Goal: Information Seeking & Learning: Learn about a topic

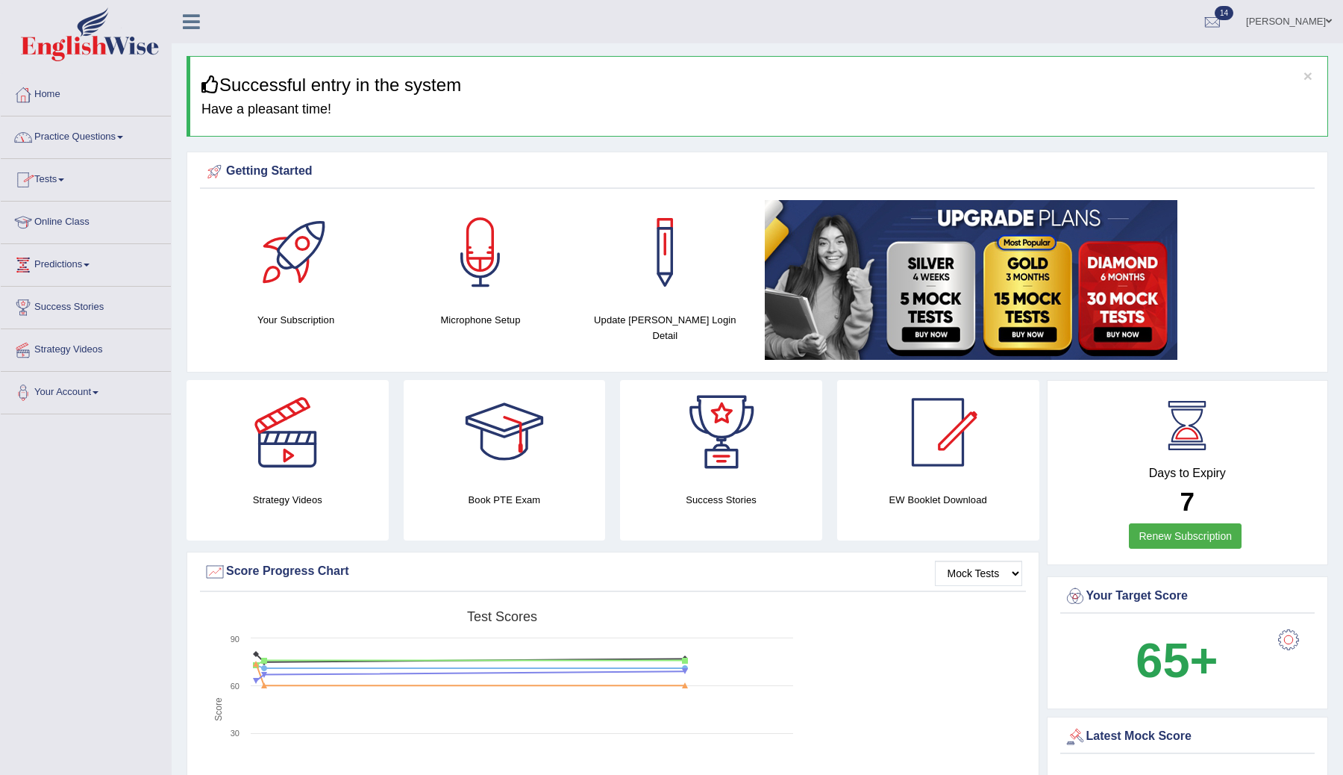
click at [106, 130] on link "Practice Questions" at bounding box center [86, 134] width 170 height 37
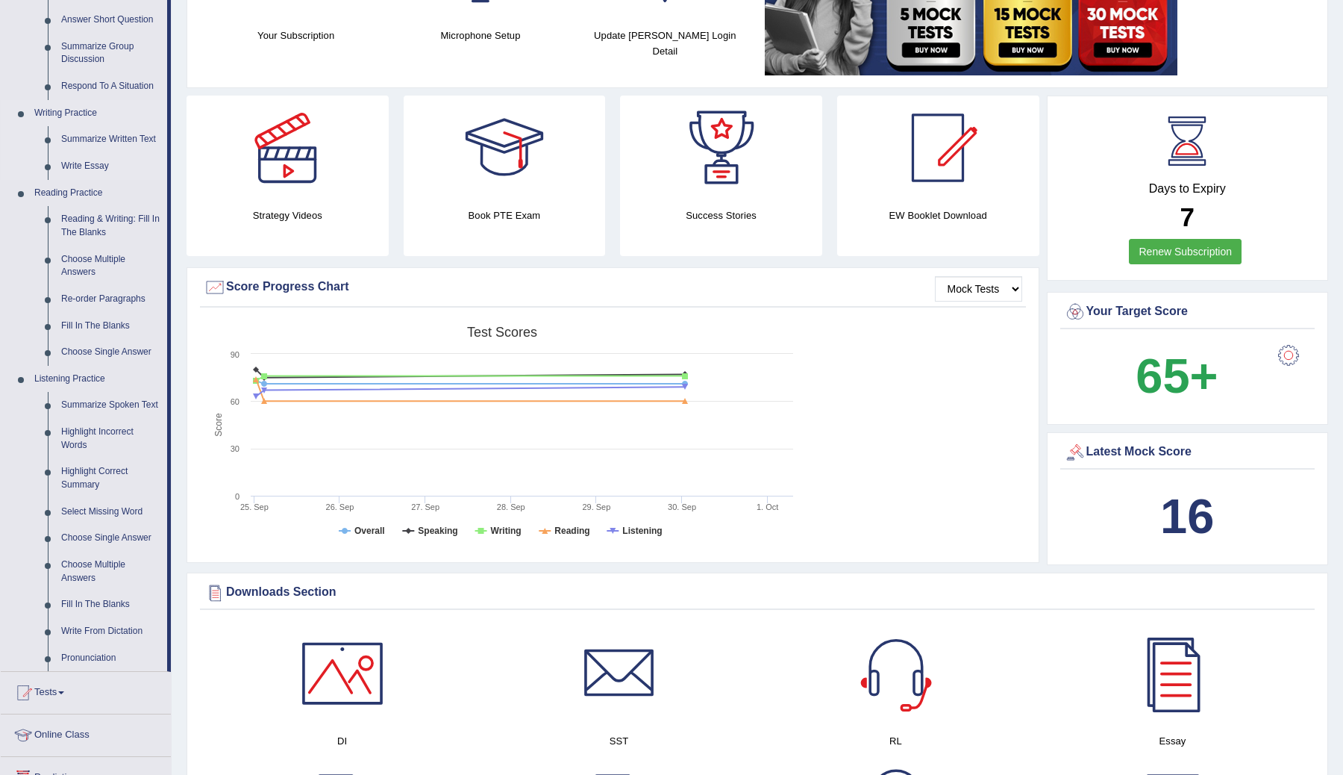
scroll to position [309, 0]
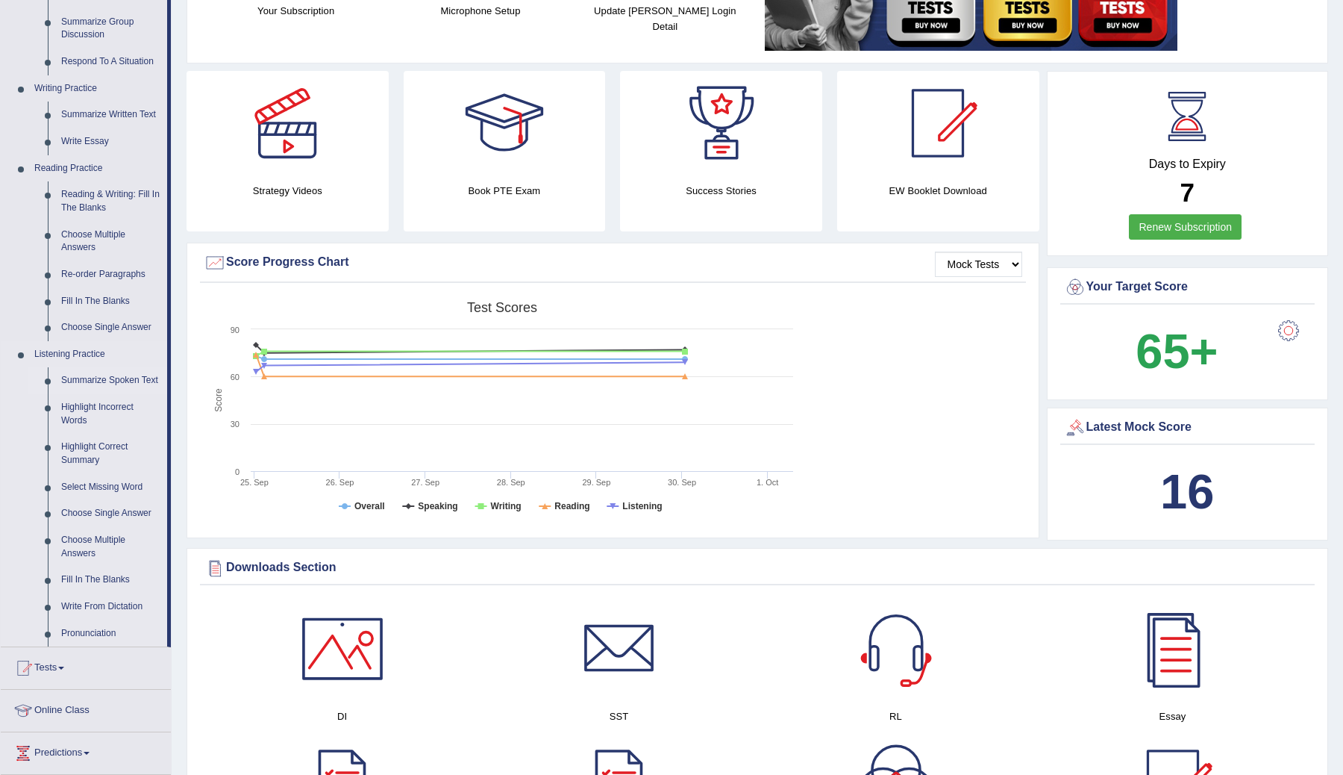
click at [75, 394] on link "Summarize Spoken Text" at bounding box center [110, 380] width 113 height 27
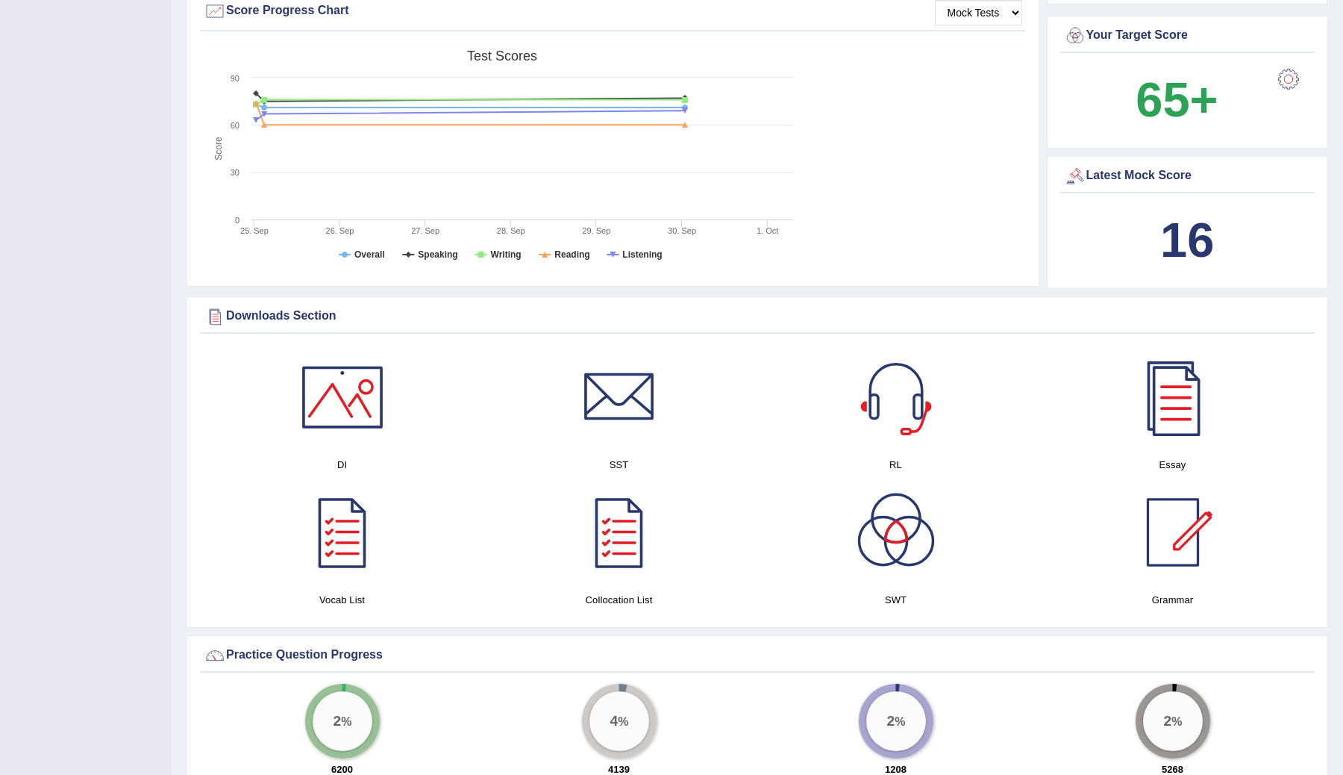
scroll to position [693, 0]
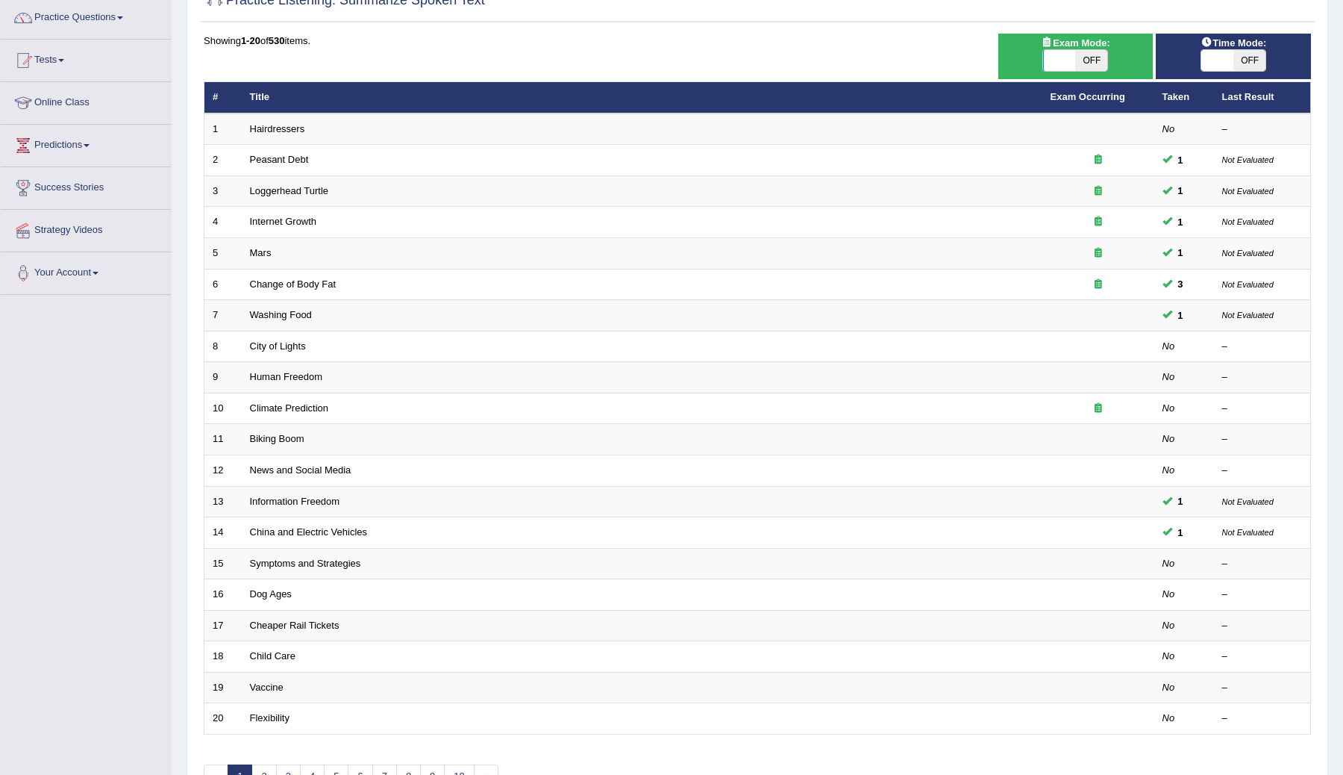
scroll to position [213, 0]
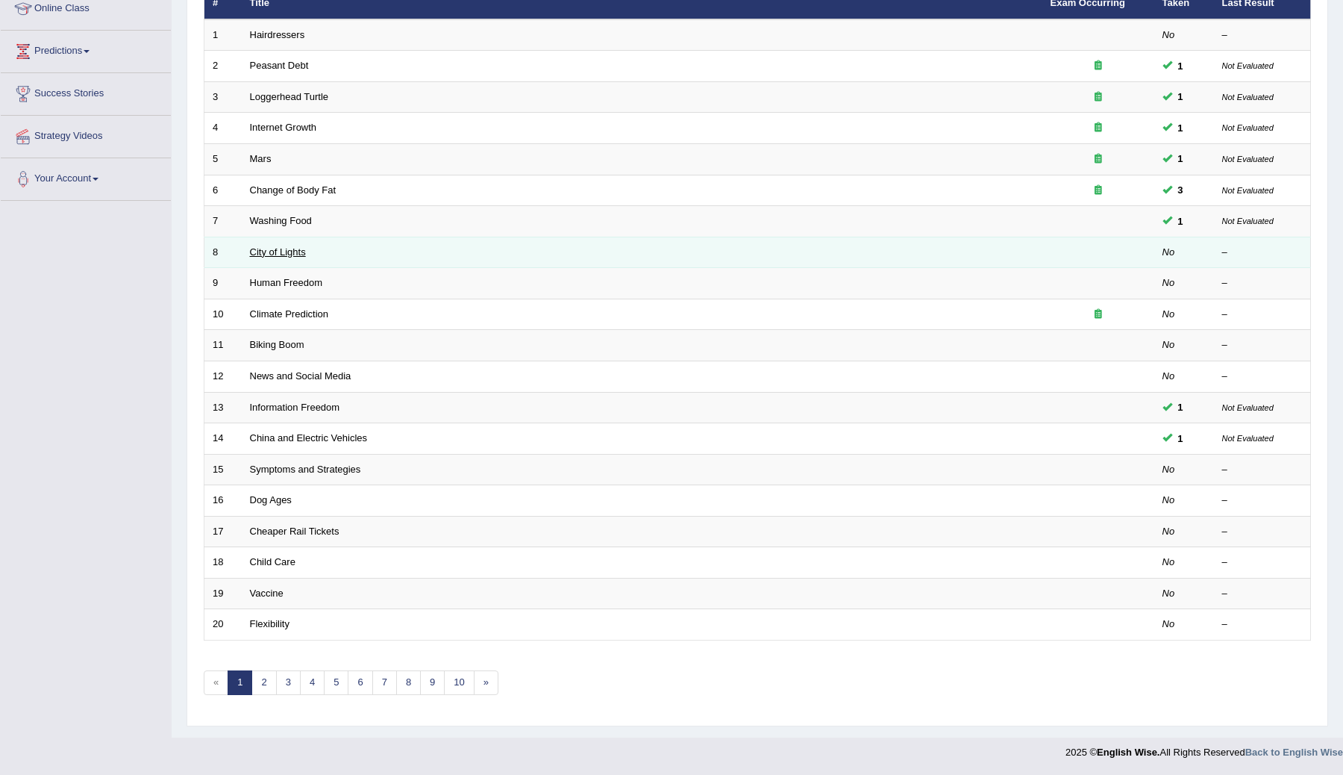
click at [285, 250] on link "City of Lights" at bounding box center [278, 251] width 56 height 11
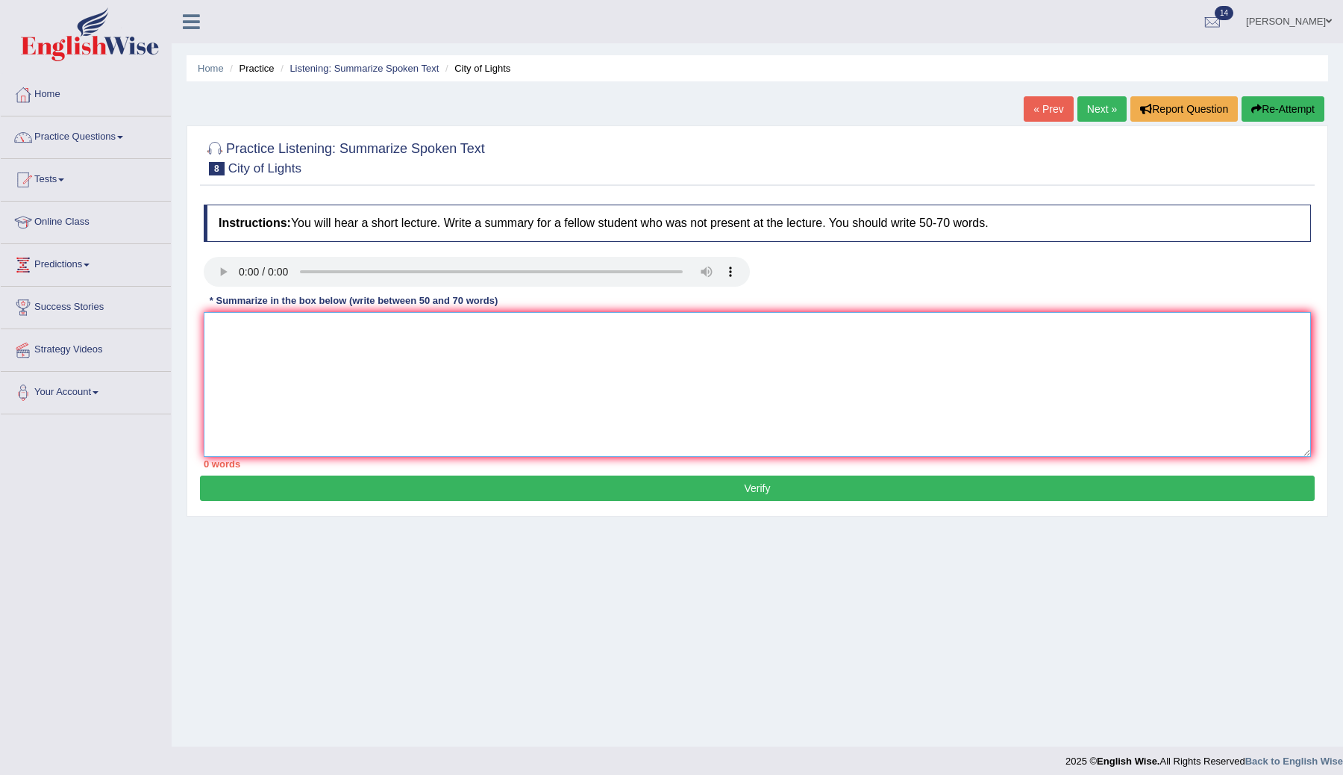
click at [277, 337] on textarea at bounding box center [757, 384] width 1107 height 145
paste textarea "The speaker provided a comprehensive overview of [main topic], highlighting sev…"
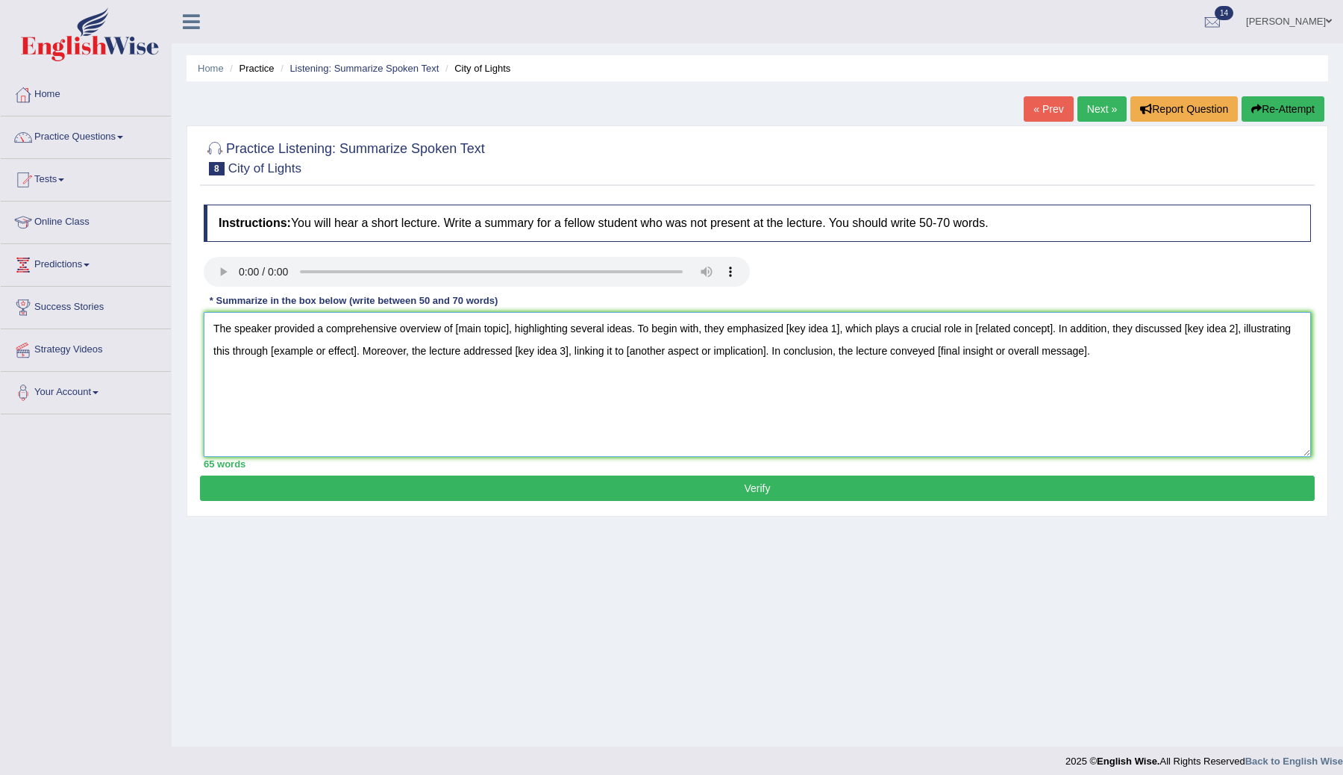
click at [510, 334] on textarea "The speaker provided a comprehensive overview of [main topic], highlighting sev…" at bounding box center [757, 384] width 1107 height 145
click at [538, 325] on textarea "The speaker provided a comprehensive overview of city of lights fesival , highl…" at bounding box center [757, 384] width 1107 height 145
click at [463, 330] on textarea "The speaker provided a comprehensive overview of city of lights festival , high…" at bounding box center [757, 384] width 1107 height 145
click at [459, 330] on textarea "The speaker provided a comprehensive overview of city of lights festival , high…" at bounding box center [757, 384] width 1107 height 145
click at [513, 331] on textarea "The speaker provided a comprehensive overview of city of lights festival , high…" at bounding box center [757, 384] width 1107 height 145
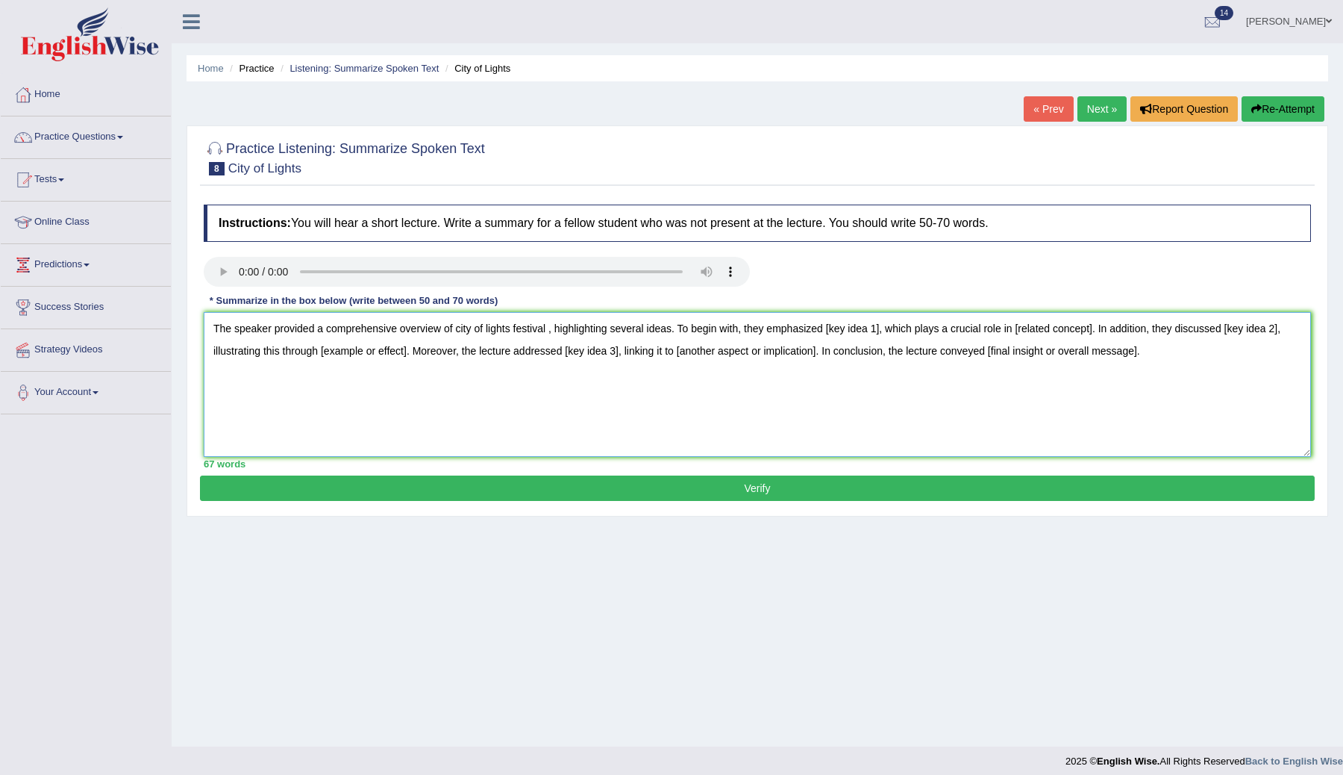
click at [628, 325] on textarea "The speaker provided a comprehensive overview of city of lights festival , high…" at bounding box center [757, 384] width 1107 height 145
click at [675, 328] on textarea "The speaker provided a comprehensive overview of city of lights festival , high…" at bounding box center [757, 384] width 1107 height 145
click at [882, 334] on textarea "The speaker provided a comprehensive overview of city of lights festival , high…" at bounding box center [757, 384] width 1107 height 145
click at [990, 328] on textarea "The speaker provided a comprehensive overview of city of lights festival , high…" at bounding box center [757, 384] width 1107 height 145
click at [975, 328] on textarea "The speaker provided a comprehensive overview of city of lights festival , high…" at bounding box center [757, 384] width 1107 height 145
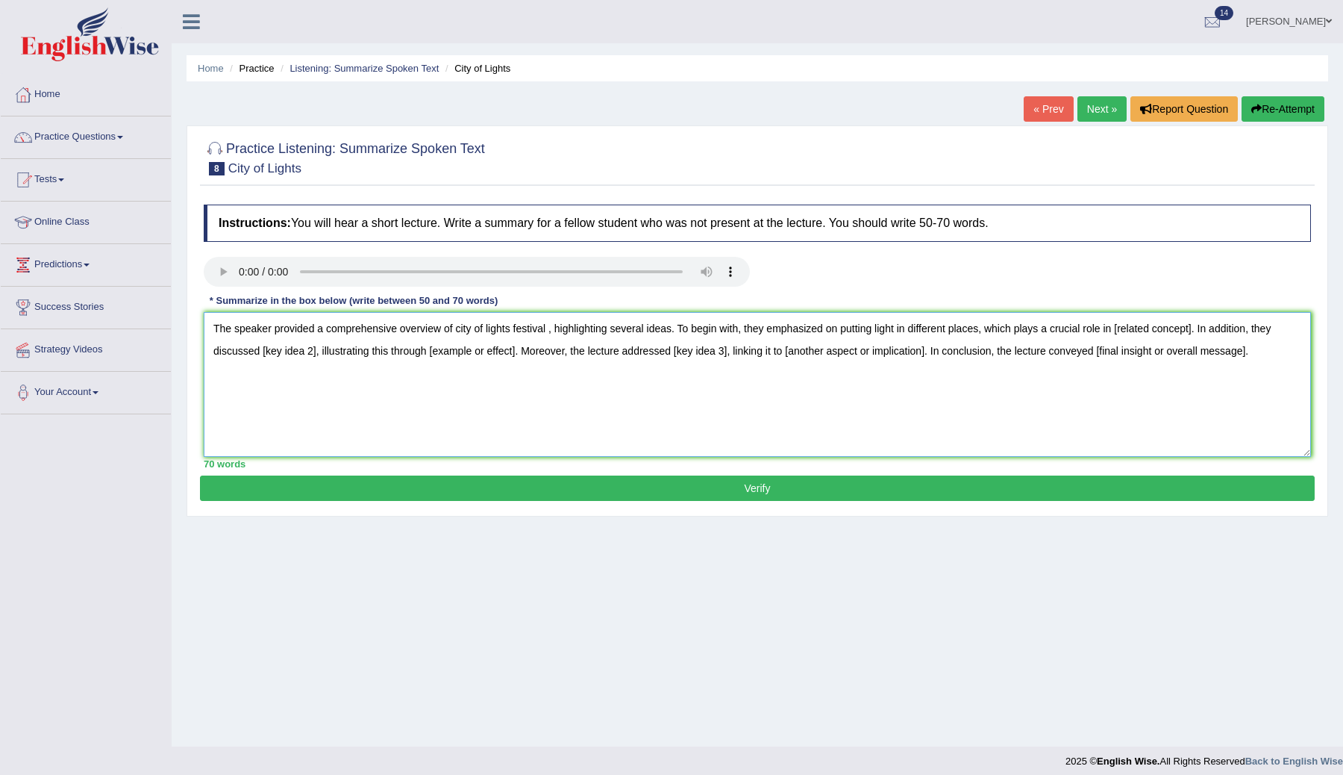
click at [844, 327] on textarea "The speaker provided a comprehensive overview of city of lights festival , high…" at bounding box center [757, 384] width 1107 height 145
click at [1187, 335] on textarea "The speaker provided a comprehensive overview of city of lights festival , high…" at bounding box center [757, 384] width 1107 height 145
drag, startPoint x: 1114, startPoint y: 331, endPoint x: 977, endPoint y: 327, distance: 137.4
click at [977, 328] on textarea "The speaker provided a comprehensive overview of city of lights festival , high…" at bounding box center [757, 384] width 1107 height 145
drag, startPoint x: 1160, startPoint y: 331, endPoint x: 1107, endPoint y: 328, distance: 53.8
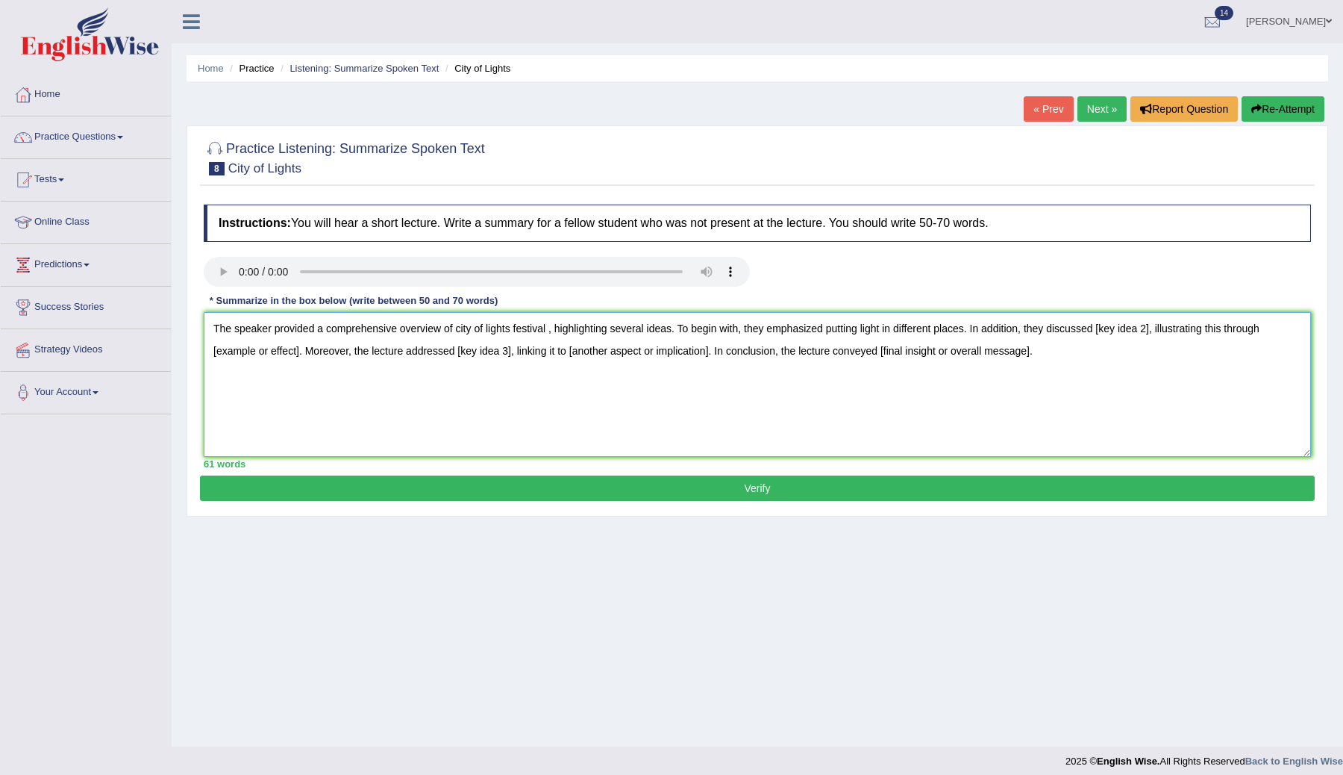
click at [1107, 328] on textarea "The speaker provided a comprehensive overview of city of lights festival , high…" at bounding box center [757, 384] width 1107 height 145
click at [1178, 310] on div "Instructions: You will hear a short lecture. Write a summary for a fellow stude…" at bounding box center [757, 336] width 1115 height 278
click at [1201, 332] on textarea "The speaker provided a comprehensive overview of city of lights festival , high…" at bounding box center [757, 384] width 1107 height 145
drag, startPoint x: 437, startPoint y: 354, endPoint x: 208, endPoint y: 374, distance: 229.9
click at [208, 374] on textarea "The speaker provided a comprehensive overview of city of lights festival , high…" at bounding box center [757, 384] width 1107 height 145
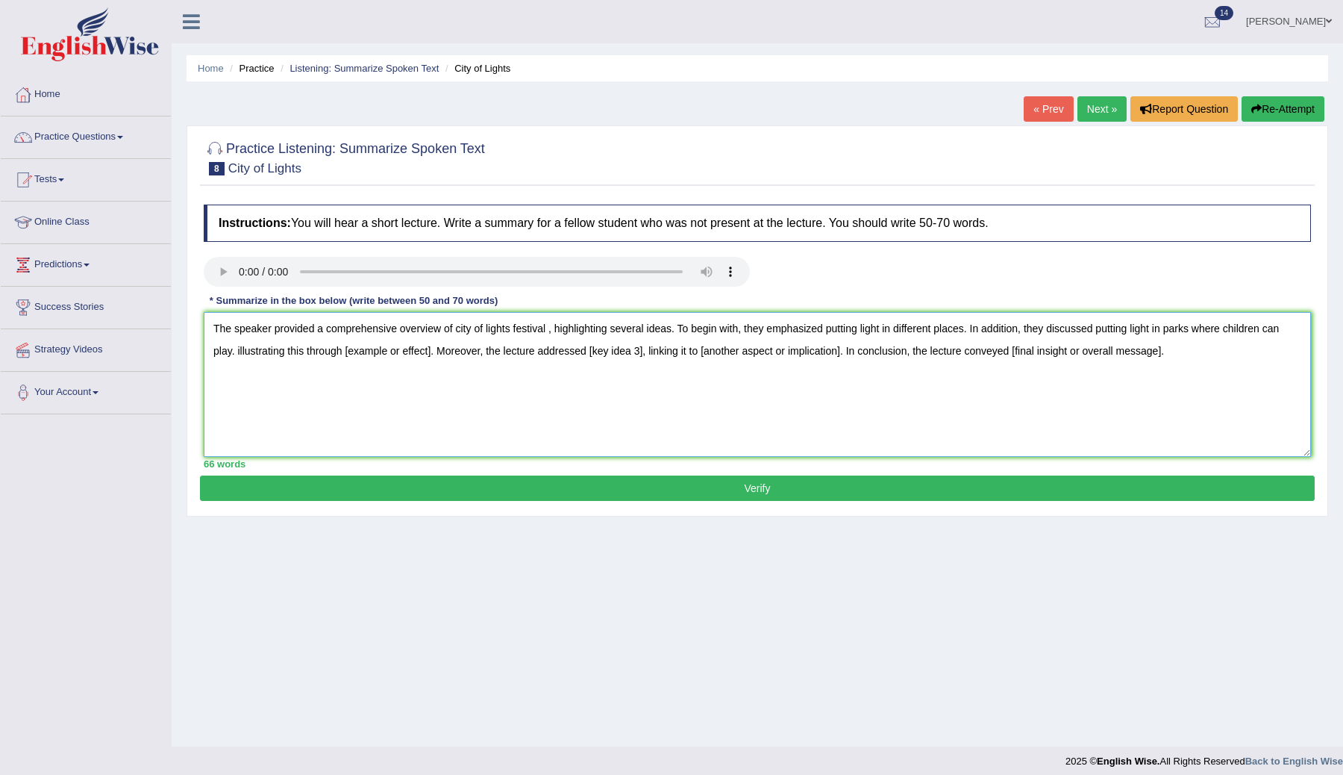
click at [322, 378] on textarea "The speaker provided a comprehensive overview of city of lights festival , high…" at bounding box center [757, 384] width 1107 height 145
drag, startPoint x: 436, startPoint y: 354, endPoint x: 259, endPoint y: 361, distance: 177.0
click at [259, 361] on textarea "The speaker provided a comprehensive overview of city of lights festival , high…" at bounding box center [757, 384] width 1107 height 145
drag, startPoint x: 257, startPoint y: 350, endPoint x: 233, endPoint y: 352, distance: 24.7
click at [233, 352] on textarea "The speaker provided a comprehensive overview of city of lights festival , high…" at bounding box center [757, 384] width 1107 height 145
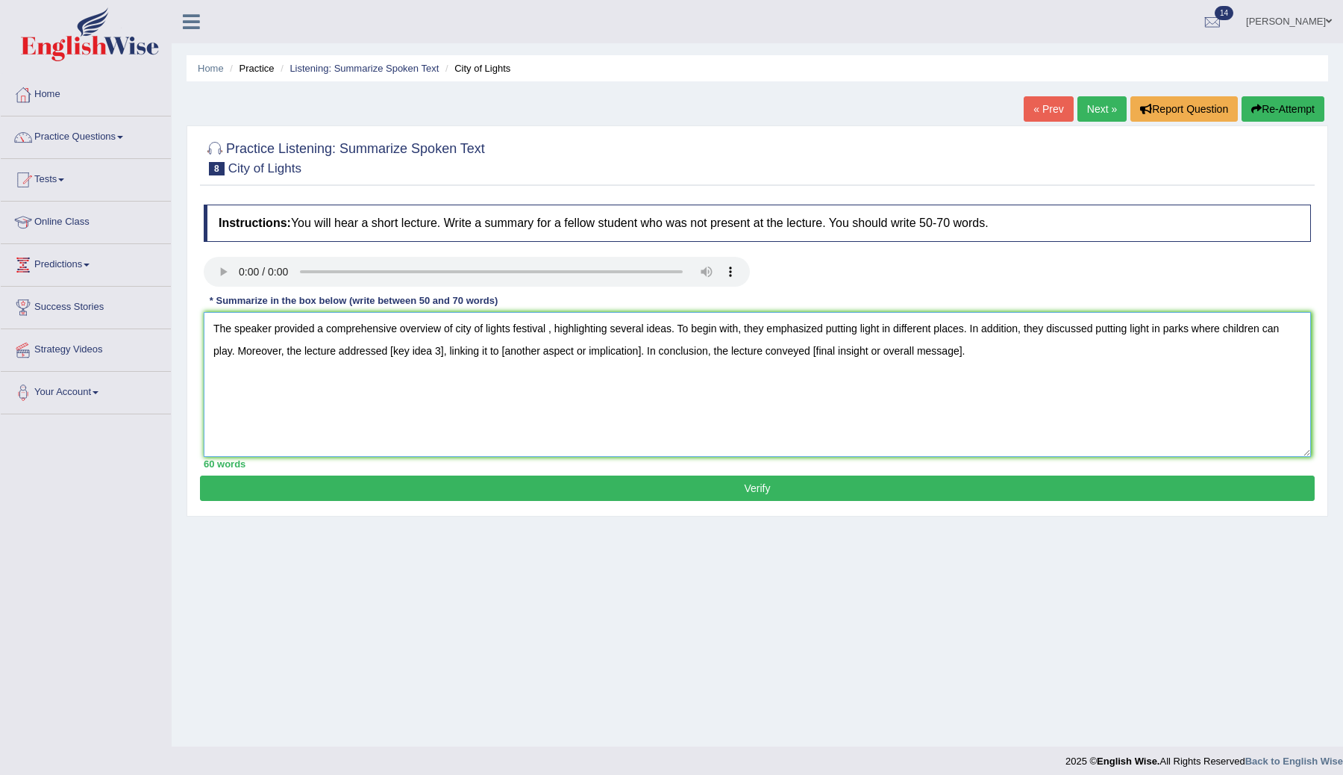
click at [441, 354] on textarea "The speaker provided a comprehensive overview of city of lights festival , high…" at bounding box center [757, 384] width 1107 height 145
click at [443, 354] on textarea "The speaker provided a comprehensive overview of city of lights festival , high…" at bounding box center [757, 384] width 1107 height 145
drag, startPoint x: 1204, startPoint y: 363, endPoint x: 865, endPoint y: 387, distance: 339.7
click at [800, 387] on textarea "The speaker provided a comprehensive overview of city of lights festival , high…" at bounding box center [757, 384] width 1107 height 145
drag, startPoint x: 852, startPoint y: 349, endPoint x: 651, endPoint y: 349, distance: 200.7
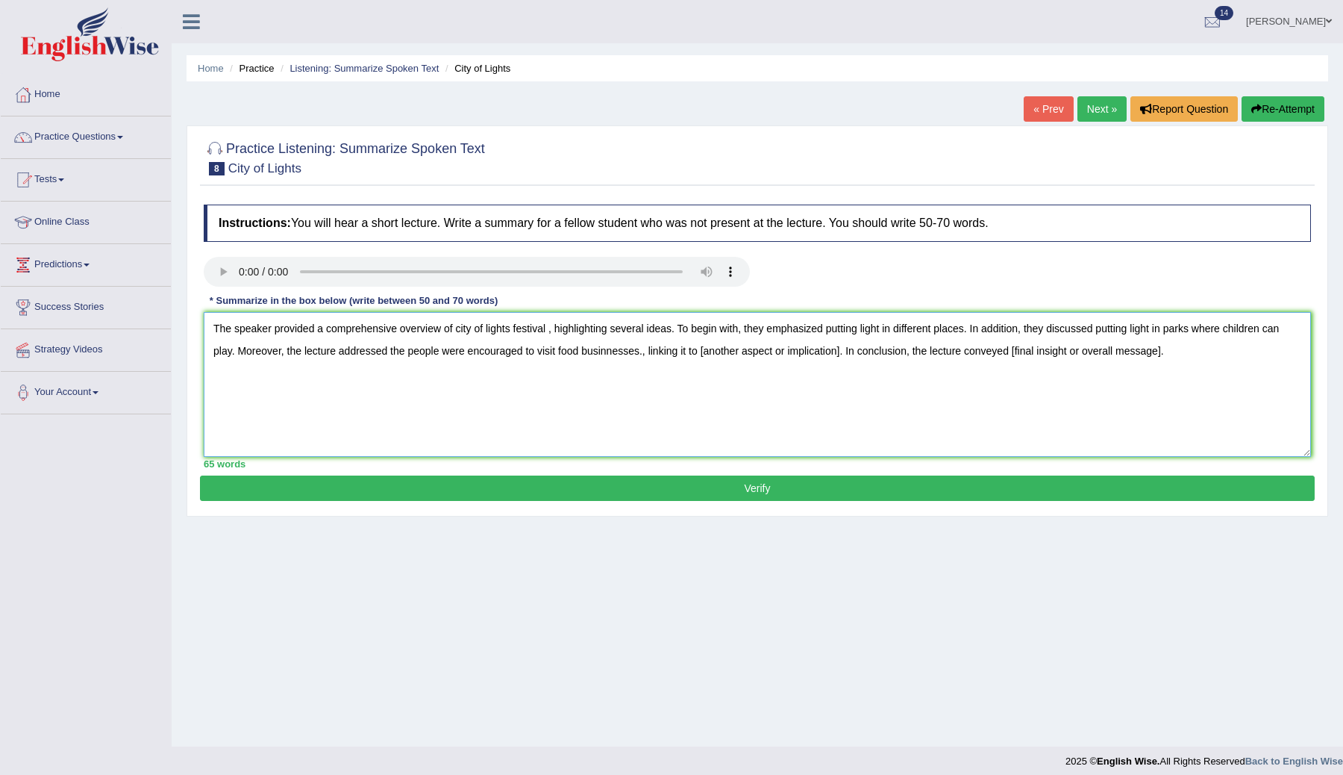
click at [651, 352] on textarea "The speaker provided a comprehensive overview of city of lights festival , high…" at bounding box center [757, 384] width 1107 height 145
click at [798, 358] on textarea "The speaker provided a comprehensive overview of city of lights festival , high…" at bounding box center [757, 384] width 1107 height 145
click at [971, 350] on textarea "The speaker provided a comprehensive overview of city of lights festival , high…" at bounding box center [757, 384] width 1107 height 145
drag, startPoint x: 971, startPoint y: 350, endPoint x: 815, endPoint y: 352, distance: 156.0
click at [815, 352] on textarea "The speaker provided a comprehensive overview of city of lights festival , high…" at bounding box center [757, 384] width 1107 height 145
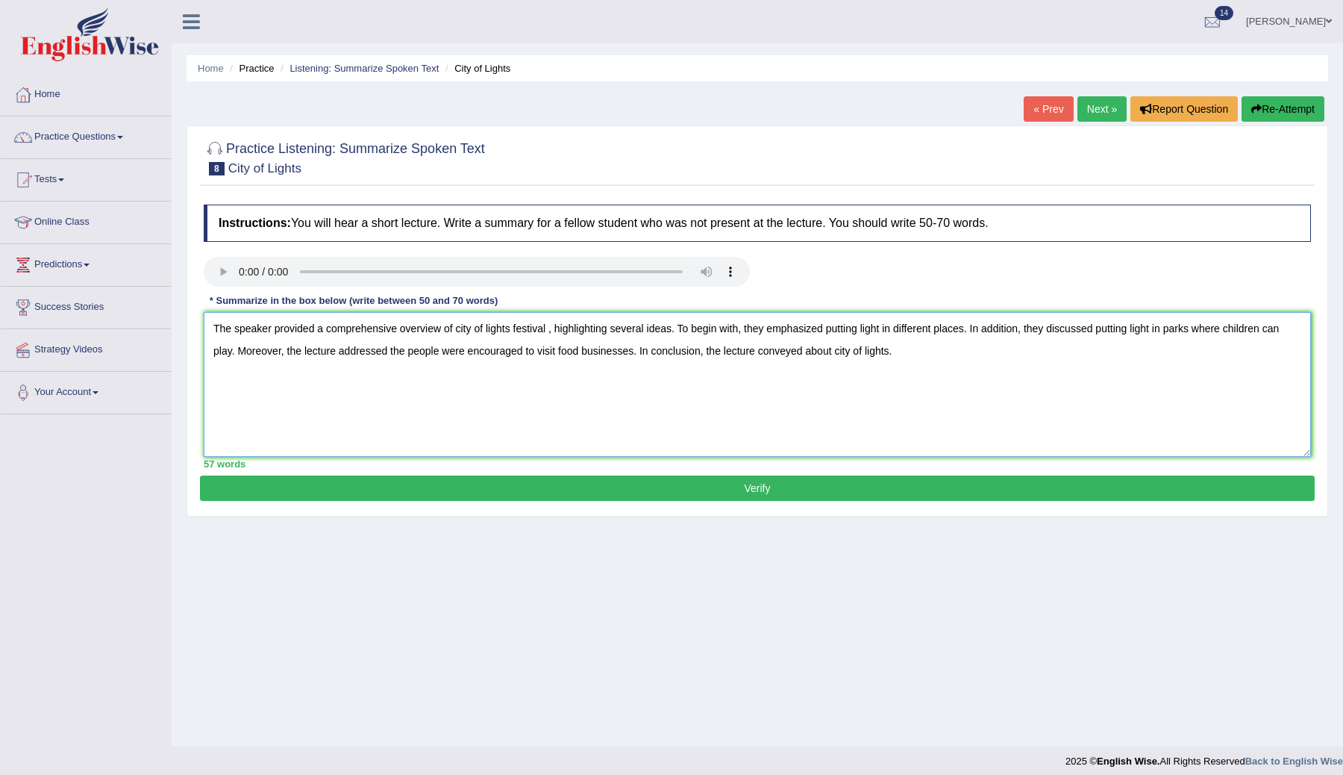
type textarea "The speaker provided a comprehensive overview of city of lights festival , high…"
click at [581, 494] on button "Verify" at bounding box center [757, 487] width 1115 height 25
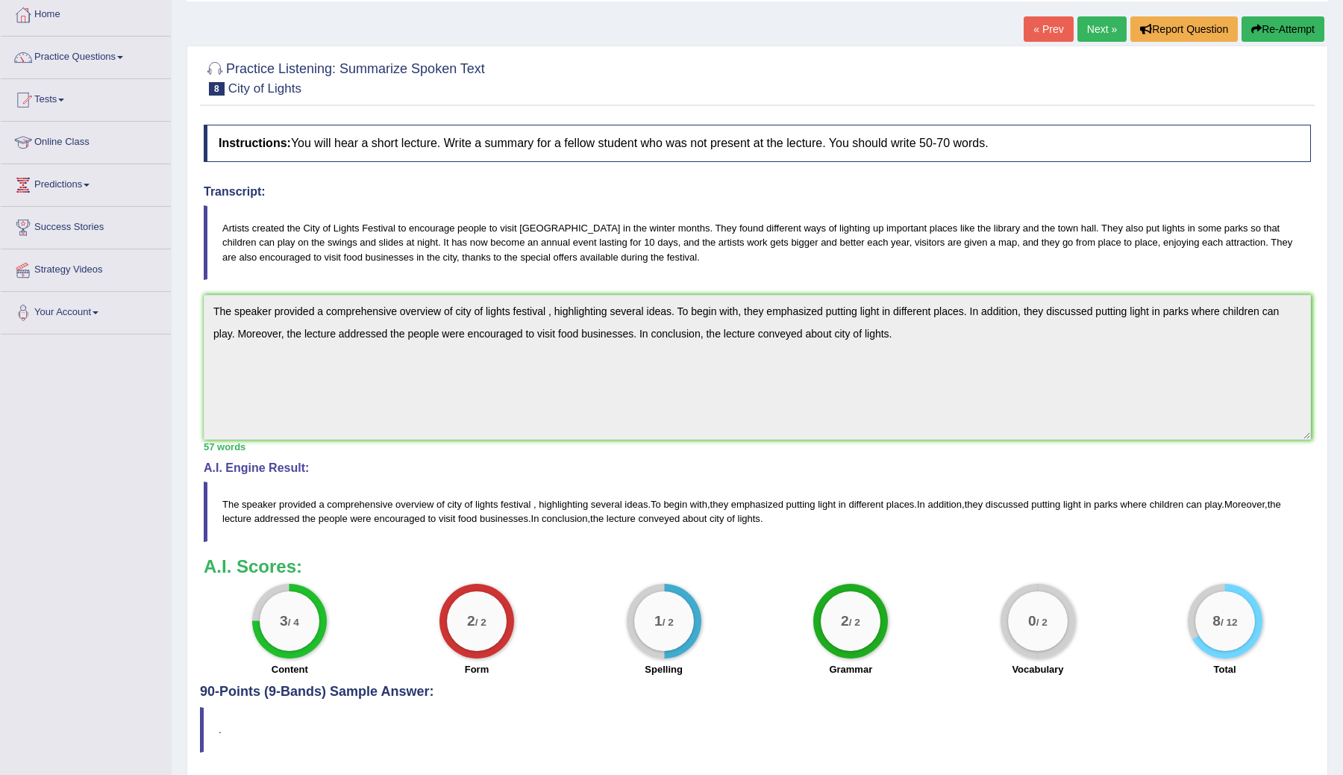
scroll to position [130, 0]
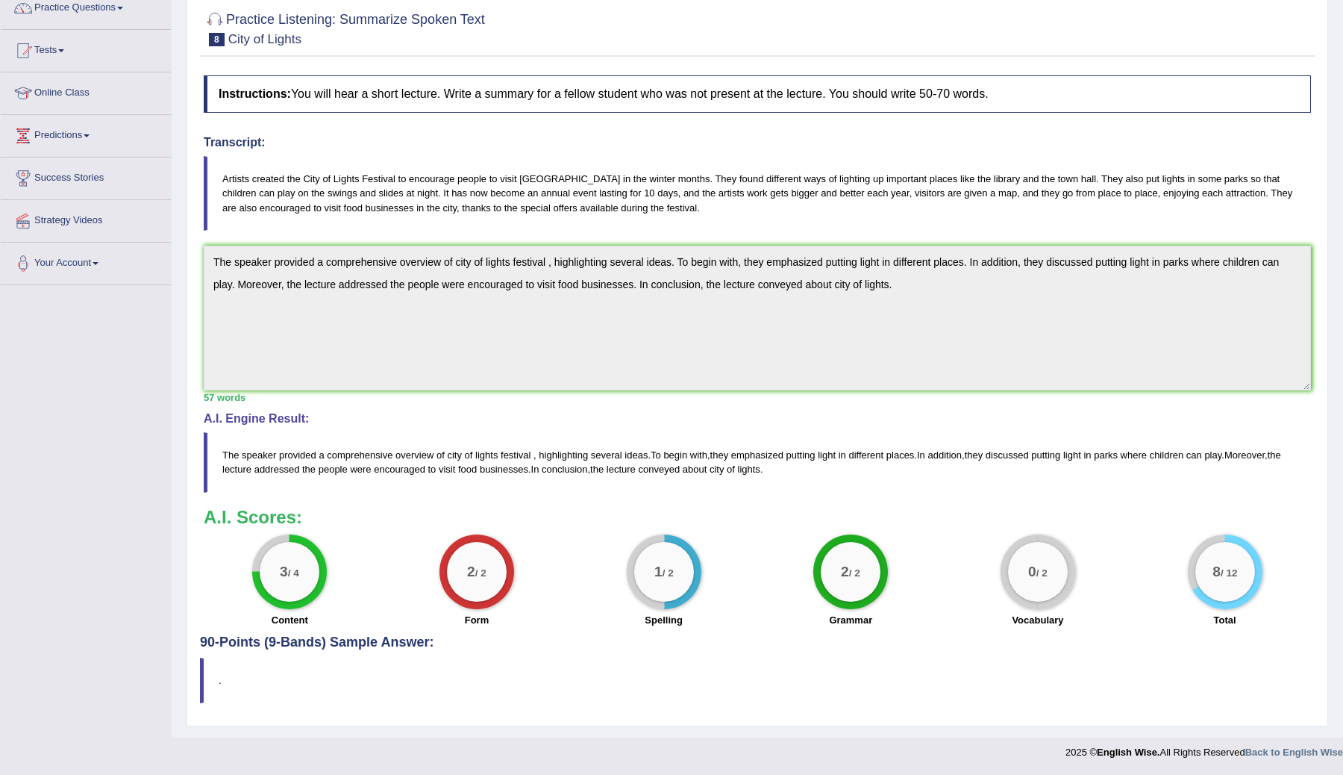
click at [389, 640] on h4 "90-Points (9-Bands) Sample Answer:" at bounding box center [757, 357] width 1115 height 586
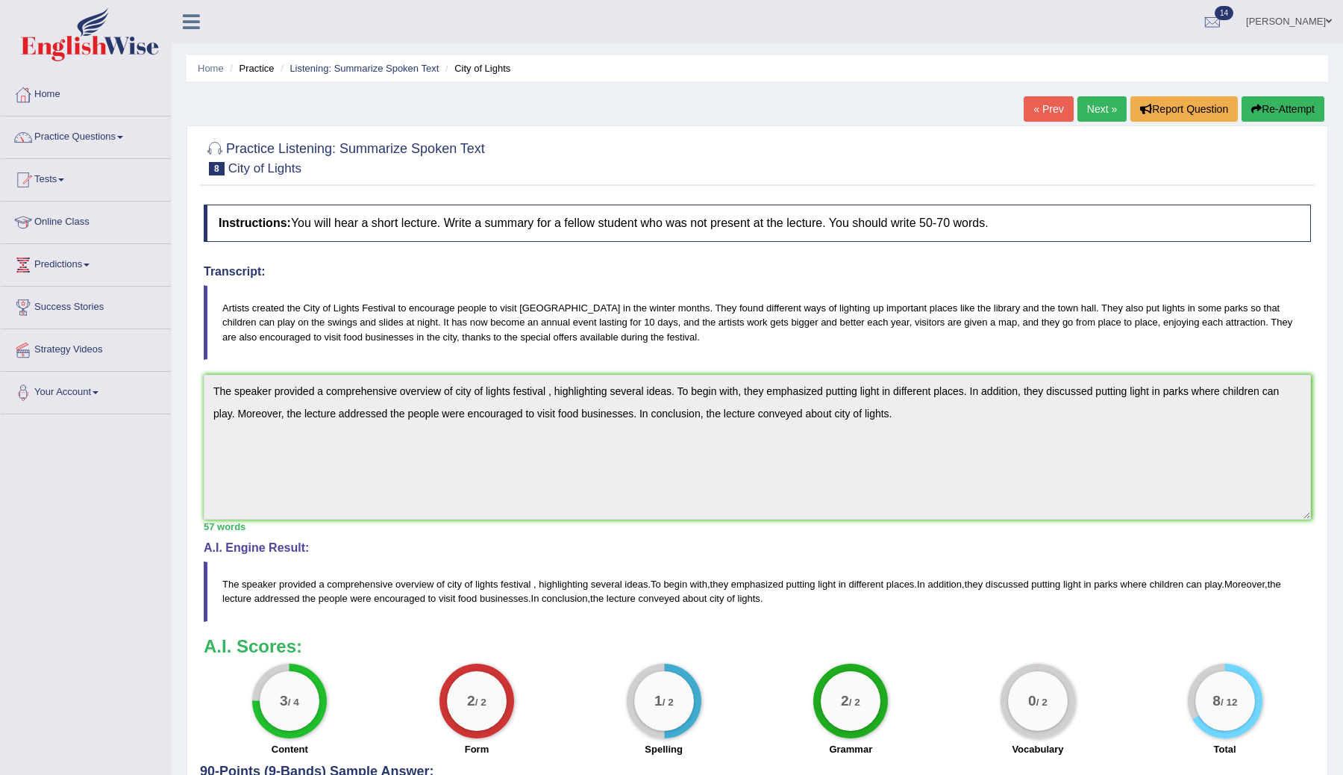
click at [1081, 105] on link "Next »" at bounding box center [1102, 108] width 49 height 25
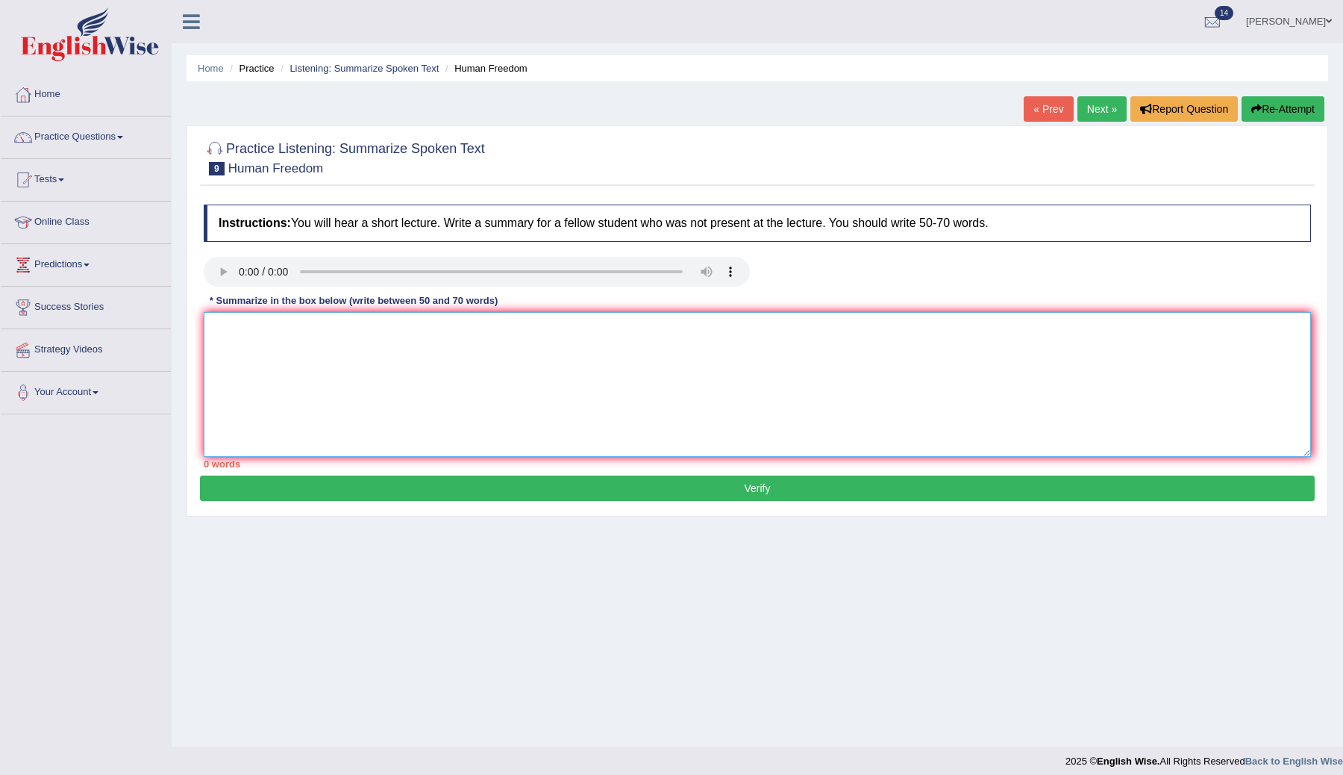
click at [451, 342] on textarea at bounding box center [757, 384] width 1107 height 145
paste textarea "The speaker provided a comprehensive overview of [main topic], highlighting sev…"
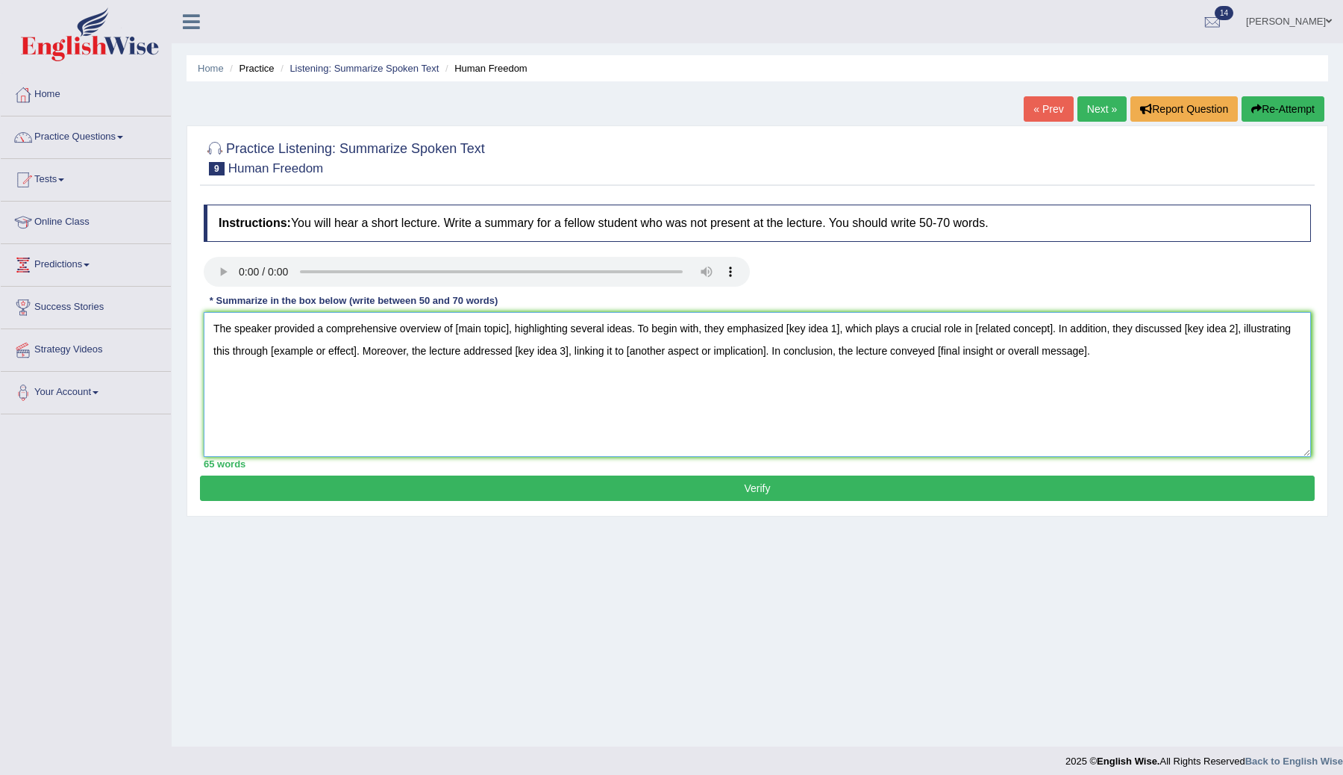
click at [510, 328] on textarea "The speaker provided a comprehensive overview of [main topic], highlighting sev…" at bounding box center [757, 384] width 1107 height 145
click at [543, 322] on textarea "The speaker provided a comprehensive overview of early stage of change in human…" at bounding box center [757, 384] width 1107 height 145
click at [508, 331] on textarea "The speaker provided a comprehensive overview of early stage of change in human…" at bounding box center [757, 384] width 1107 height 145
click at [982, 333] on textarea "The speaker provided a comprehensive overview of early stages of change in huma…" at bounding box center [757, 384] width 1107 height 145
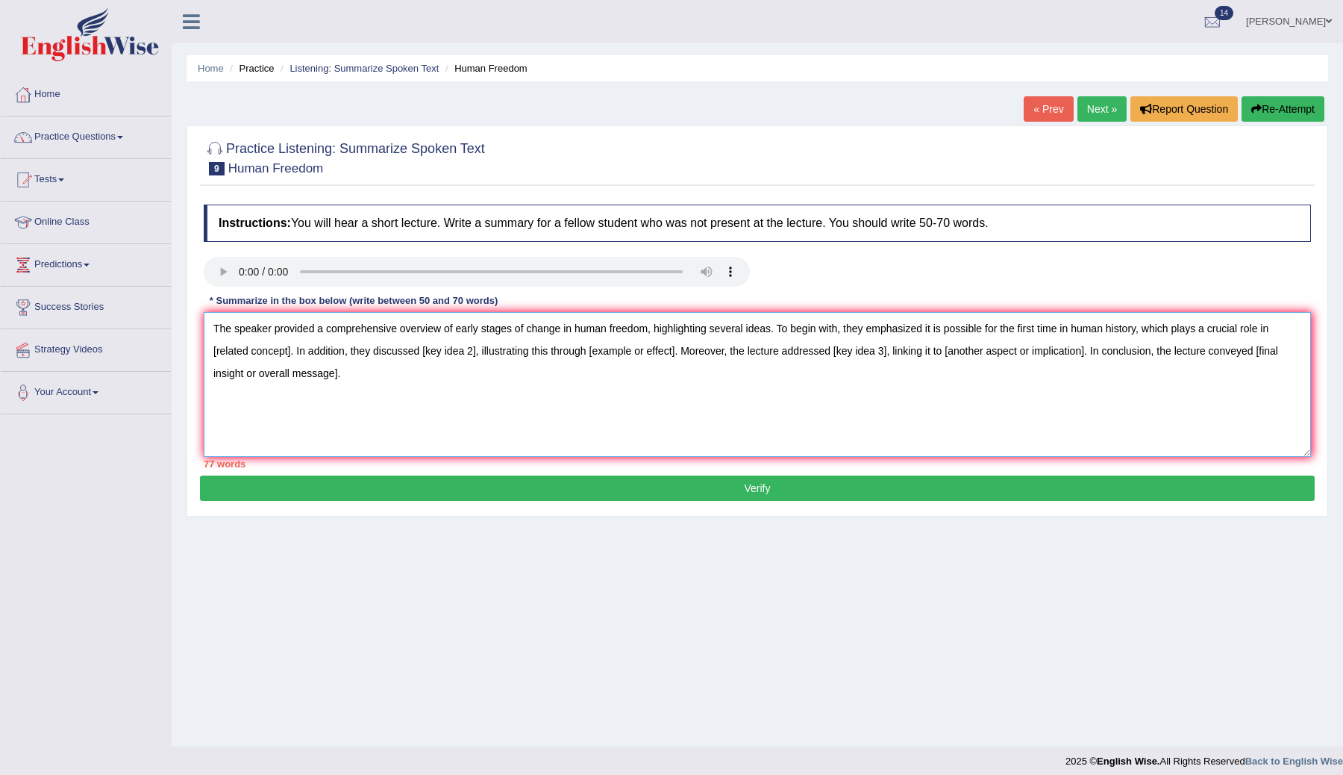
click at [292, 353] on textarea "The speaker provided a comprehensive overview of early stages of change in huma…" at bounding box center [757, 384] width 1107 height 145
drag, startPoint x: 293, startPoint y: 353, endPoint x: 207, endPoint y: 356, distance: 85.1
click at [207, 356] on textarea "The speaker provided a comprehensive overview of early stages of change in huma…" at bounding box center [757, 384] width 1107 height 145
click at [485, 348] on textarea "The speaker provided a comprehensive overview of early stages of change in huma…" at bounding box center [757, 384] width 1107 height 145
drag, startPoint x: 436, startPoint y: 351, endPoint x: 380, endPoint y: 355, distance: 56.1
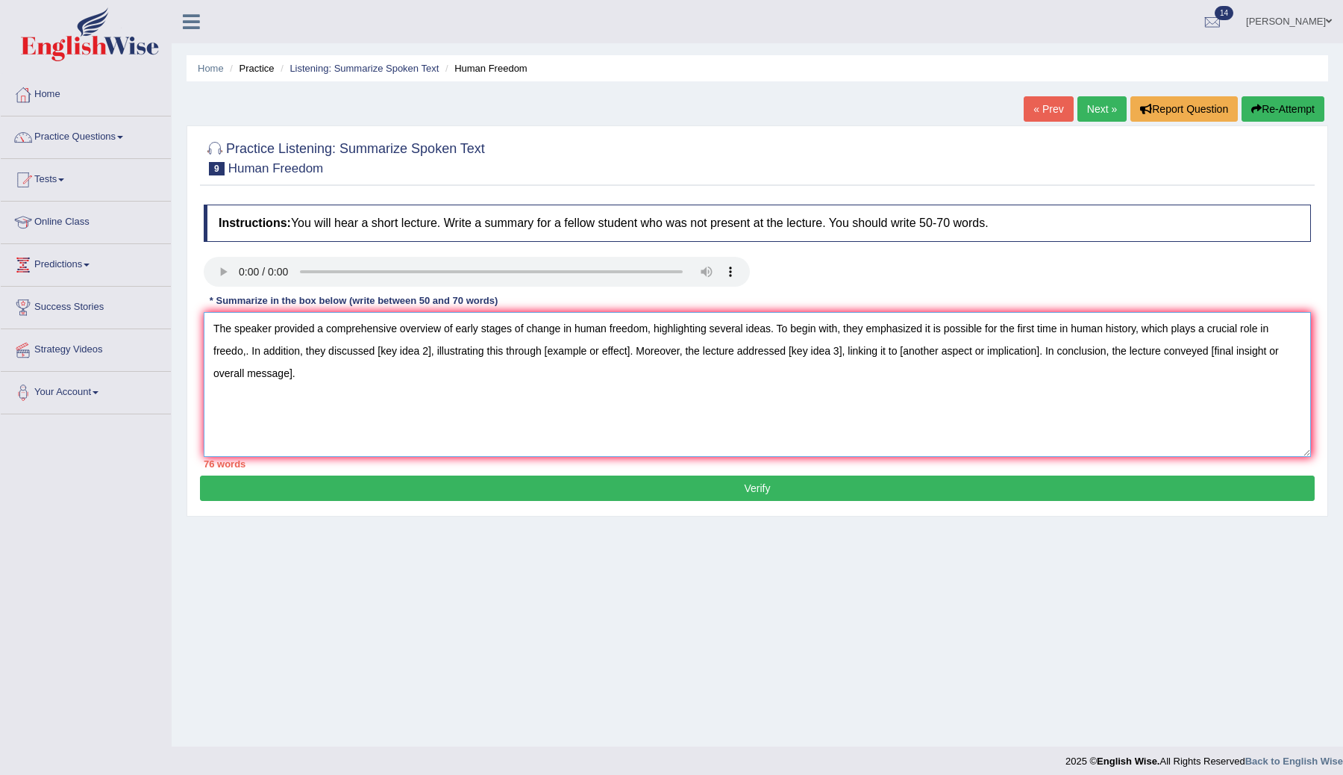
click at [380, 355] on textarea "The speaker provided a comprehensive overview of early stages of change in huma…" at bounding box center [757, 384] width 1107 height 145
click at [748, 352] on textarea "The speaker provided a comprehensive overview of early stages of change in huma…" at bounding box center [757, 384] width 1107 height 145
drag, startPoint x: 748, startPoint y: 351, endPoint x: 546, endPoint y: 351, distance: 202.2
click at [546, 351] on textarea "The speaker provided a comprehensive overview of early stages of change in huma…" at bounding box center [757, 384] width 1107 height 145
click at [756, 357] on textarea "The speaker provided a comprehensive overview of early stages of change in huma…" at bounding box center [757, 384] width 1107 height 145
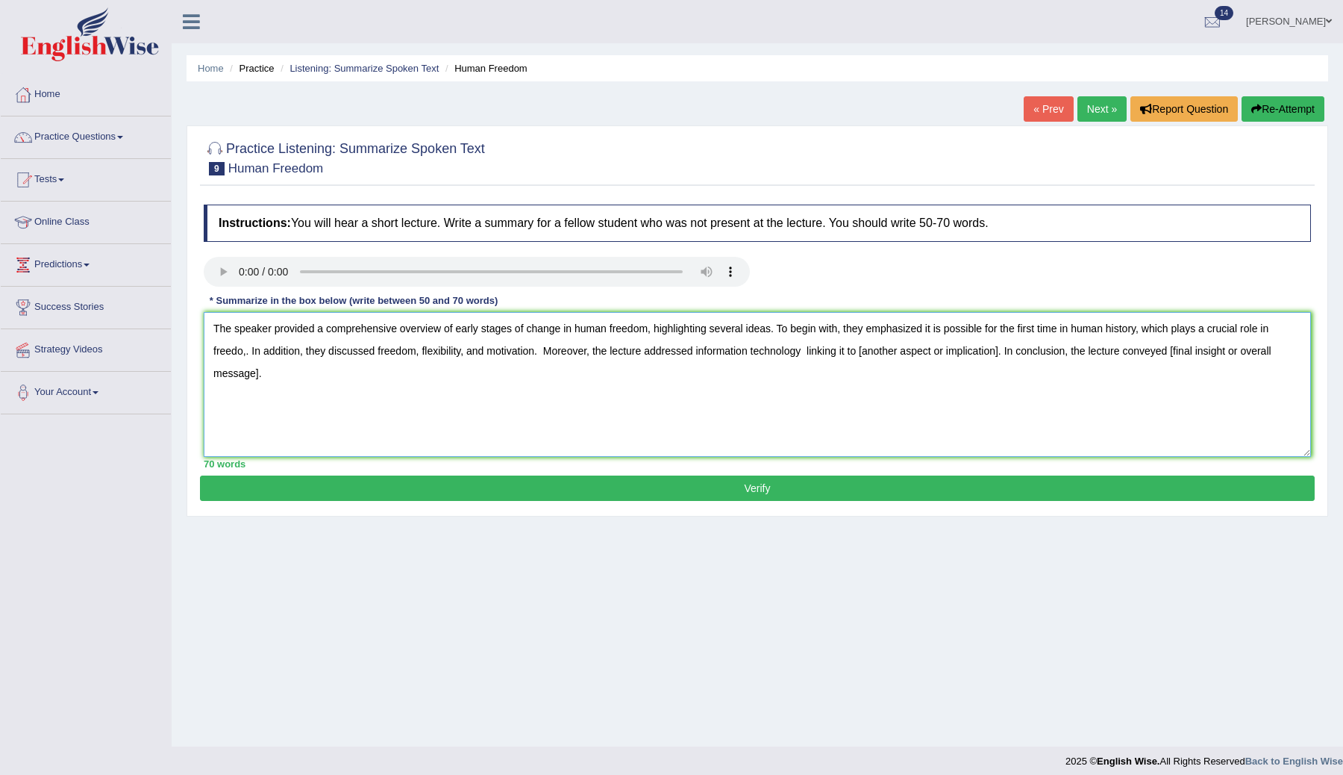
click at [700, 355] on textarea "The speaker provided a comprehensive overview of early stages of change in huma…" at bounding box center [757, 384] width 1107 height 145
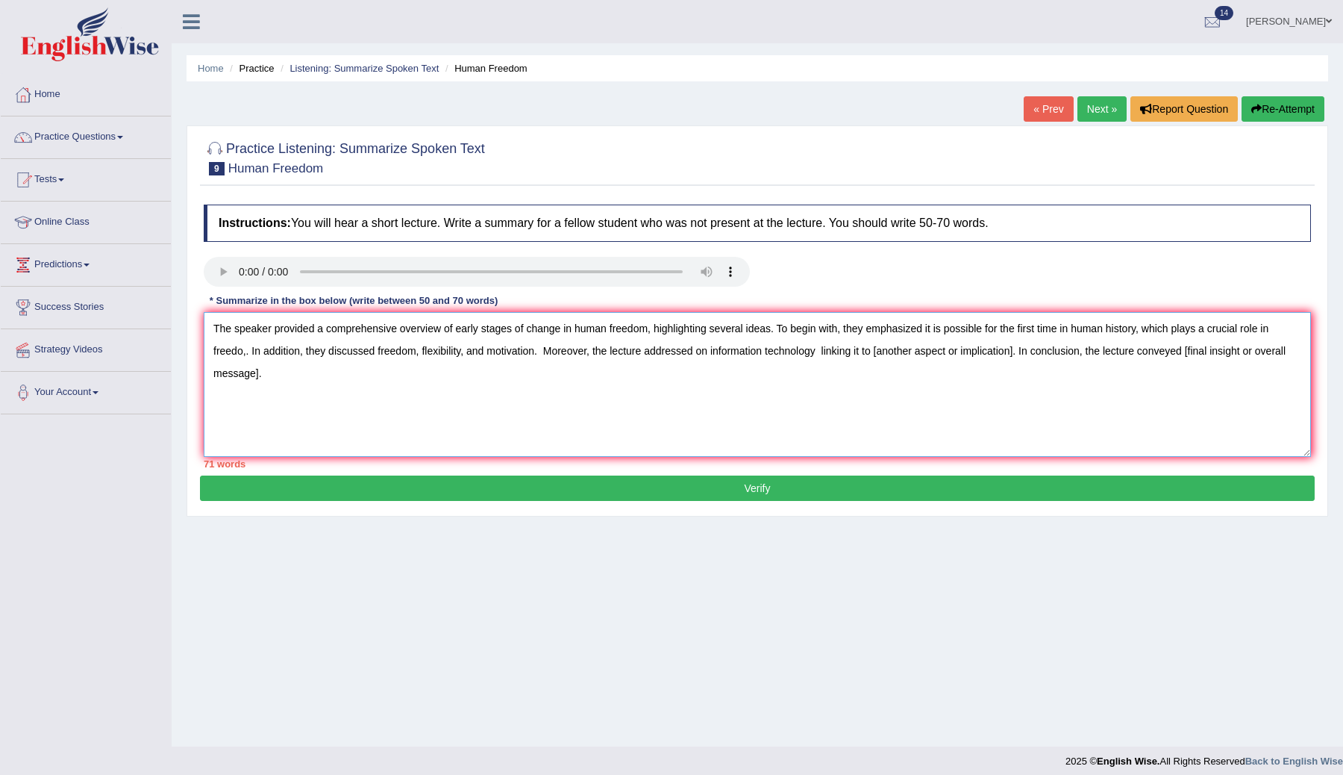
click at [820, 355] on textarea "The speaker provided a comprehensive overview of early stages of change in huma…" at bounding box center [757, 384] width 1107 height 145
drag, startPoint x: 1157, startPoint y: 351, endPoint x: 1013, endPoint y: 351, distance: 143.3
click at [1013, 351] on textarea "The speaker provided a comprehensive overview of early stages of change in huma…" at bounding box center [757, 384] width 1107 height 145
drag, startPoint x: 822, startPoint y: 378, endPoint x: 484, endPoint y: 374, distance: 338.1
click at [484, 374] on textarea "The speaker provided a comprehensive overview of early stages of change in huma…" at bounding box center [757, 384] width 1107 height 145
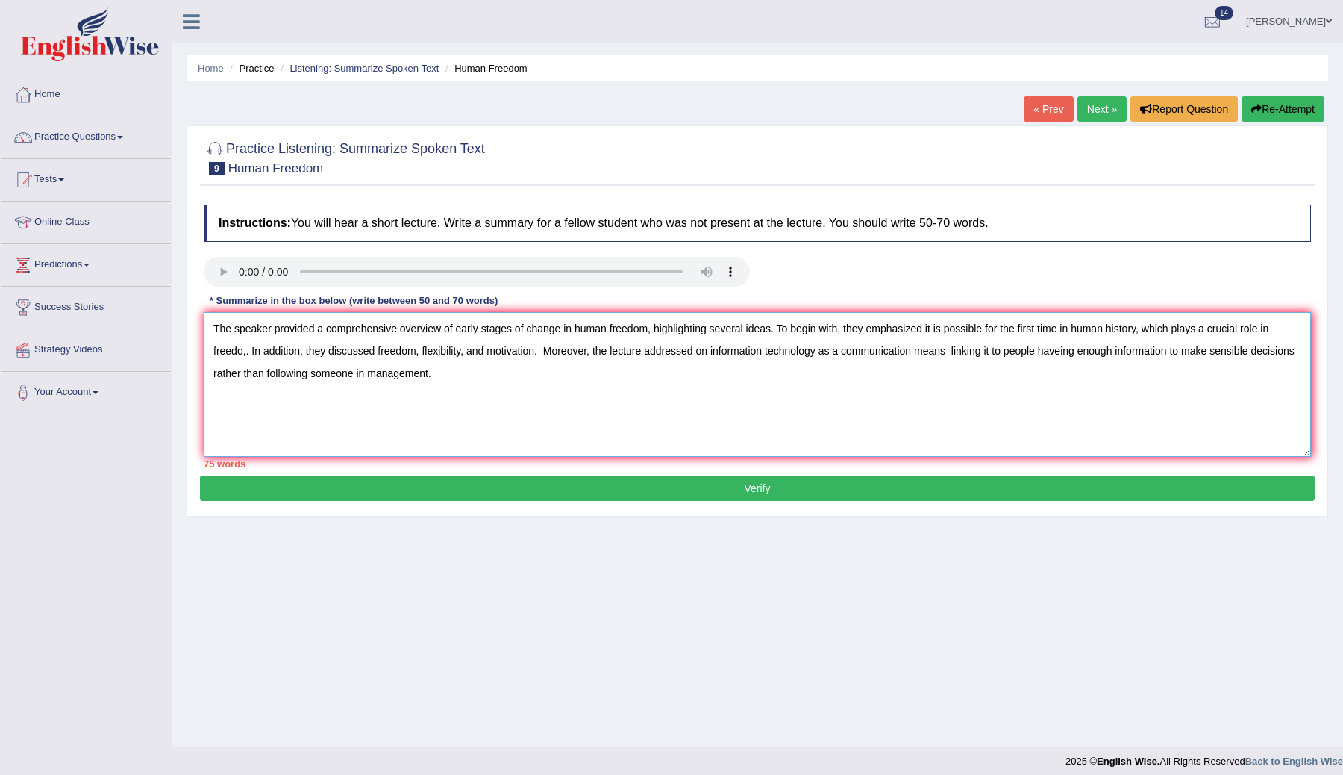
click at [588, 376] on textarea "The speaker provided a comprehensive overview of early stages of change in huma…" at bounding box center [757, 384] width 1107 height 145
click at [242, 354] on textarea "The speaker provided a comprehensive overview of early stages of change in huma…" at bounding box center [757, 384] width 1107 height 145
click at [257, 351] on textarea "The speaker provided a comprehensive overview of early stages of change in huma…" at bounding box center [757, 384] width 1107 height 145
click at [256, 354] on textarea "The speaker provided a comprehensive overview of early stages of change in huma…" at bounding box center [757, 384] width 1107 height 145
click at [843, 360] on textarea "The speaker provided a comprehensive overview of early stages of change in huma…" at bounding box center [757, 384] width 1107 height 145
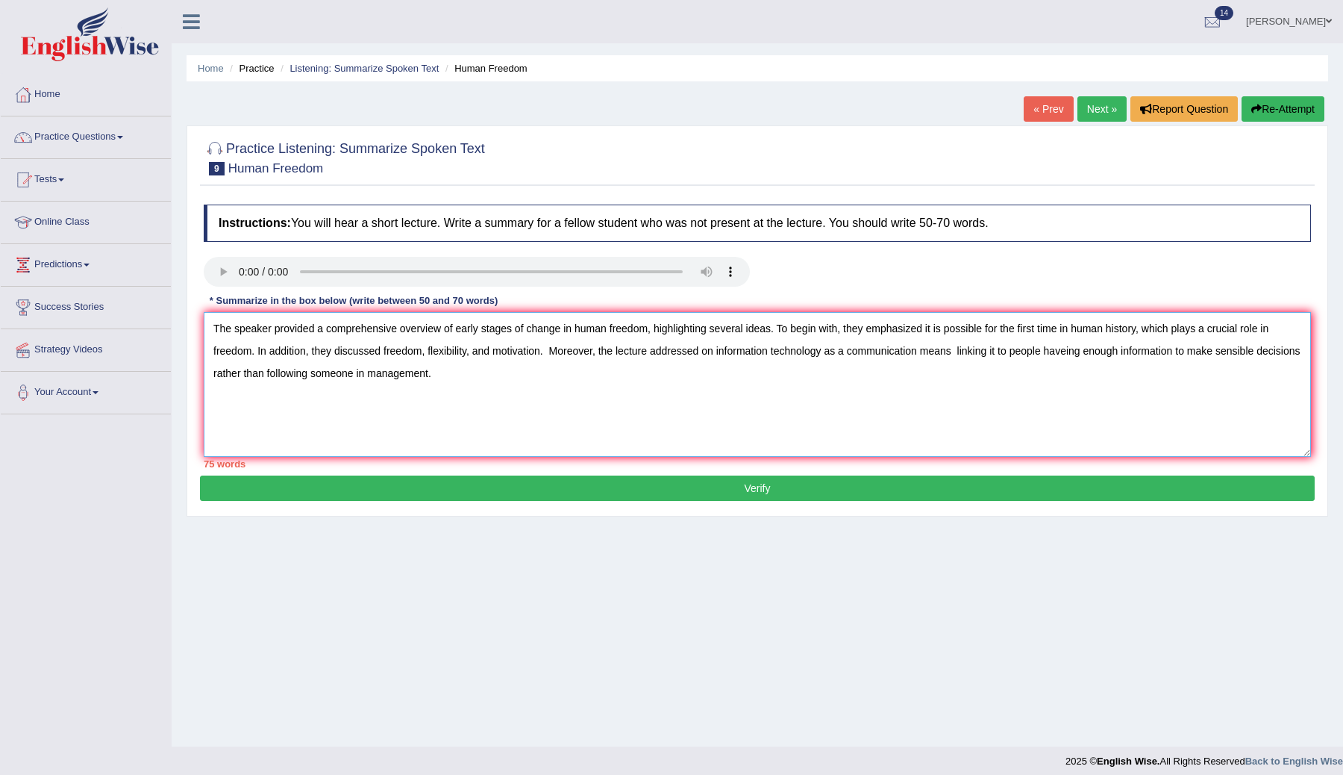
click at [769, 328] on textarea "The speaker provided a comprehensive overview of early stages of change in huma…" at bounding box center [757, 384] width 1107 height 145
click at [701, 352] on textarea "The speaker provided a comprehensive overview of early stages of change in huma…" at bounding box center [757, 384] width 1107 height 145
click at [704, 352] on textarea "The speaker provided a comprehensive overview of early stages of change in huma…" at bounding box center [757, 384] width 1107 height 145
click at [719, 350] on textarea "The speaker provided a comprehensive overview of early stages of change in huma…" at bounding box center [757, 384] width 1107 height 145
click at [746, 378] on textarea "The speaker provided a comprehensive overview of early stages of change in huma…" at bounding box center [757, 384] width 1107 height 145
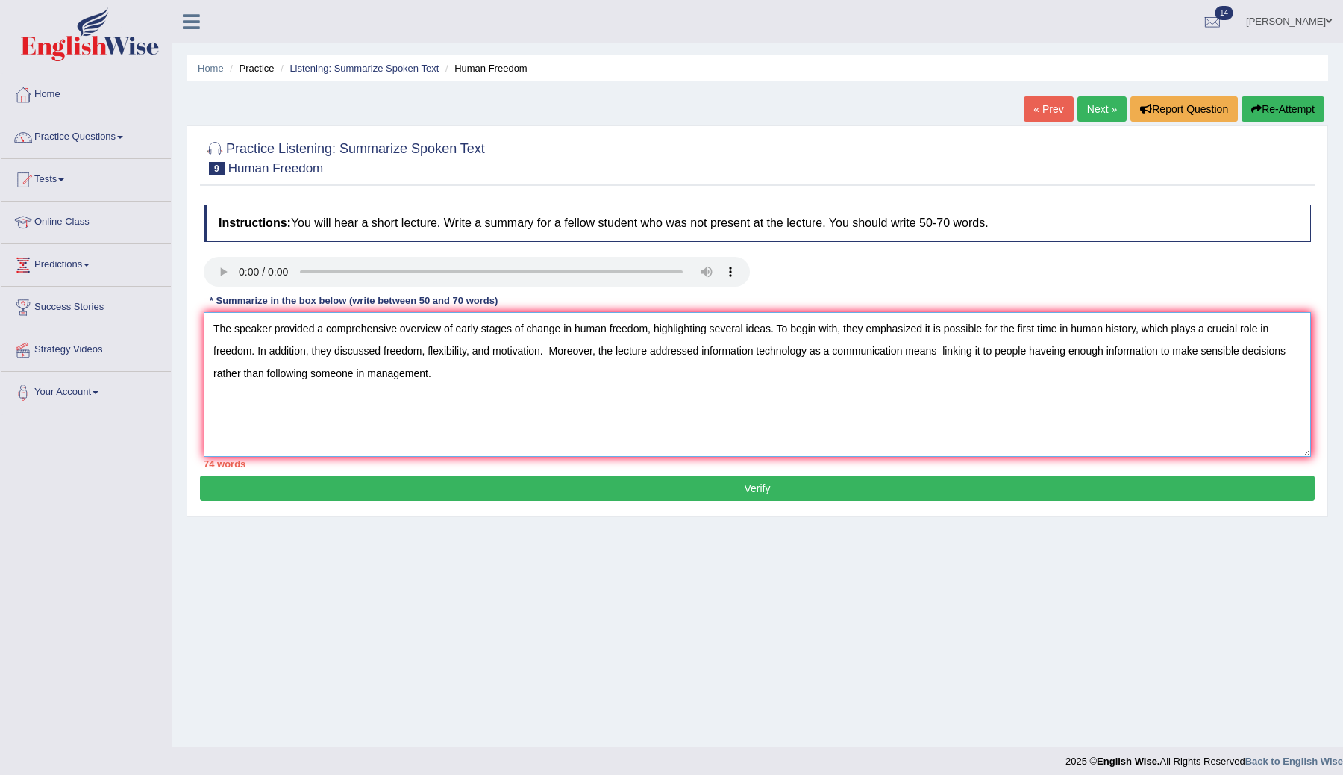
click at [946, 357] on textarea "The speaker provided a comprehensive overview of early stages of change in huma…" at bounding box center [757, 384] width 1107 height 145
click at [954, 348] on textarea "The speaker provided a comprehensive overview of early stages of change in huma…" at bounding box center [757, 384] width 1107 height 145
click at [989, 378] on textarea "The speaker provided a comprehensive overview of early stages of change in huma…" at bounding box center [757, 384] width 1107 height 145
click at [919, 358] on textarea "The speaker provided a comprehensive overview of early stages of change in huma…" at bounding box center [757, 384] width 1107 height 145
click at [1063, 356] on textarea "The speaker provided a comprehensive overview of early stages of change in huma…" at bounding box center [757, 384] width 1107 height 145
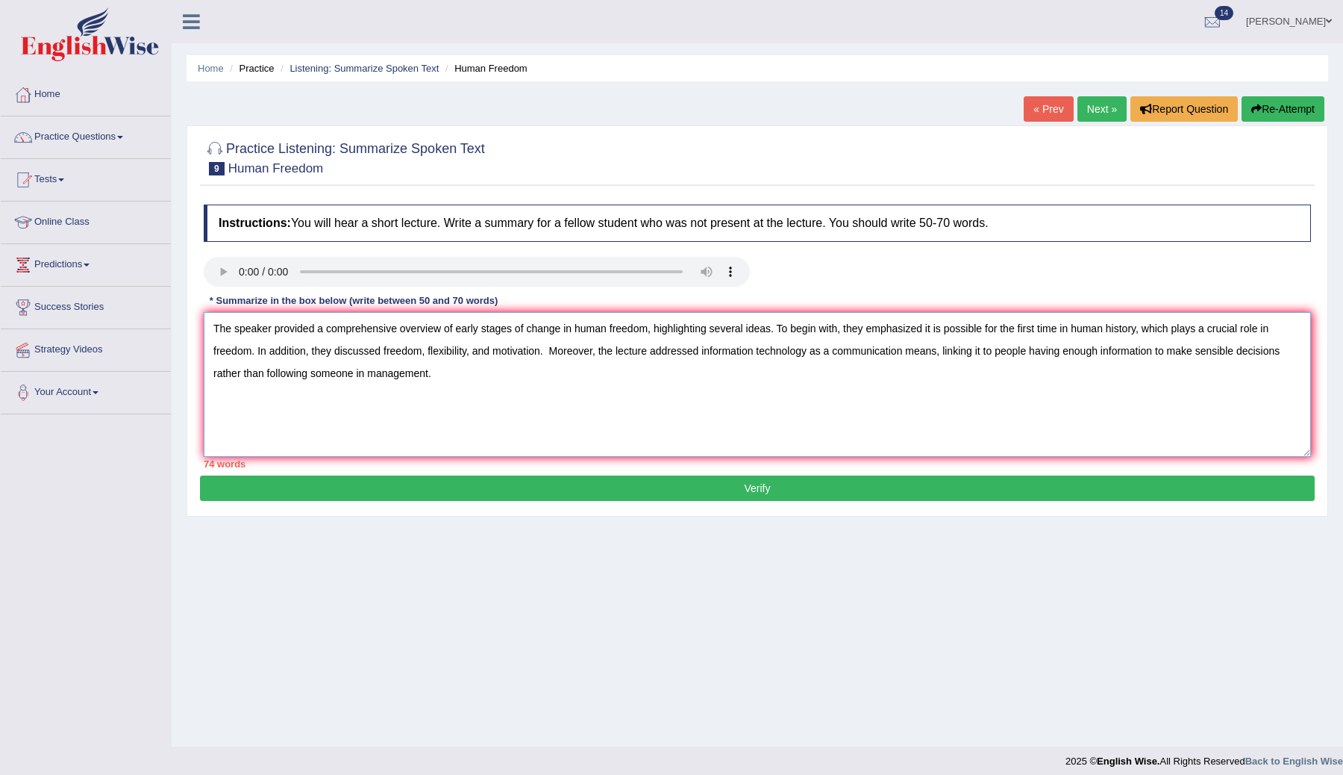
click at [1143, 396] on textarea "The speaker provided a comprehensive overview of early stages of change in huma…" at bounding box center [757, 384] width 1107 height 145
drag, startPoint x: 706, startPoint y: 351, endPoint x: 605, endPoint y: 350, distance: 100.8
click at [605, 350] on textarea "The speaker provided a comprehensive overview of early stages of change in huma…" at bounding box center [757, 384] width 1107 height 145
click at [644, 388] on textarea "The speaker provided a comprehensive overview of early stages of change in huma…" at bounding box center [757, 384] width 1107 height 145
click at [643, 351] on textarea "The speaker provided a comprehensive overview of early stages of change in huma…" at bounding box center [757, 384] width 1107 height 145
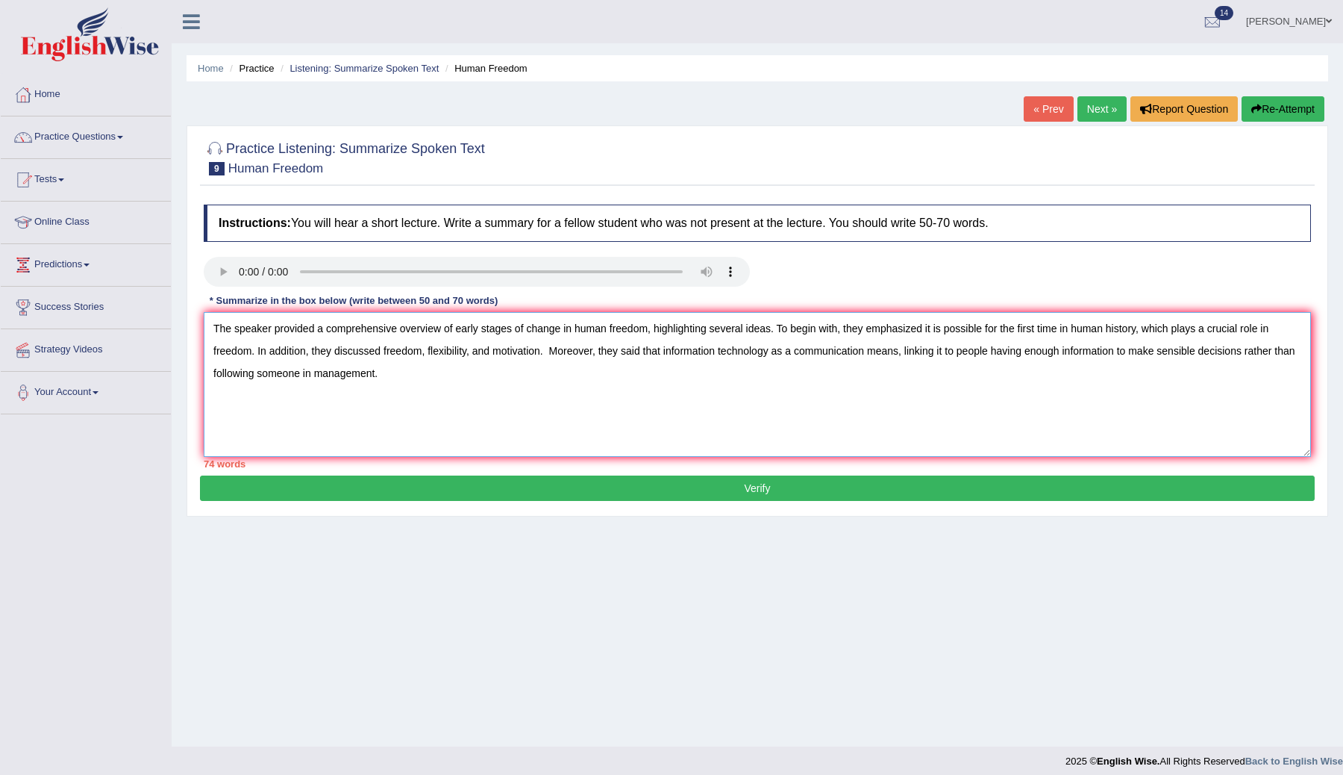
click at [1229, 405] on textarea "The speaker provided a comprehensive overview of early stages of change in huma…" at bounding box center [757, 384] width 1107 height 145
drag, startPoint x: 1178, startPoint y: 331, endPoint x: 1158, endPoint y: 331, distance: 19.4
click at [1163, 331] on textarea "The speaker provided a comprehensive overview of early stages of change in huma…" at bounding box center [757, 384] width 1107 height 145
drag, startPoint x: 1149, startPoint y: 330, endPoint x: 1278, endPoint y: 331, distance: 128.4
click at [1278, 331] on textarea "The speaker provided a comprehensive overview of early stages of change in huma…" at bounding box center [757, 384] width 1107 height 145
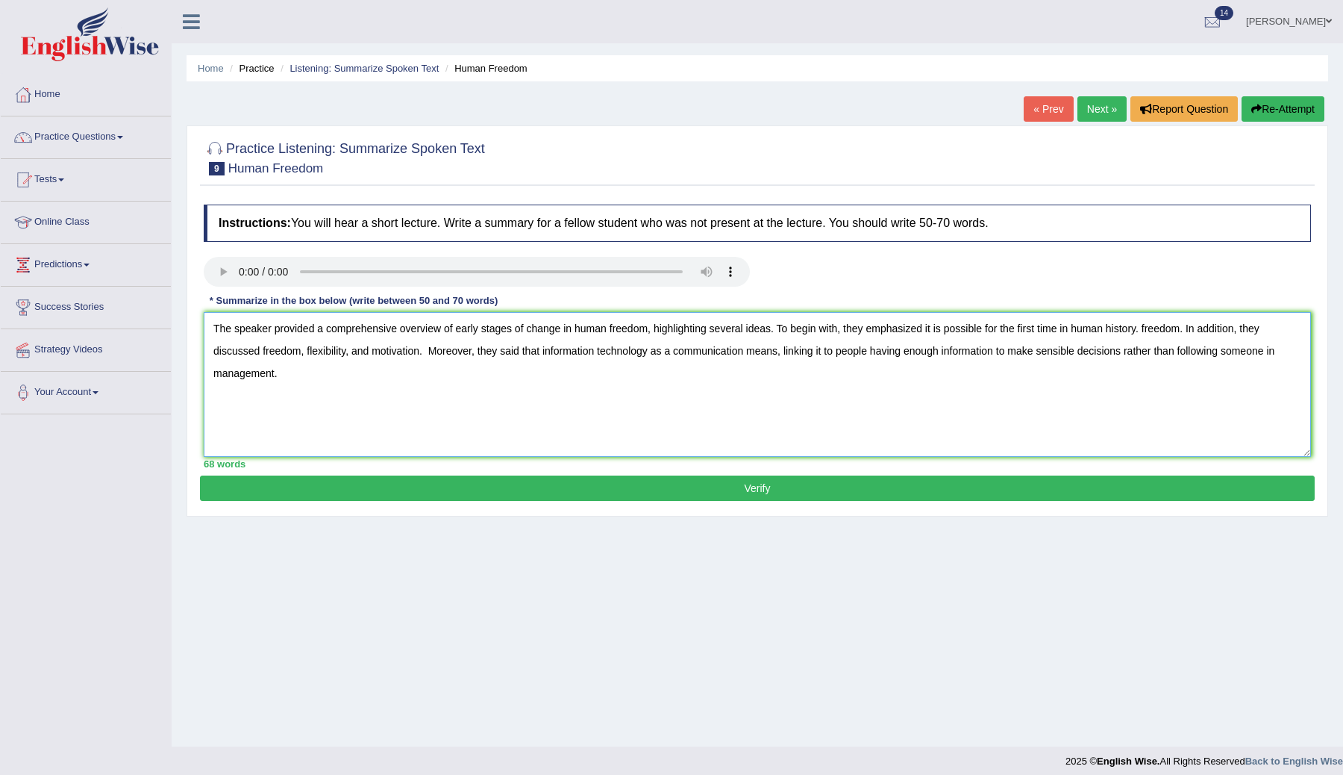
drag, startPoint x: 1190, startPoint y: 334, endPoint x: 1146, endPoint y: 328, distance: 45.3
click at [1146, 328] on textarea "The speaker provided a comprehensive overview of early stages of change in huma…" at bounding box center [757, 384] width 1107 height 145
click at [690, 393] on textarea "The speaker provided a comprehensive overview of early stages of change in huma…" at bounding box center [757, 384] width 1107 height 145
click at [602, 356] on textarea "The speaker provided a comprehensive overview of early stages of change in huma…" at bounding box center [757, 384] width 1107 height 145
drag, startPoint x: 507, startPoint y: 355, endPoint x: 593, endPoint y: 365, distance: 86.4
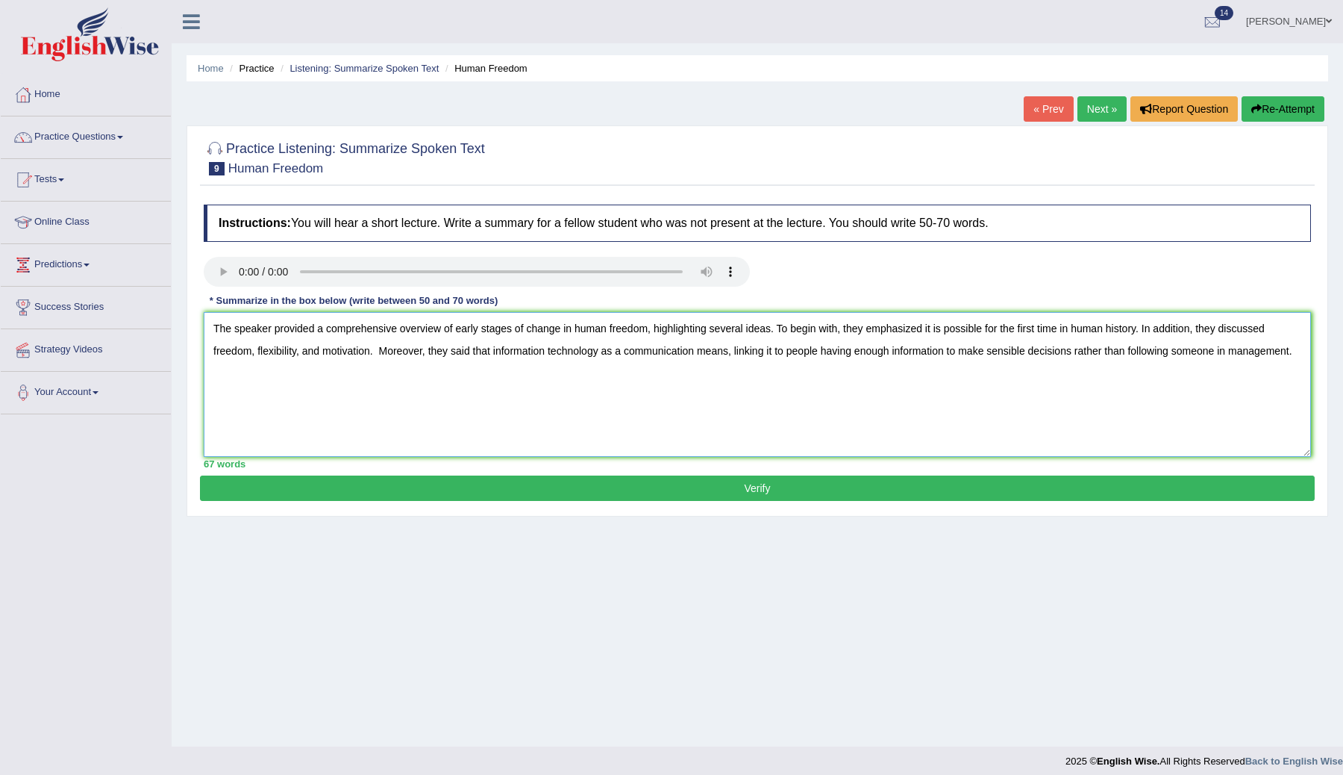
click at [531, 363] on textarea "The speaker provided a comprehensive overview of early stages of change in huma…" at bounding box center [757, 384] width 1107 height 145
click at [595, 382] on textarea "The speaker provided a comprehensive overview of early stages of change in huma…" at bounding box center [757, 384] width 1107 height 145
click at [605, 357] on textarea "The speaker provided a comprehensive overview of early stages of change in huma…" at bounding box center [757, 384] width 1107 height 145
click at [617, 352] on textarea "The speaker provided a comprehensive overview of early stages of change in huma…" at bounding box center [757, 384] width 1107 height 145
drag, startPoint x: 497, startPoint y: 350, endPoint x: 434, endPoint y: 351, distance: 63.4
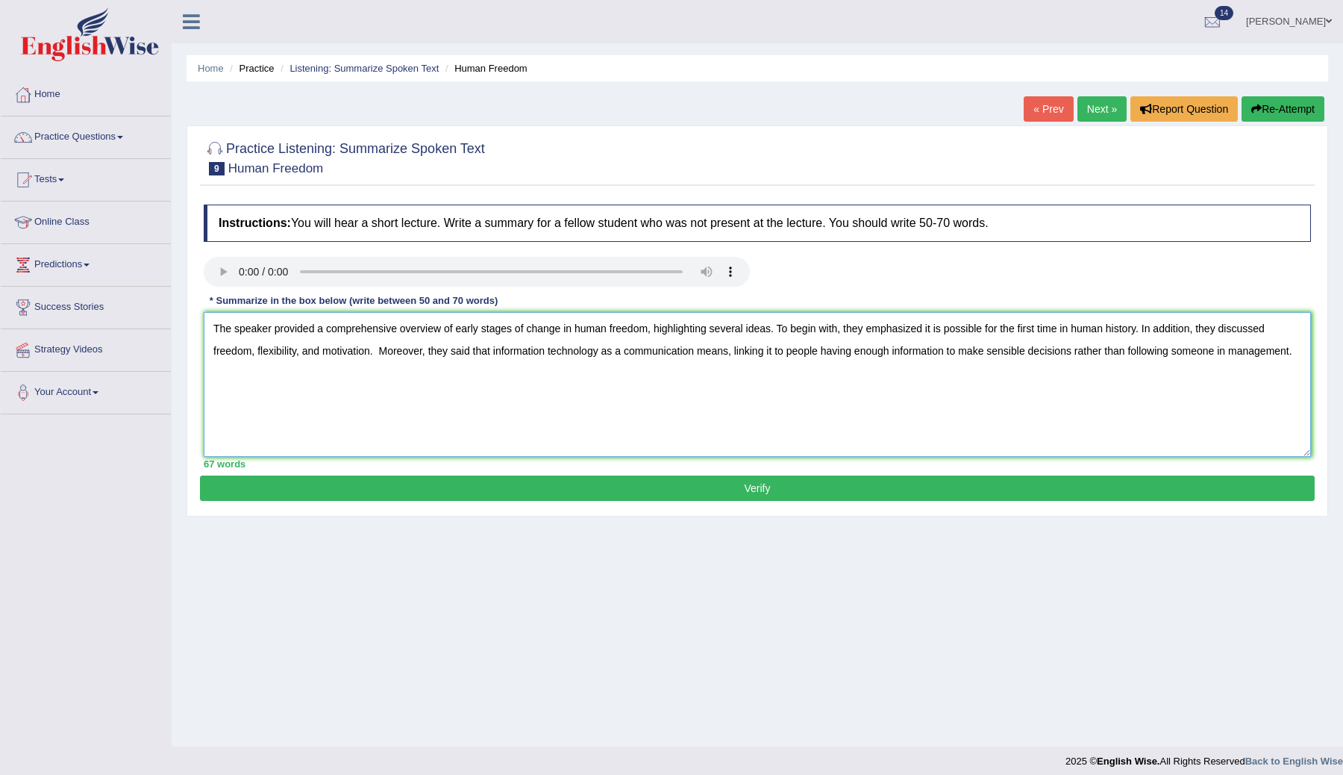
click at [434, 351] on textarea "The speaker provided a comprehensive overview of early stages of change in huma…" at bounding box center [757, 384] width 1107 height 145
type textarea "The speaker provided a comprehensive overview of early stages of change in huma…"
click at [589, 493] on button "Verify" at bounding box center [757, 487] width 1115 height 25
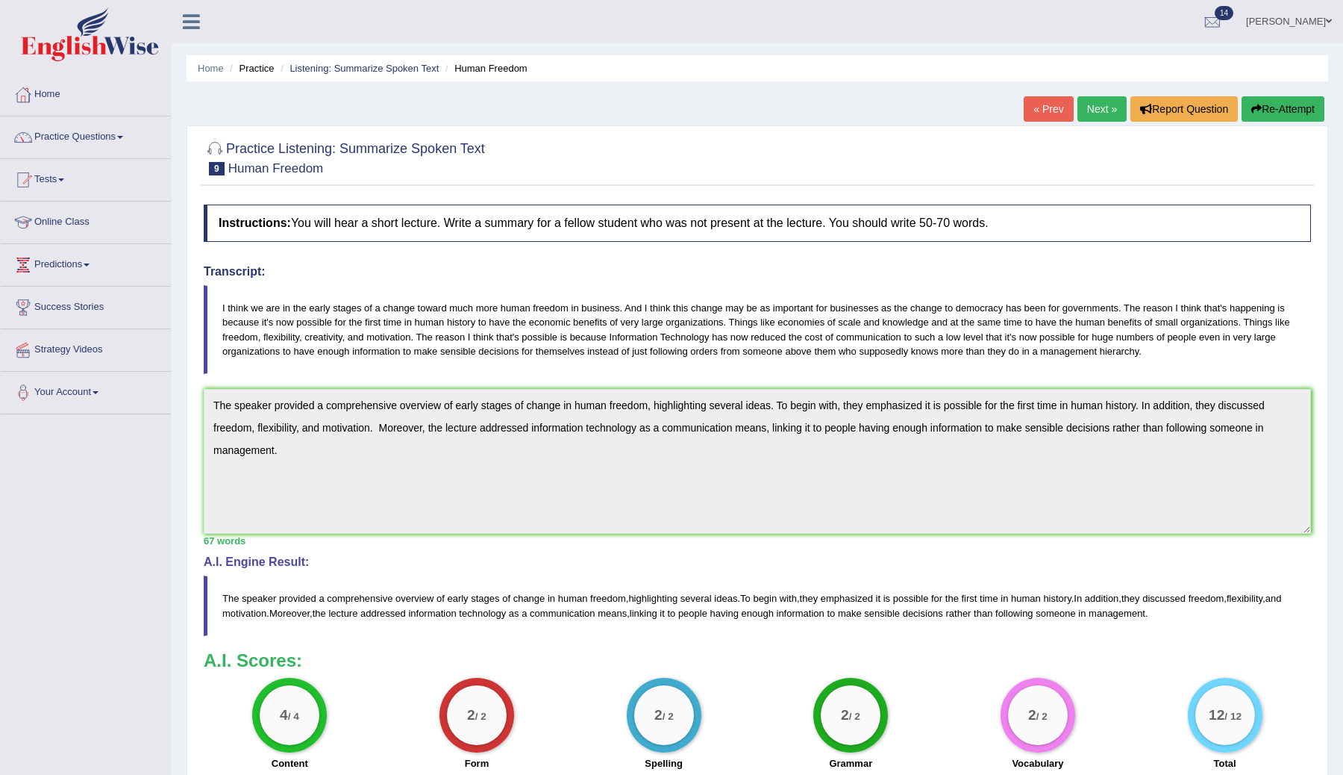
click at [1101, 112] on link "Next »" at bounding box center [1102, 108] width 49 height 25
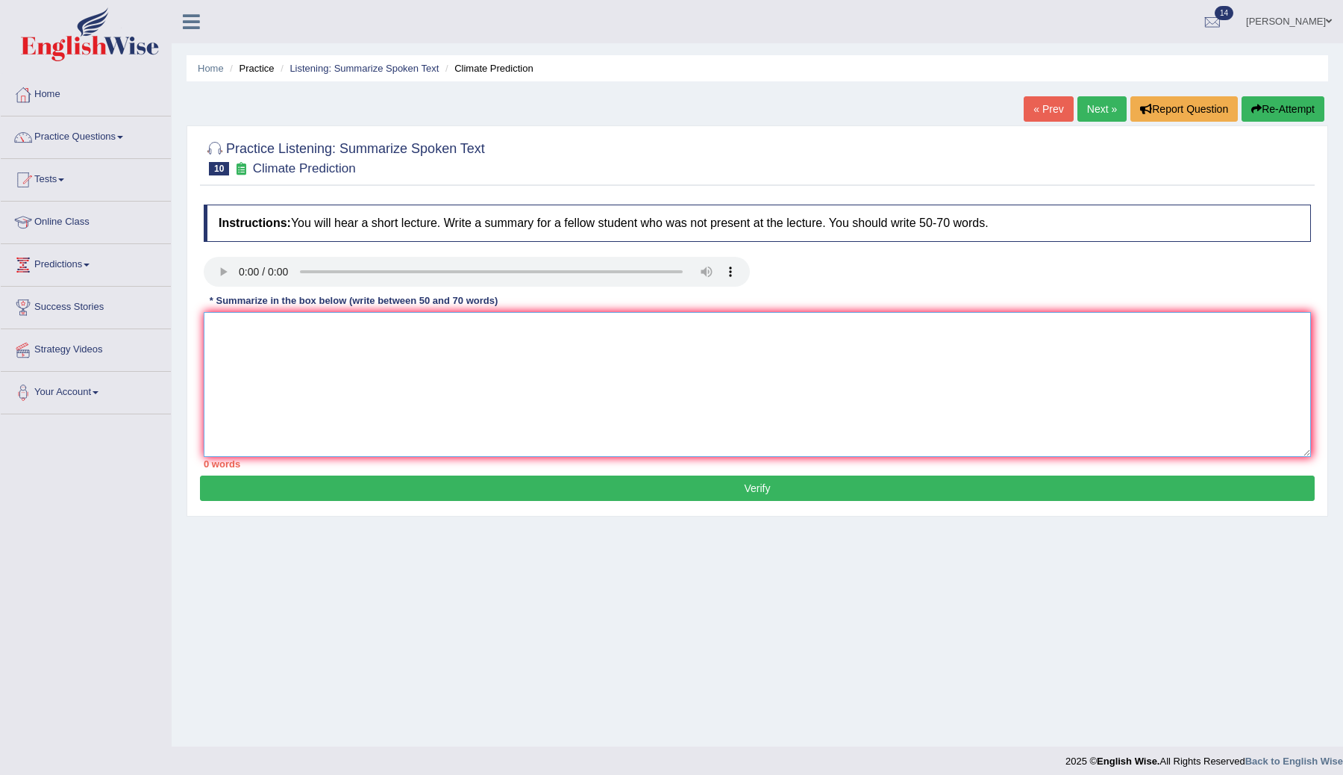
click at [257, 340] on textarea at bounding box center [757, 384] width 1107 height 145
click at [638, 330] on textarea "The speaker provided a comprehensive overview of green house gas emmission by i…" at bounding box center [757, 384] width 1107 height 145
click at [891, 350] on textarea "The speaker provided a comprehensive overview of green house gas emmission by i…" at bounding box center [757, 384] width 1107 height 145
click at [760, 351] on textarea "The speaker provided a comprehensive overview of green house gas emmission by i…" at bounding box center [757, 384] width 1107 height 145
click at [1003, 325] on textarea "The speaker provided a comprehensive overview of green house gas emmission by i…" at bounding box center [757, 384] width 1107 height 145
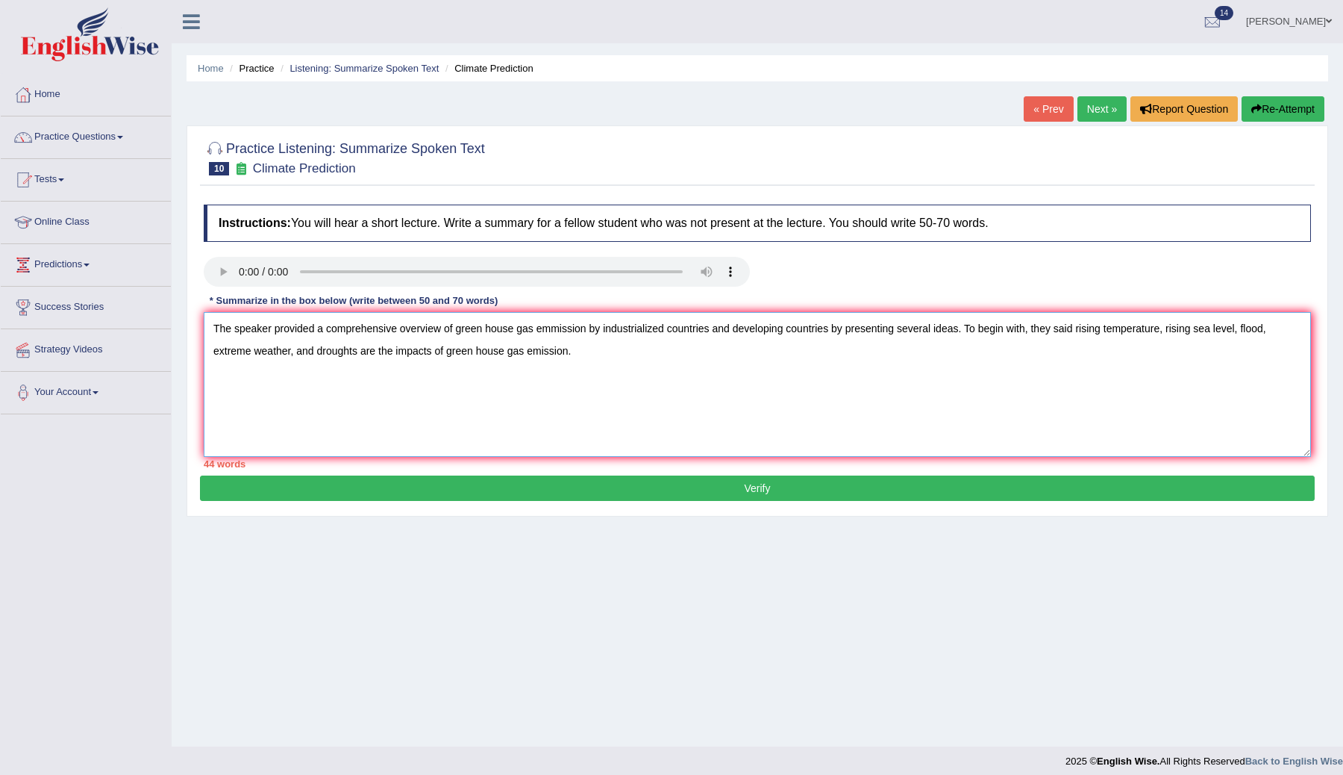
click at [551, 326] on textarea "The speaker provided a comprehensive overview of green house gas emmission by i…" at bounding box center [757, 384] width 1107 height 145
click at [605, 347] on textarea "The speaker provided a comprehensive overview of green house gas emission by in…" at bounding box center [757, 384] width 1107 height 145
click at [569, 351] on textarea "The speaker provided a comprehensive overview of green house gas emission by in…" at bounding box center [757, 384] width 1107 height 145
click at [590, 357] on textarea "The speaker provided a comprehensive overview of green house gas emission by in…" at bounding box center [757, 384] width 1107 height 145
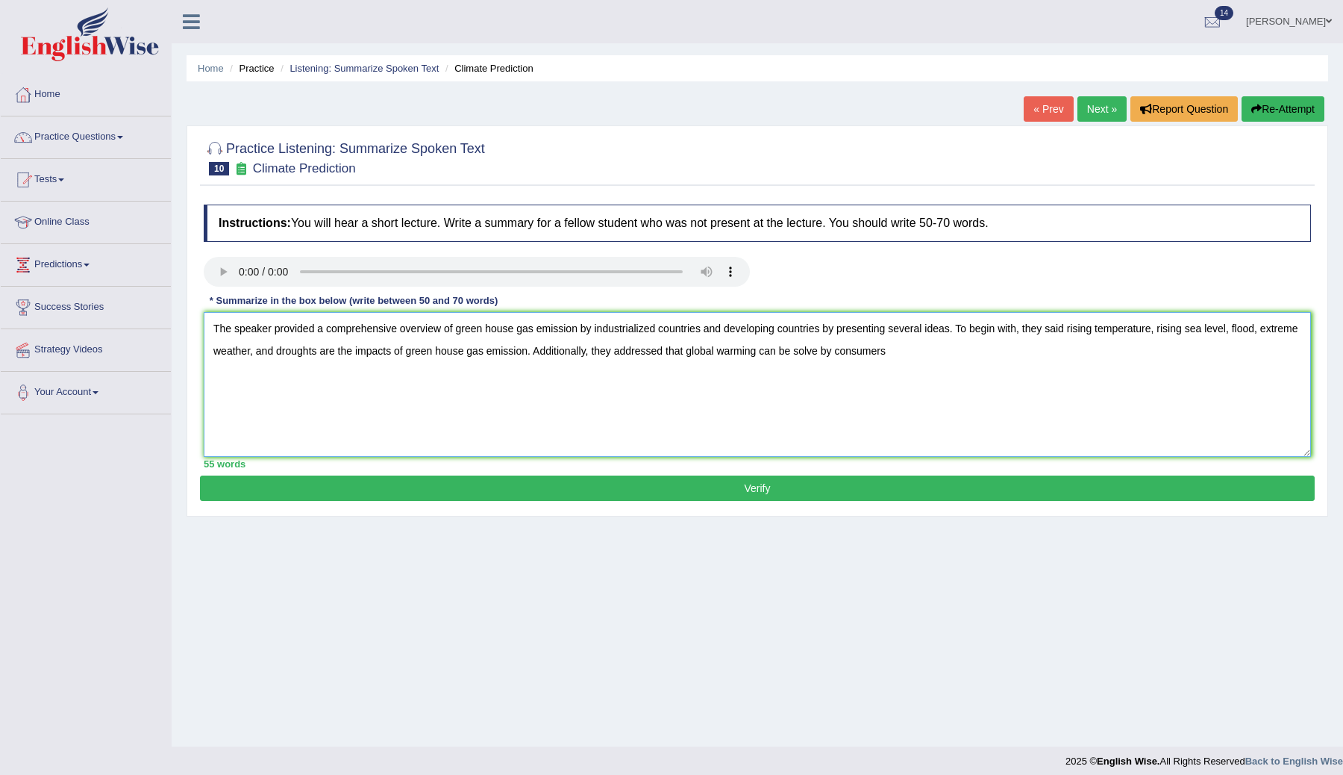
click at [863, 351] on textarea "The speaker provided a comprehensive overview of green house gas emission by in…" at bounding box center [757, 384] width 1107 height 145
click at [948, 354] on textarea "The speaker provided a comprehensive overview of green house gas emission by in…" at bounding box center [757, 384] width 1107 height 145
click at [1028, 355] on textarea "The speaker provided a comprehensive overview of green house gas emission by in…" at bounding box center [757, 384] width 1107 height 145
click at [1091, 362] on textarea "The speaker provided a comprehensive overview of green house gas emission by in…" at bounding box center [757, 384] width 1107 height 145
click at [1128, 354] on textarea "The speaker provided a comprehensive overview of green house gas emission by in…" at bounding box center [757, 384] width 1107 height 145
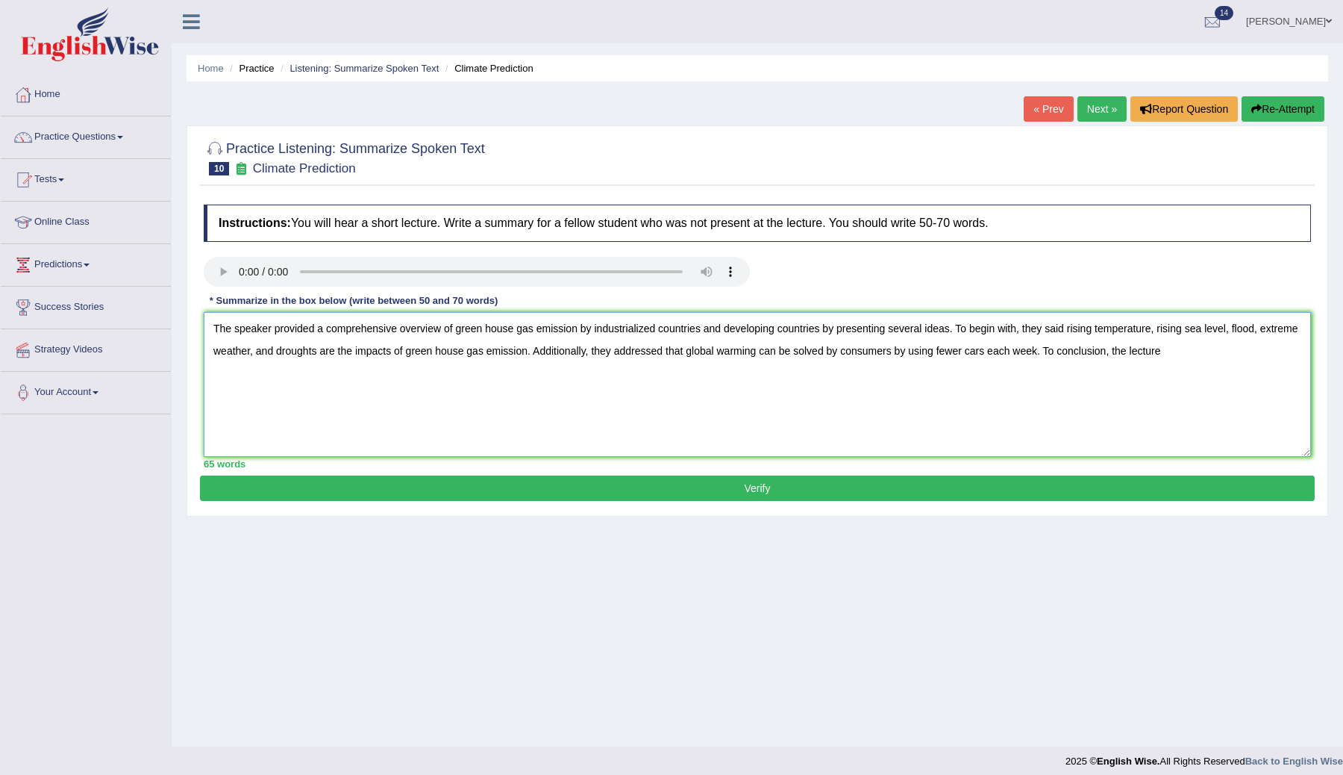
click at [1157, 351] on textarea "The speaker provided a comprehensive overview of green house gas emission by in…" at bounding box center [757, 384] width 1107 height 145
click at [1249, 354] on textarea "The speaker provided a comprehensive overview of green house gas emission by in…" at bounding box center [757, 384] width 1107 height 145
drag, startPoint x: 1282, startPoint y: 351, endPoint x: 1098, endPoint y: 357, distance: 184.4
click at [1100, 357] on textarea "The speaker provided a comprehensive overview of green house gas emission by in…" at bounding box center [757, 384] width 1107 height 145
click at [484, 329] on textarea "The speaker provided a comprehensive overview of green house gas emission by in…" at bounding box center [757, 384] width 1107 height 145
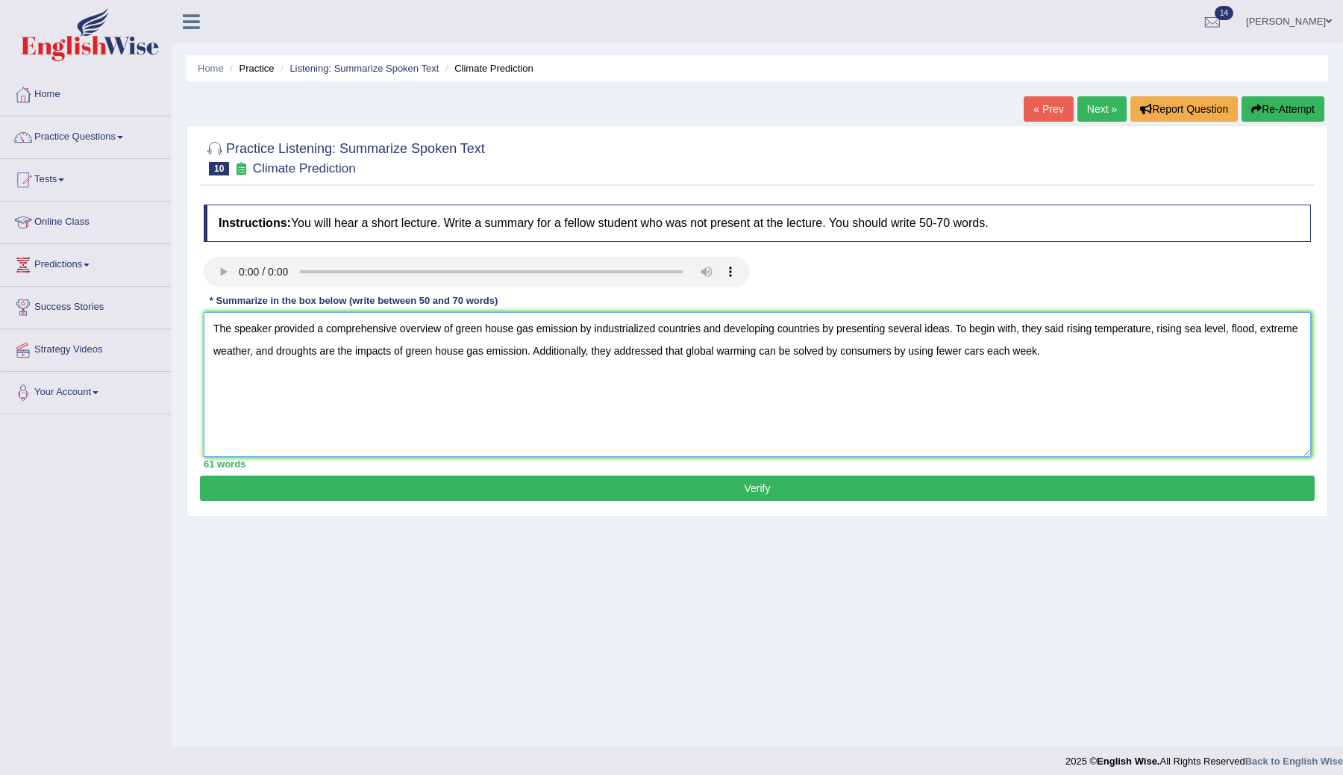
click at [484, 330] on textarea "The speaker provided a comprehensive overview of green house gas emission by in…" at bounding box center [757, 384] width 1107 height 145
click at [478, 354] on textarea "The speaker provided a comprehensive overview of greenhouse gas emission by ind…" at bounding box center [757, 384] width 1107 height 145
type textarea "The speaker provided a comprehensive overview of greenhouse gas emission by ind…"
click at [623, 487] on button "Verify" at bounding box center [757, 487] width 1115 height 25
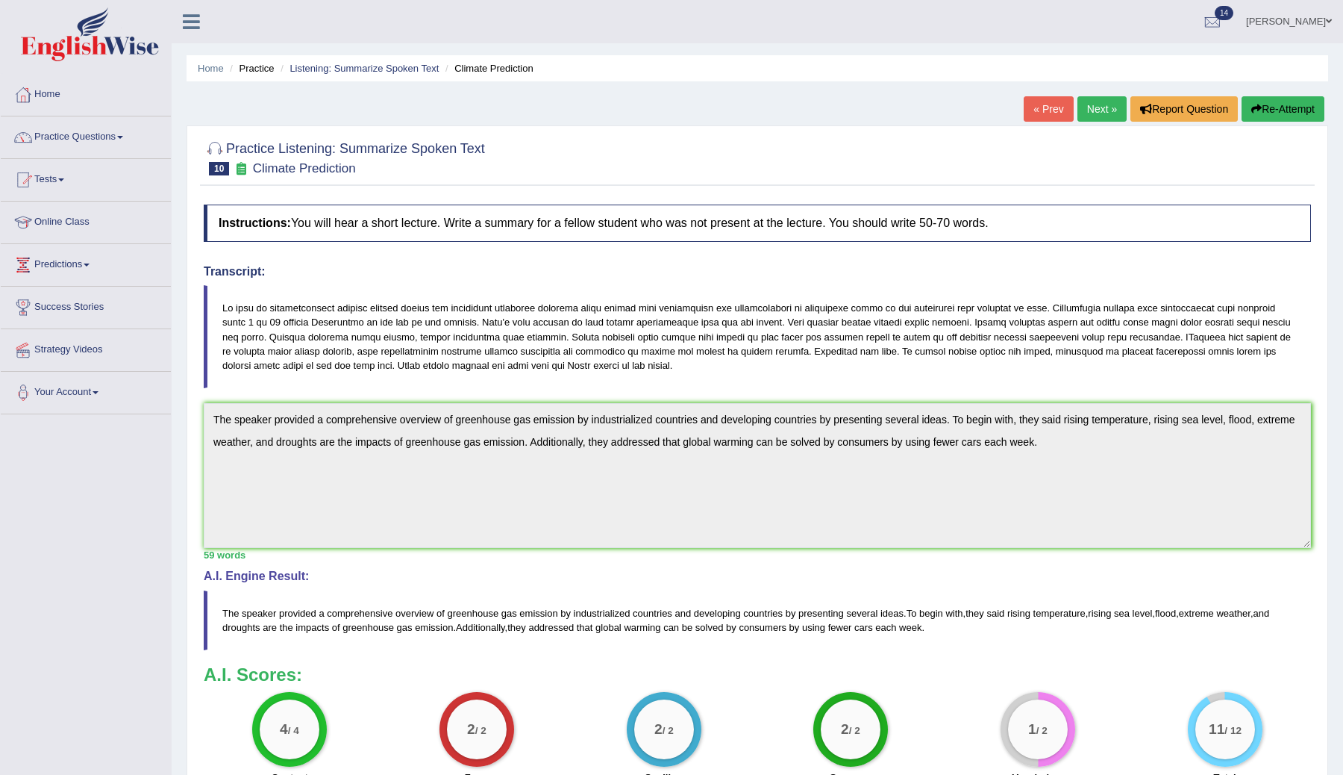
click at [1089, 105] on link "Next »" at bounding box center [1102, 108] width 49 height 25
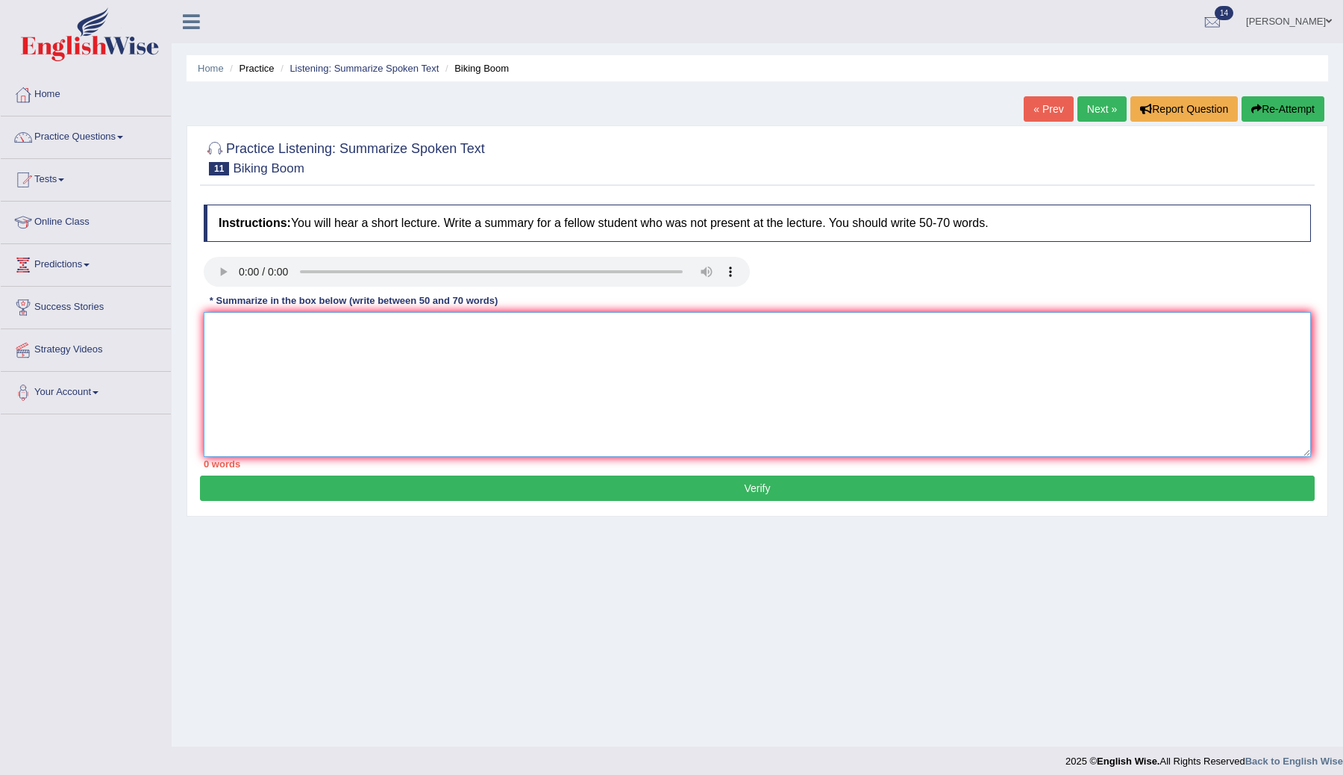
click at [355, 349] on textarea at bounding box center [757, 384] width 1107 height 145
paste textarea "The speaker provided a comprehensive overview of [main topic], highlighting sev…"
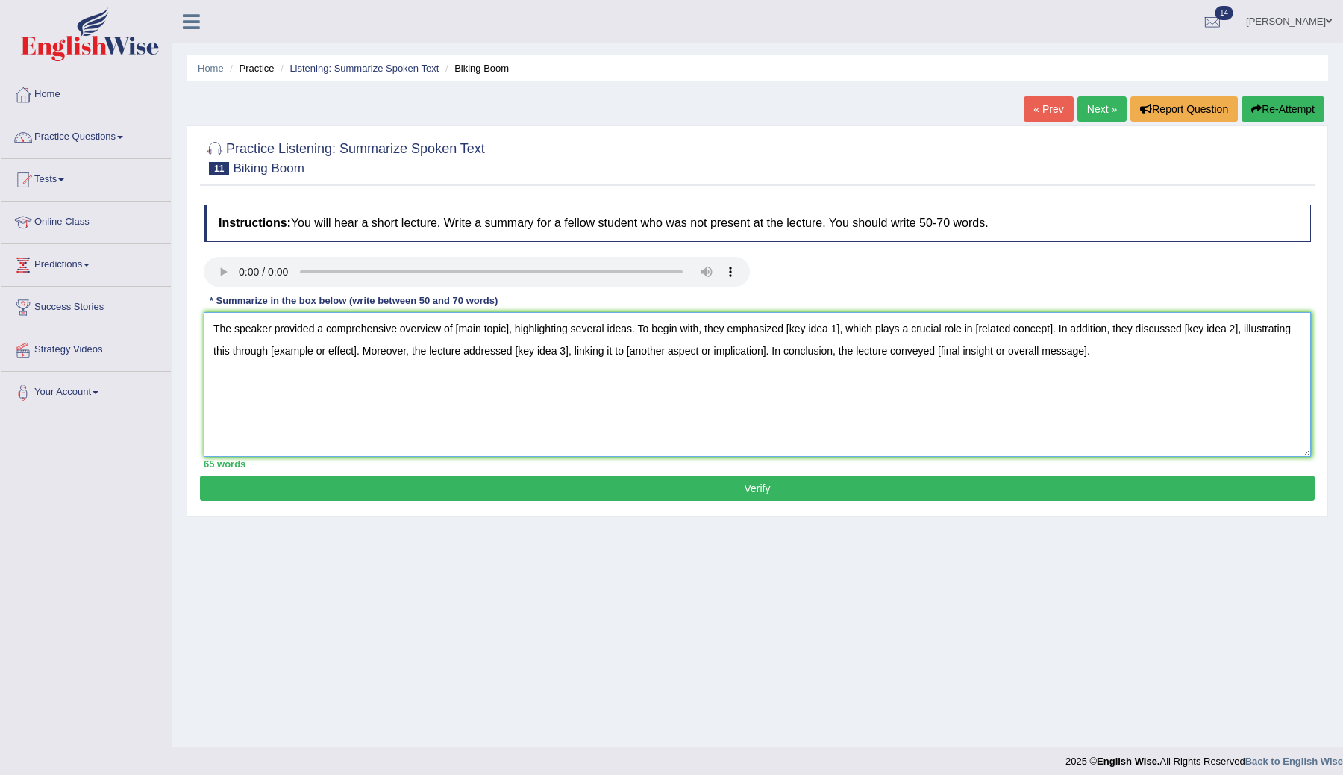
click at [213, 322] on textarea "The speaker provided a comprehensive overview of [main topic], highlighting sev…" at bounding box center [757, 384] width 1107 height 145
click at [232, 319] on textarea "The speaker provided a comprehensive overview of [main topic], highlighting sev…" at bounding box center [757, 384] width 1107 height 145
type textarea "The speaker provided a comprehensive overview of [main topic], highlighting sev…"
click at [228, 334] on textarea "The speaker provided a comprehensive overview of [main topic], highlighting sev…" at bounding box center [757, 384] width 1107 height 145
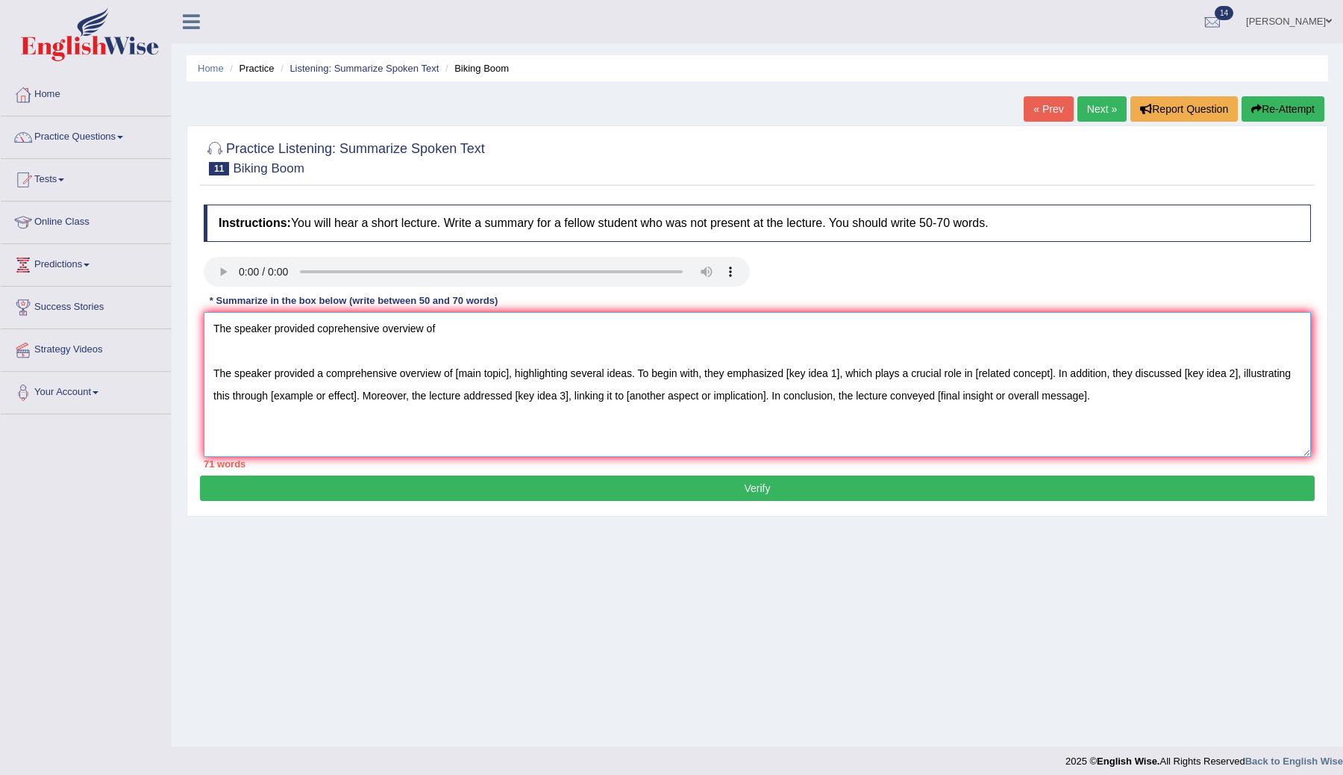
click at [328, 330] on textarea "The speaker provided coprehensive overview of The speaker provided a comprehens…" at bounding box center [757, 384] width 1107 height 145
click at [482, 322] on textarea "The speaker provided comprehensive overview of The speaker provided a comprehen…" at bounding box center [757, 384] width 1107 height 145
click at [604, 331] on textarea "The speaker provided comprehensive overview of bicyclying in [GEOGRAPHIC_DATA],…" at bounding box center [757, 384] width 1107 height 145
click at [725, 334] on textarea "The speaker provided comprehensive overview of bicyclying in [GEOGRAPHIC_DATA],…" at bounding box center [757, 384] width 1107 height 145
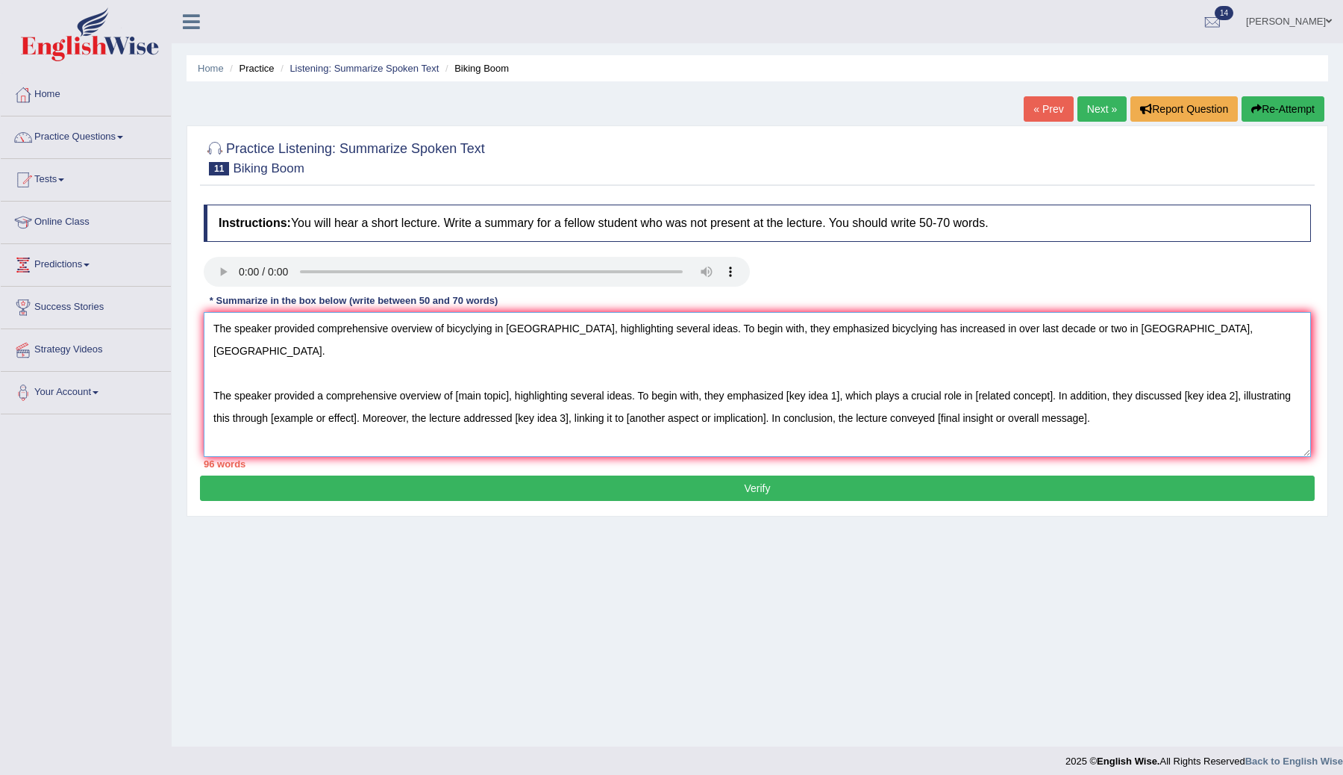
click at [1265, 331] on textarea "The speaker provided comprehensive overview of bicyclying in [GEOGRAPHIC_DATA],…" at bounding box center [757, 384] width 1107 height 145
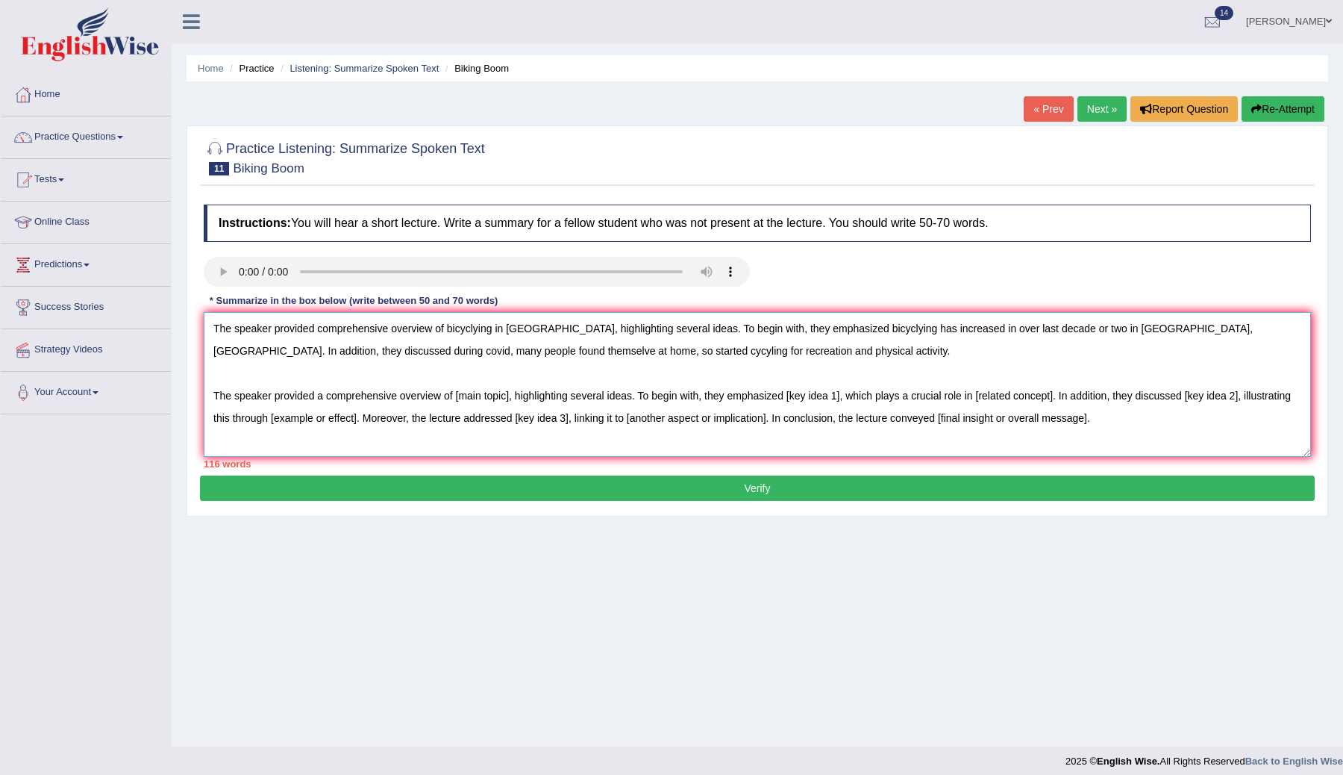
click at [827, 370] on textarea "The speaker provided comprehensive overview of bicyclying in [GEOGRAPHIC_DATA],…" at bounding box center [757, 384] width 1107 height 145
click at [800, 354] on textarea "The speaker provided comprehensive overview of bicyclying in [GEOGRAPHIC_DATA],…" at bounding box center [757, 384] width 1107 height 145
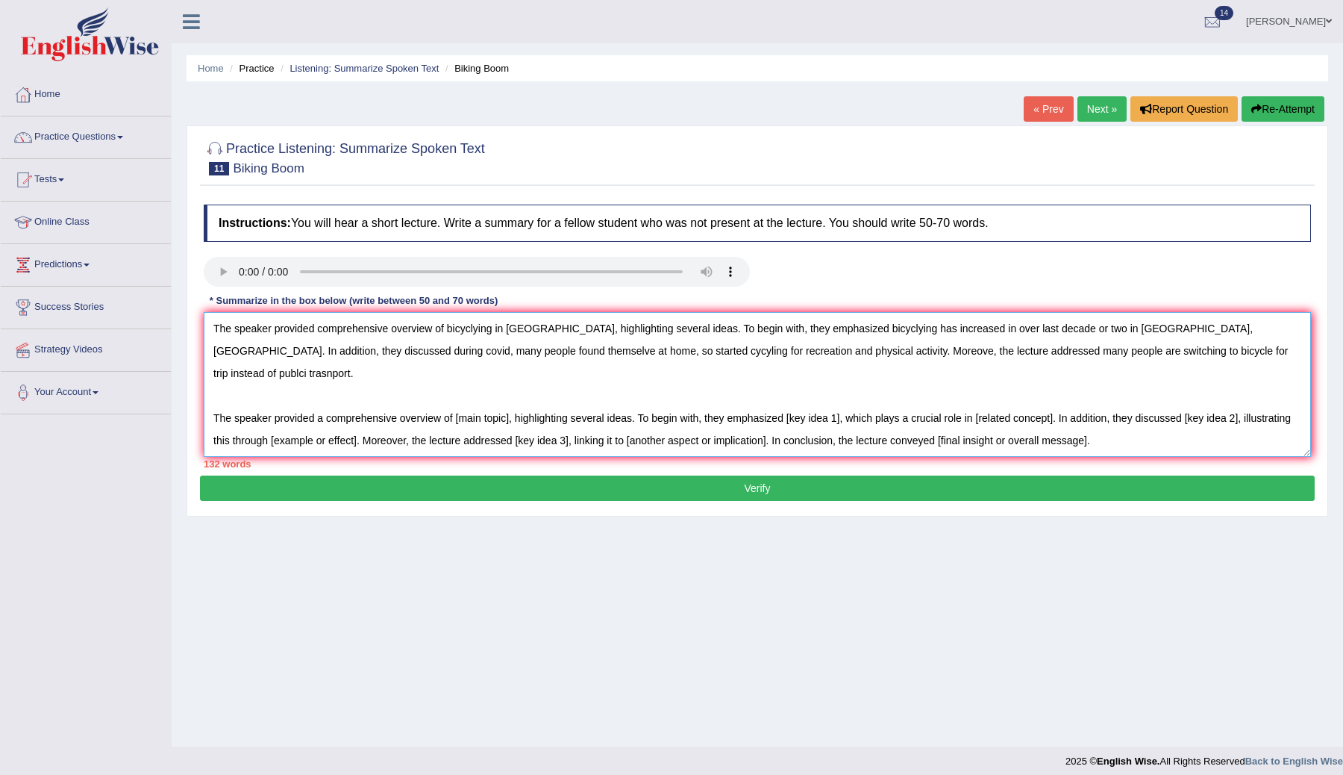
drag, startPoint x: 1115, startPoint y: 414, endPoint x: 226, endPoint y: 384, distance: 889.3
click at [228, 384] on textarea "The speaker provided comprehensive overview of bicyclying in [GEOGRAPHIC_DATA],…" at bounding box center [757, 384] width 1107 height 145
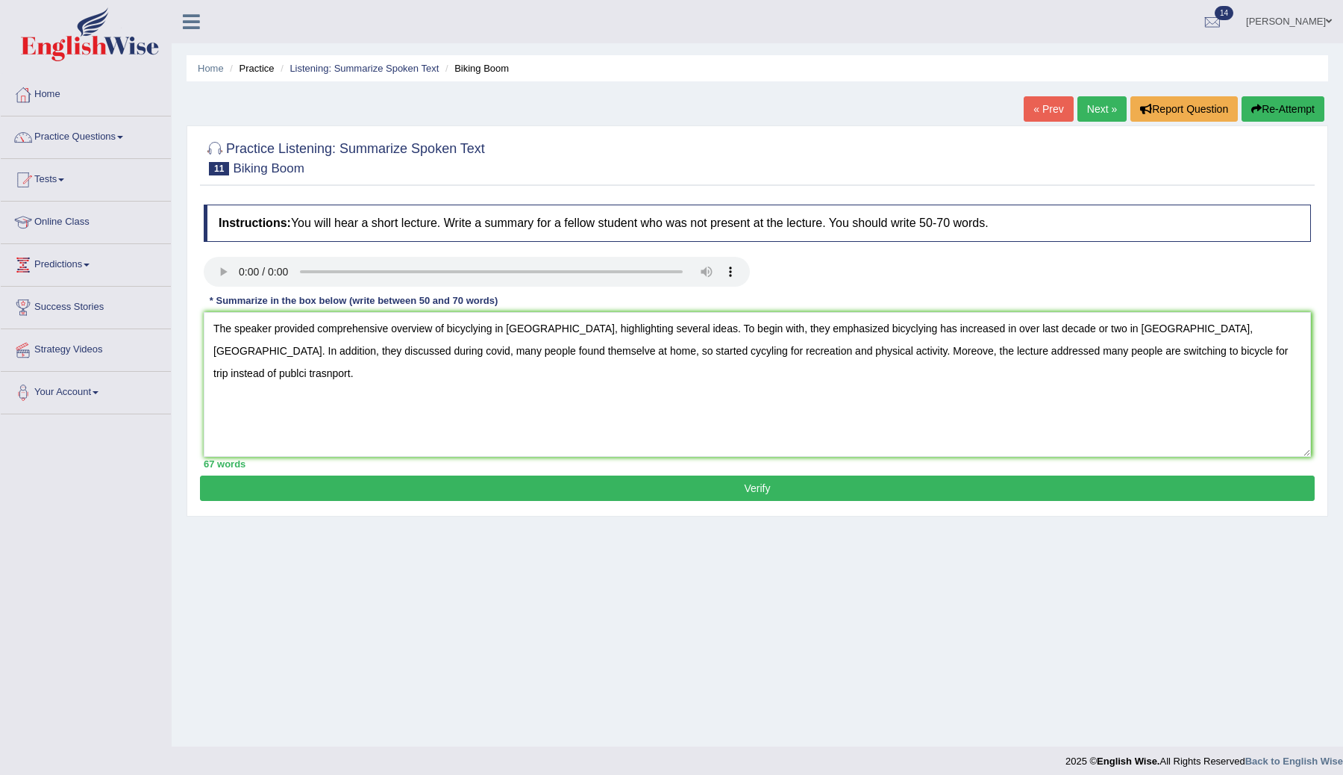
click at [1173, 278] on div at bounding box center [757, 274] width 1122 height 34
click at [1269, 351] on textarea "The speaker provided comprehensive overview of bicyclying in [GEOGRAPHIC_DATA],…" at bounding box center [757, 384] width 1107 height 145
click at [478, 330] on textarea "The speaker provided comprehensive overview of bicyclying in [GEOGRAPHIC_DATA],…" at bounding box center [757, 384] width 1107 height 145
click at [878, 330] on textarea "The speaker provided comprehensive overview of bicycling in [GEOGRAPHIC_DATA], …" at bounding box center [757, 384] width 1107 height 145
click at [887, 410] on textarea "The speaker provided comprehensive overview of bicycling in [GEOGRAPHIC_DATA], …" at bounding box center [757, 384] width 1107 height 145
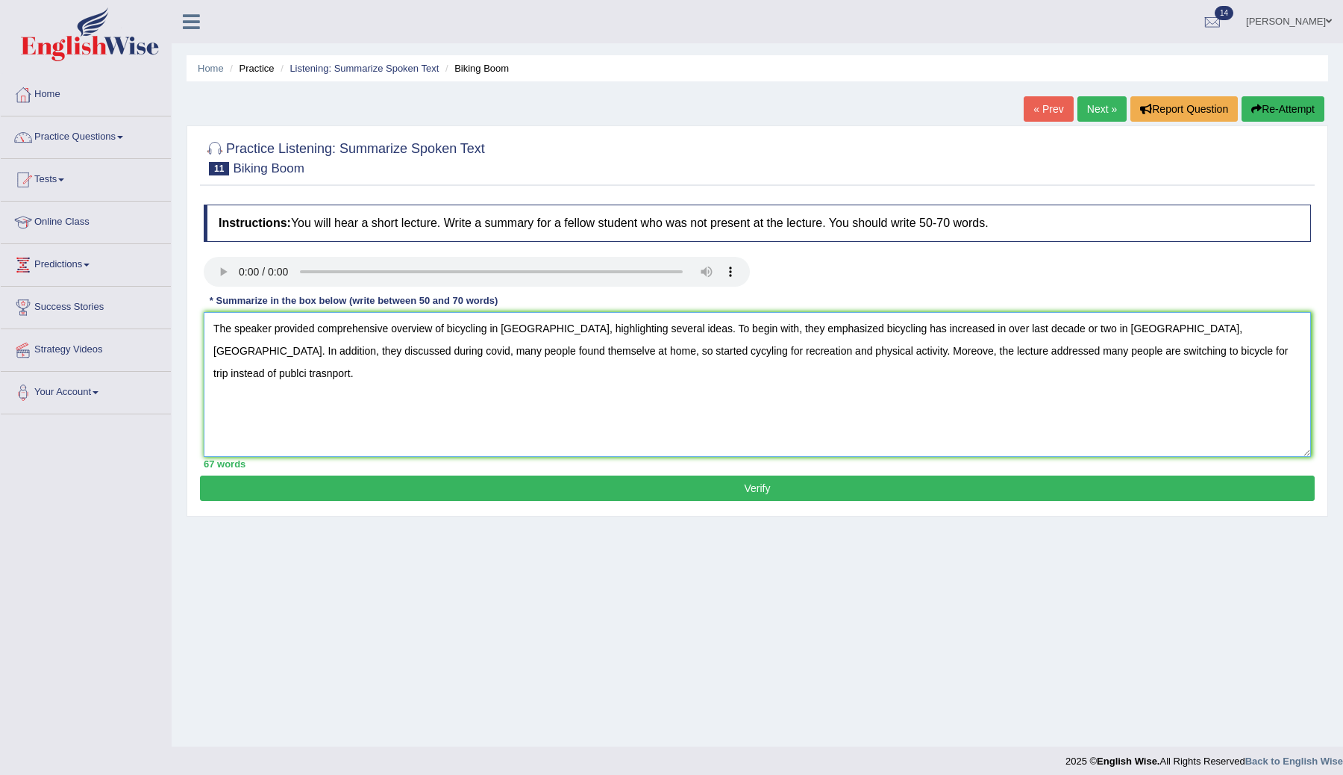
click at [1099, 333] on textarea "The speaker provided comprehensive overview of bicycling in [GEOGRAPHIC_DATA], …" at bounding box center [757, 384] width 1107 height 145
click at [318, 354] on textarea "The speaker provided comprehensive overview of bicycling in [GEOGRAPHIC_DATA], …" at bounding box center [757, 384] width 1107 height 145
click at [322, 354] on textarea "The speaker provided comprehensive overview of bicycling in [GEOGRAPHIC_DATA], …" at bounding box center [757, 384] width 1107 height 145
click at [437, 375] on textarea "The speaker provided comprehensive overview of bicycling in [GEOGRAPHIC_DATA], …" at bounding box center [757, 384] width 1107 height 145
click at [472, 353] on textarea "The speaker provided comprehensive overview of bicycling in [GEOGRAPHIC_DATA], …" at bounding box center [757, 384] width 1107 height 145
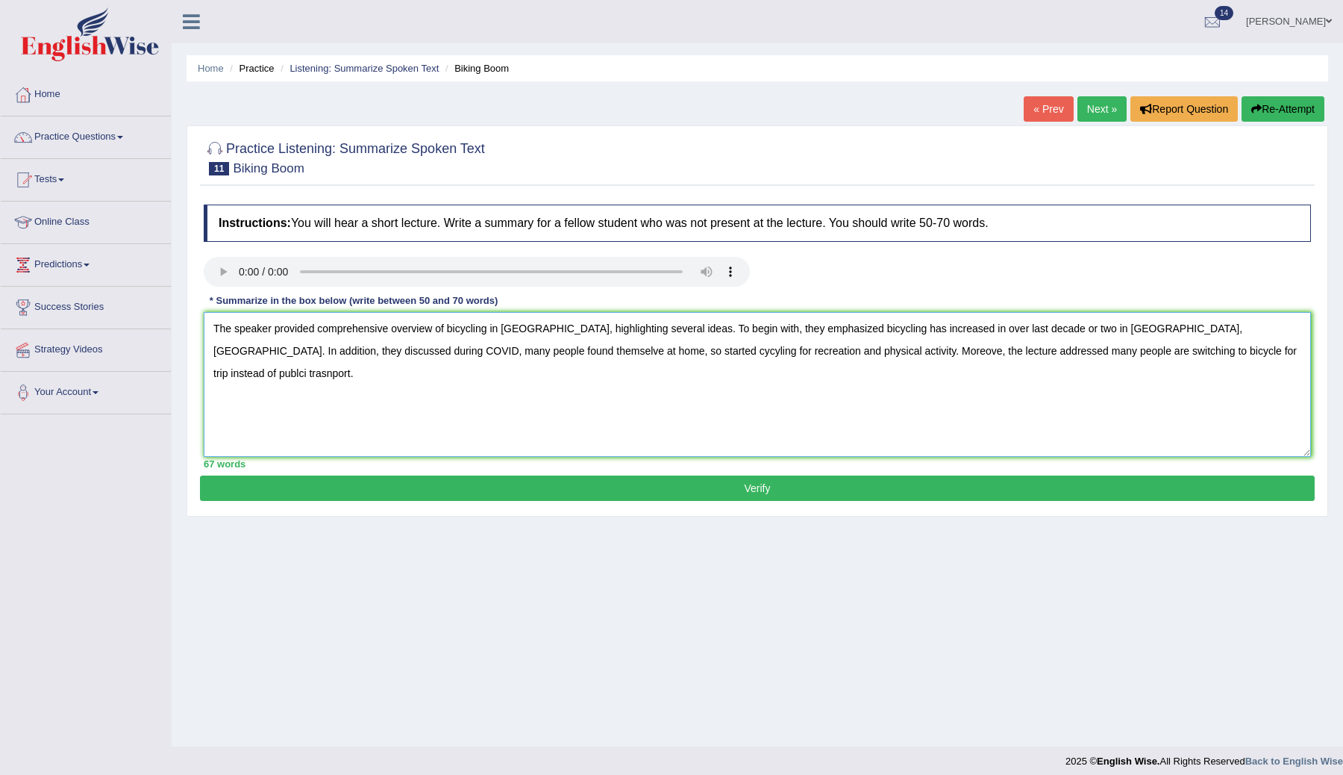
click at [473, 353] on textarea "The speaker provided comprehensive overview of bicycling in [GEOGRAPHIC_DATA], …" at bounding box center [757, 384] width 1107 height 145
click at [599, 365] on textarea "The speaker provided comprehensive overview of bicycling in [GEOGRAPHIC_DATA], …" at bounding box center [757, 384] width 1107 height 145
click at [730, 381] on textarea "The speaker provided comprehensive overview of bicycling in [GEOGRAPHIC_DATA], …" at bounding box center [757, 384] width 1107 height 145
click at [536, 357] on textarea "The speaker provided comprehensive overview of bicycling in [GEOGRAPHIC_DATA], …" at bounding box center [757, 384] width 1107 height 145
click at [602, 356] on textarea "The speaker provided comprehensive overview of bicycling in [GEOGRAPHIC_DATA], …" at bounding box center [757, 384] width 1107 height 145
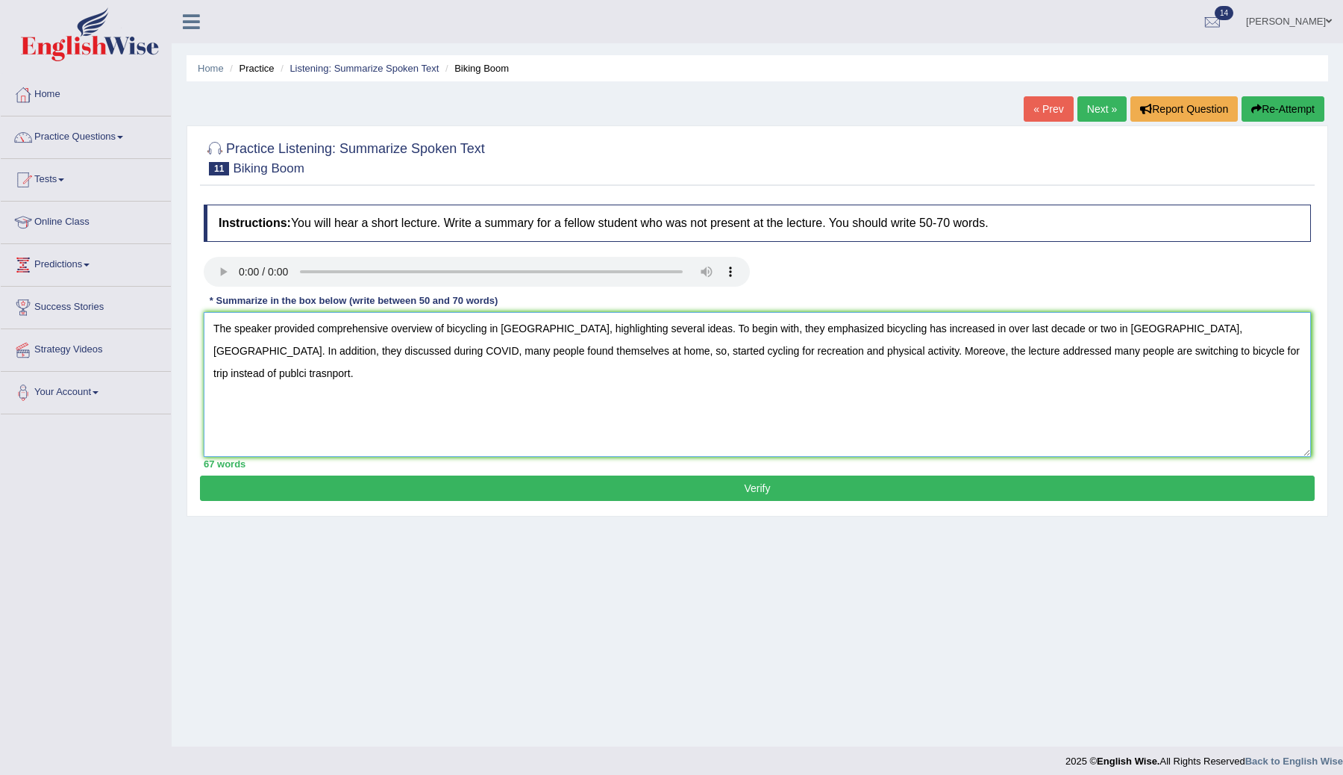
click at [672, 388] on textarea "The speaker provided comprehensive overview of bicycling in [GEOGRAPHIC_DATA], …" at bounding box center [757, 384] width 1107 height 145
click at [821, 351] on textarea "The speaker provided comprehensive overview of bicycling in [GEOGRAPHIC_DATA], …" at bounding box center [757, 384] width 1107 height 145
click at [890, 384] on textarea "The speaker provided comprehensive overview of bicycling in [GEOGRAPHIC_DATA], …" at bounding box center [757, 384] width 1107 height 145
click at [1220, 354] on textarea "The speaker provided comprehensive overview of bicycling in [GEOGRAPHIC_DATA], …" at bounding box center [757, 384] width 1107 height 145
click at [1281, 397] on textarea "The speaker provided comprehensive overview of bicycling in [GEOGRAPHIC_DATA], …" at bounding box center [757, 384] width 1107 height 145
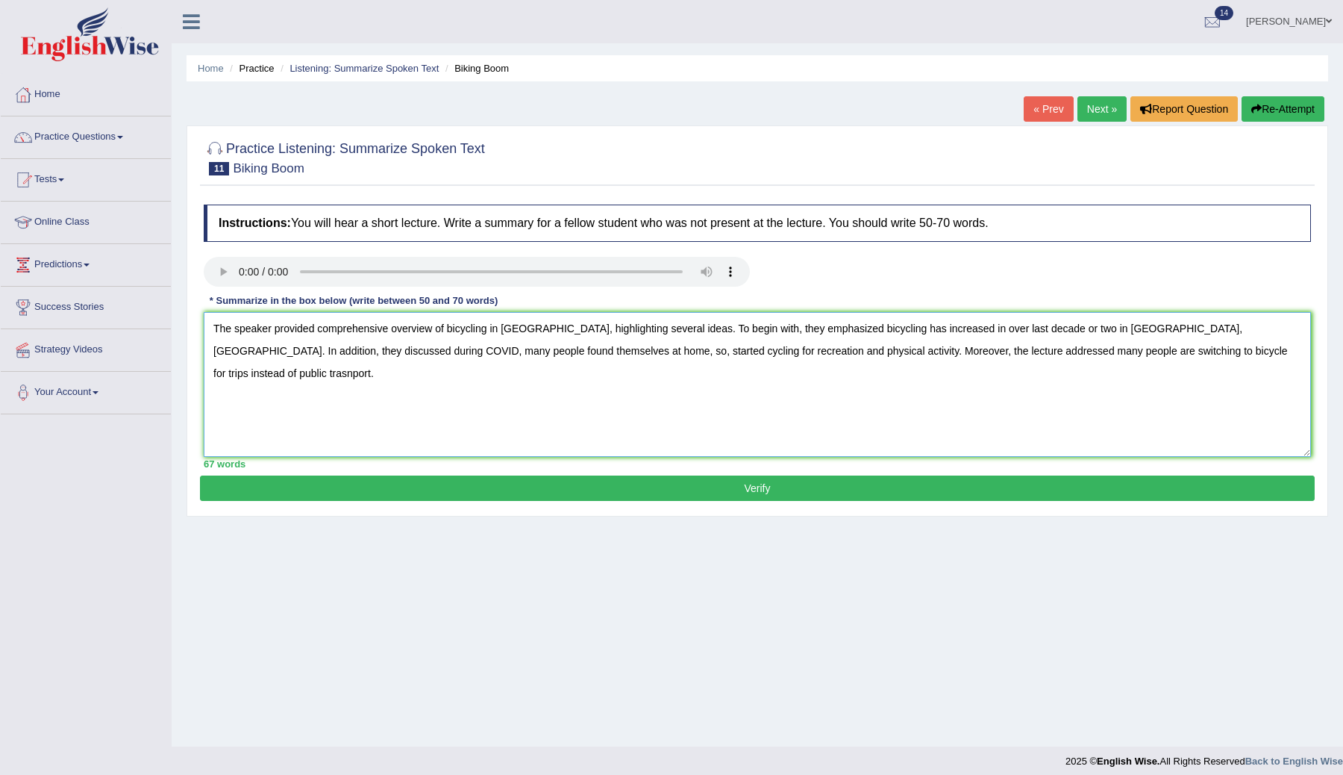
click at [1050, 378] on textarea "The speaker provided comprehensive overview of bicycling in [GEOGRAPHIC_DATA], …" at bounding box center [757, 384] width 1107 height 145
click at [1105, 357] on textarea "The speaker provided comprehensive overview of bicycling in [GEOGRAPHIC_DATA], …" at bounding box center [757, 384] width 1107 height 145
click at [1115, 387] on textarea "The speaker provided comprehensive overview of bicycling in [GEOGRAPHIC_DATA], …" at bounding box center [757, 384] width 1107 height 145
click at [1255, 354] on textarea "The speaker provided comprehensive overview of bicycling in [GEOGRAPHIC_DATA], …" at bounding box center [757, 384] width 1107 height 145
click at [1257, 393] on textarea "The speaker provided comprehensive overview of bicycling in [GEOGRAPHIC_DATA], …" at bounding box center [757, 384] width 1107 height 145
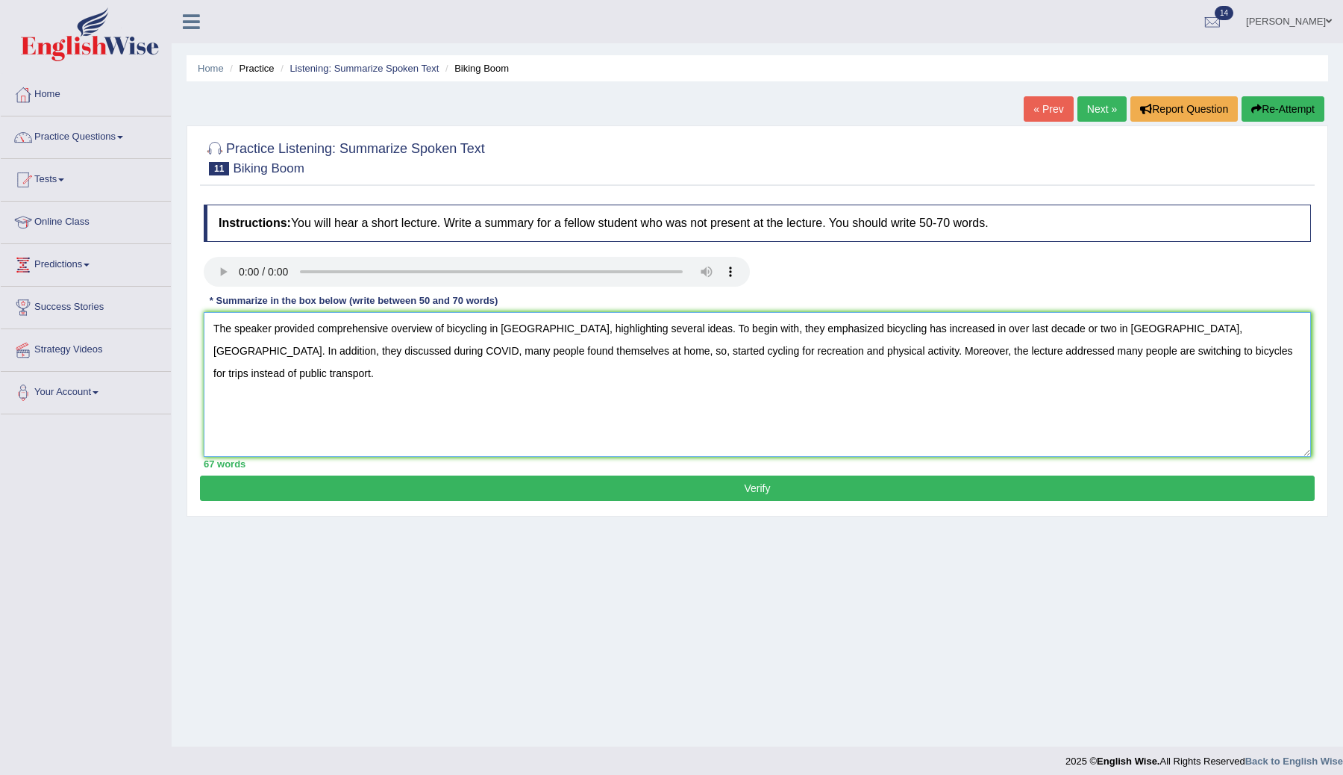
click at [930, 360] on textarea "The speaker provided comprehensive overview of bicycling in [GEOGRAPHIC_DATA], …" at bounding box center [757, 384] width 1107 height 145
type textarea "The speaker provided comprehensive overview of bicycling in [GEOGRAPHIC_DATA], …"
click at [896, 493] on button "Verify" at bounding box center [757, 487] width 1115 height 25
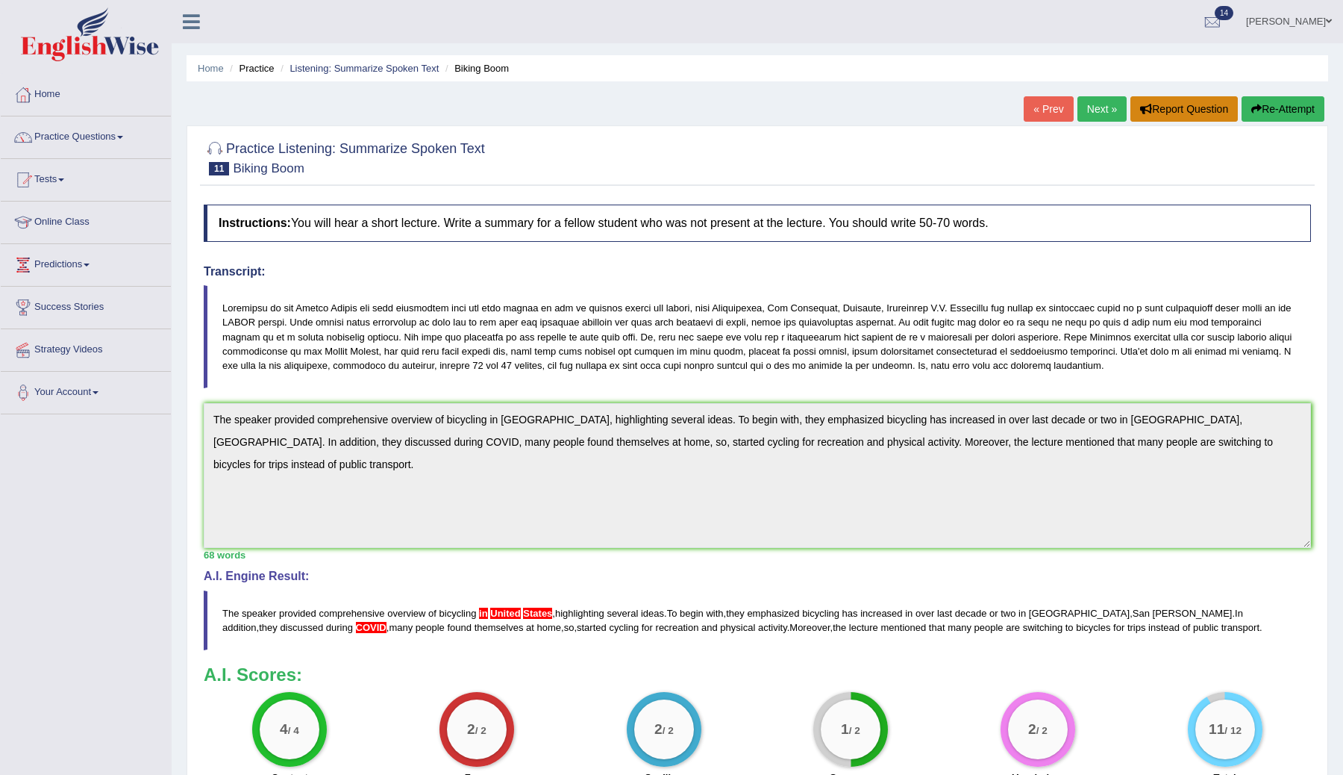
click at [1131, 119] on button "Report Question" at bounding box center [1184, 108] width 107 height 25
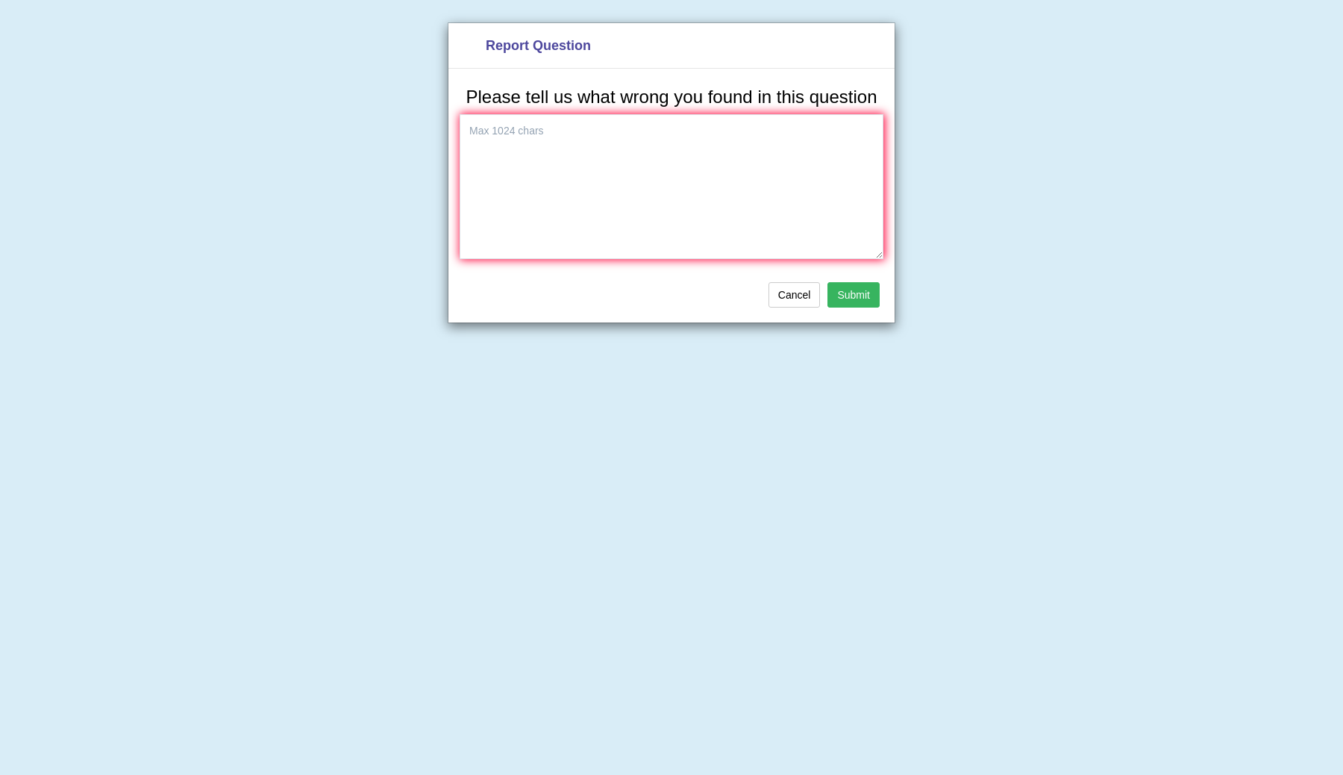
drag, startPoint x: 1128, startPoint y: 119, endPoint x: 1102, endPoint y: 108, distance: 28.8
click at [1102, 109] on body "Toggle navigation Home Practice Questions Speaking Practice Read Aloud Repeat S…" at bounding box center [671, 387] width 1343 height 775
click at [784, 307] on button "Cancel" at bounding box center [795, 294] width 52 height 25
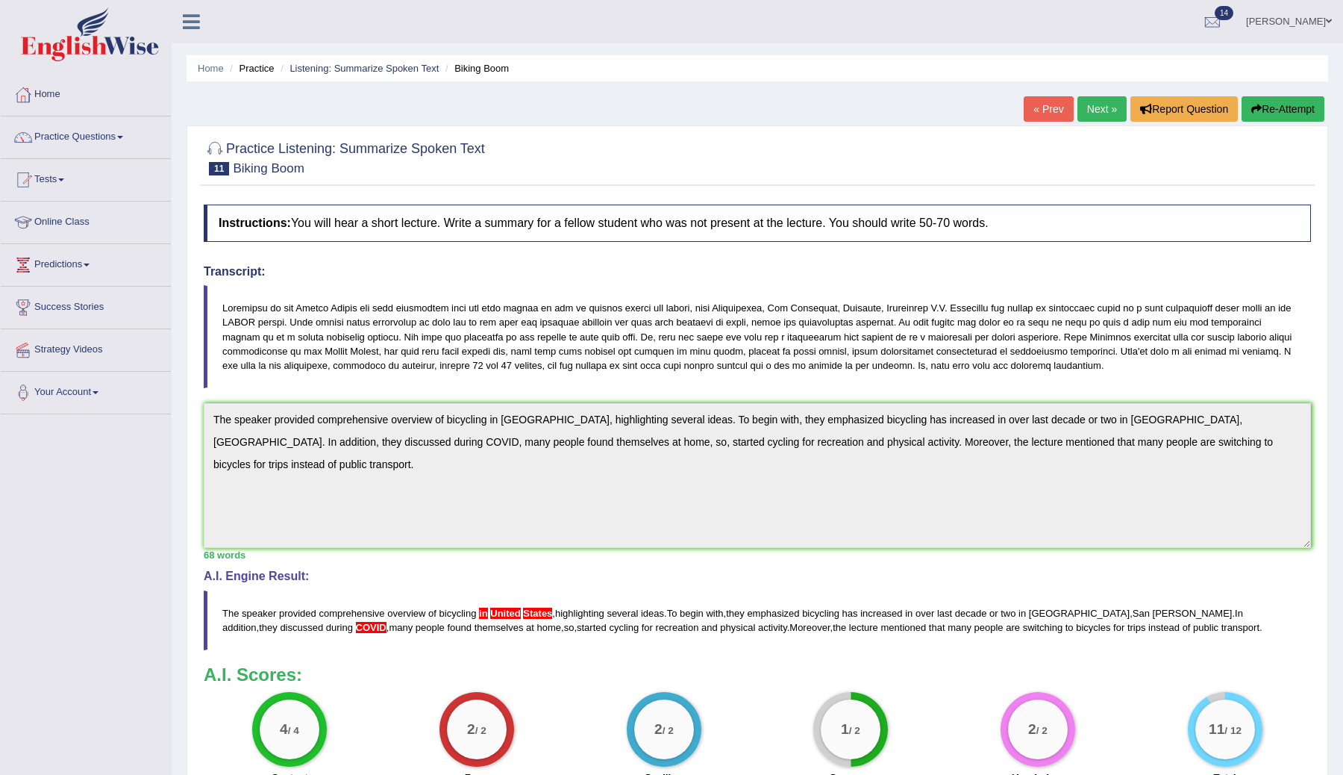
click at [1090, 113] on link "Next »" at bounding box center [1102, 108] width 49 height 25
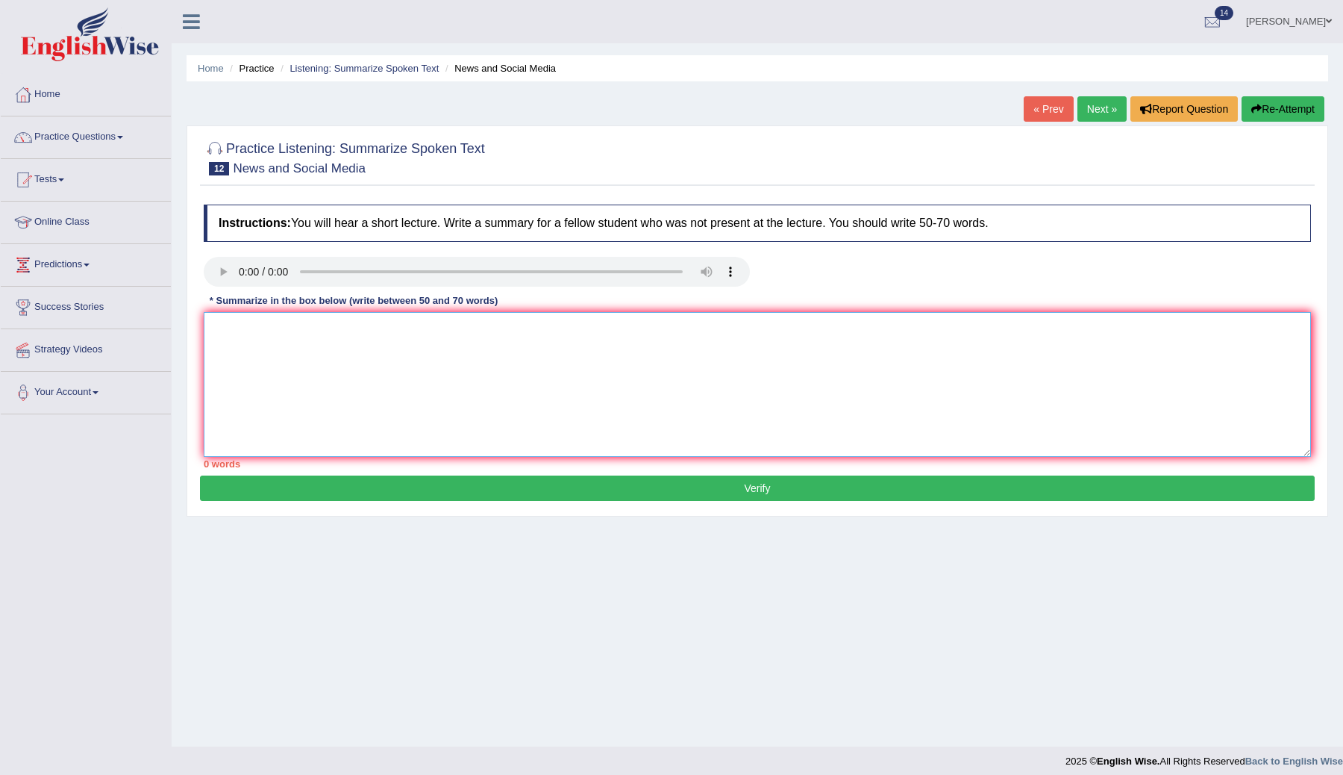
click at [681, 363] on textarea at bounding box center [757, 384] width 1107 height 145
click at [260, 345] on textarea at bounding box center [757, 384] width 1107 height 145
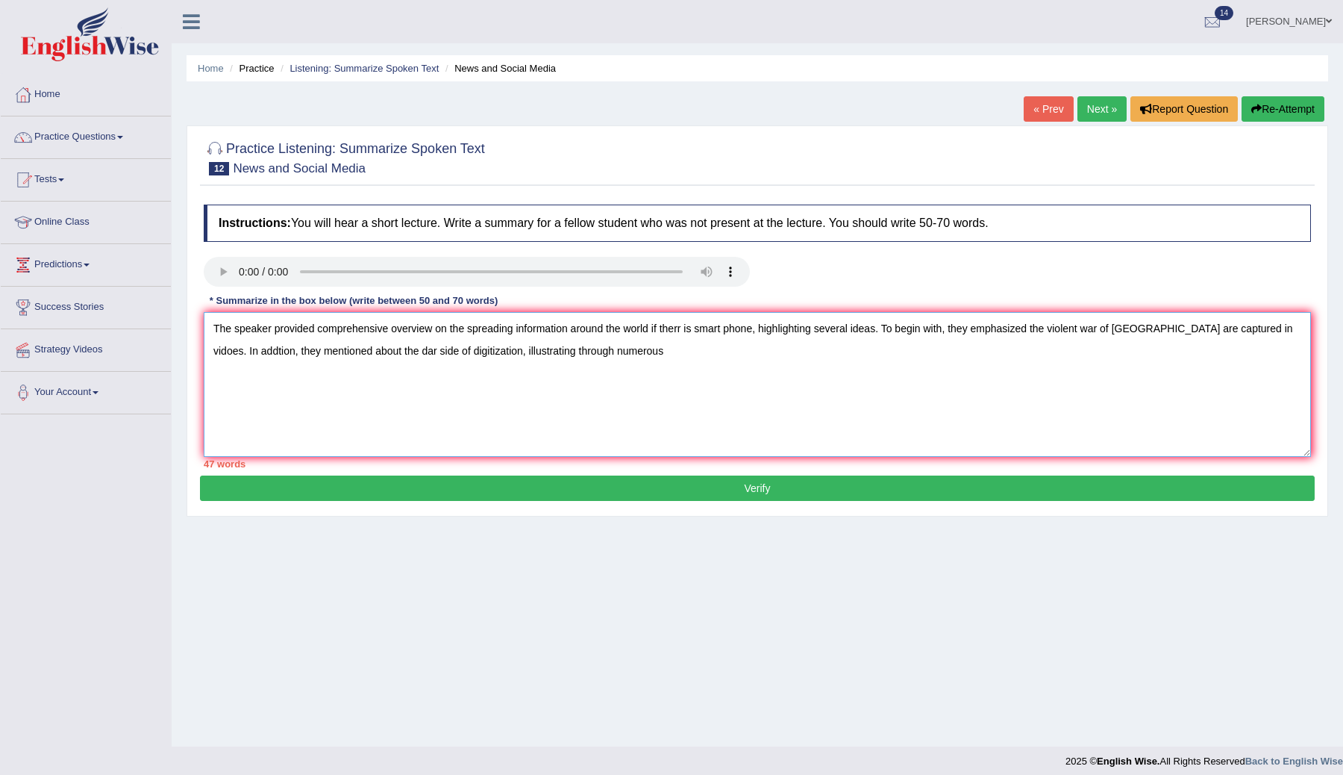
click at [395, 350] on textarea "The speaker provided comprehensive overview on the spreading information around…" at bounding box center [757, 384] width 1107 height 145
click at [419, 353] on textarea "The speaker provided comprehensive overview on the spreading information around…" at bounding box center [757, 384] width 1107 height 145
click at [668, 350] on textarea "The speaker provided comprehensive overview on the spreading information around…" at bounding box center [757, 384] width 1107 height 145
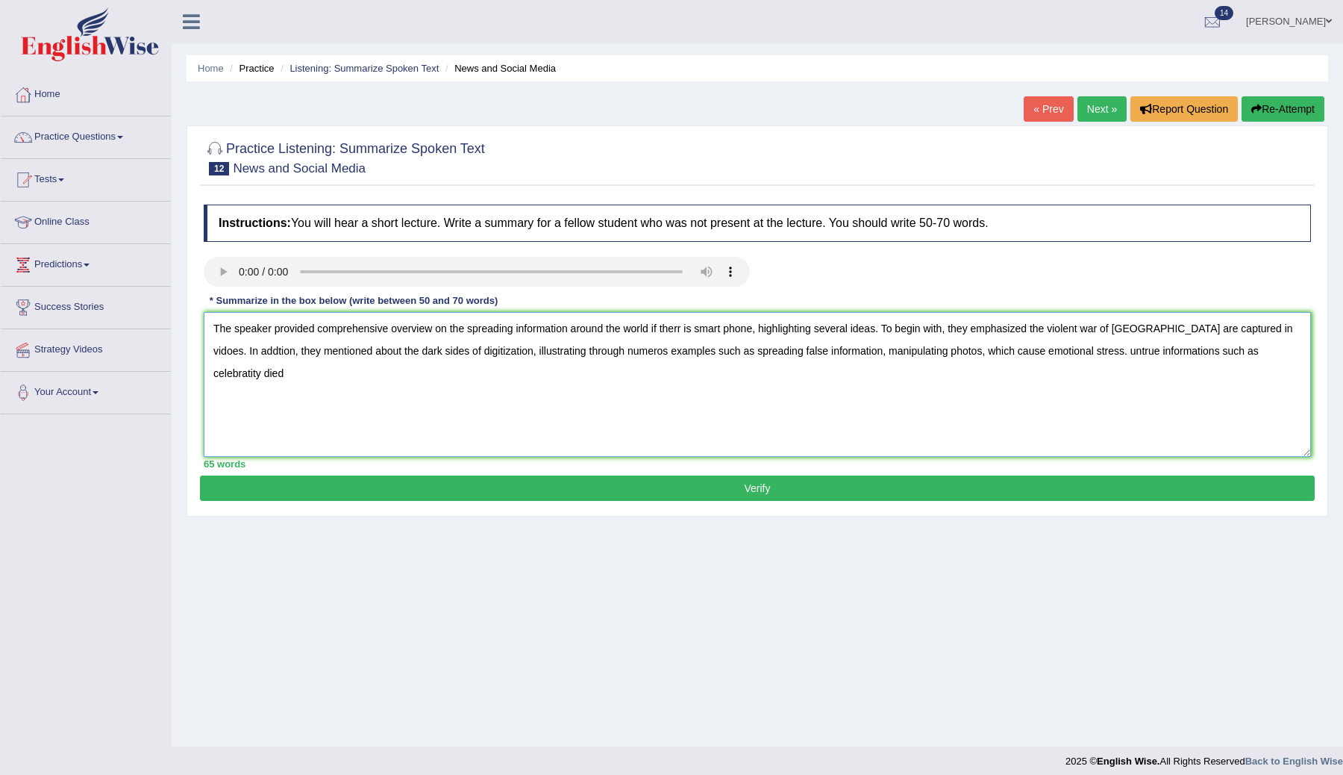
click at [1100, 354] on textarea "The speaker provided comprehensive overview on the spreading information around…" at bounding box center [757, 384] width 1107 height 145
click at [1091, 354] on textarea "The speaker provided comprehensive overview on the spreading information around…" at bounding box center [757, 384] width 1107 height 145
click at [1104, 353] on textarea "The speaker provided comprehensive overview on the spreading information around…" at bounding box center [757, 384] width 1107 height 145
click at [1151, 351] on textarea "The speaker provided comprehensive overview on the spreading information around…" at bounding box center [757, 384] width 1107 height 145
click at [1166, 351] on textarea "The speaker provided comprehensive overview on the spreading information around…" at bounding box center [757, 384] width 1107 height 145
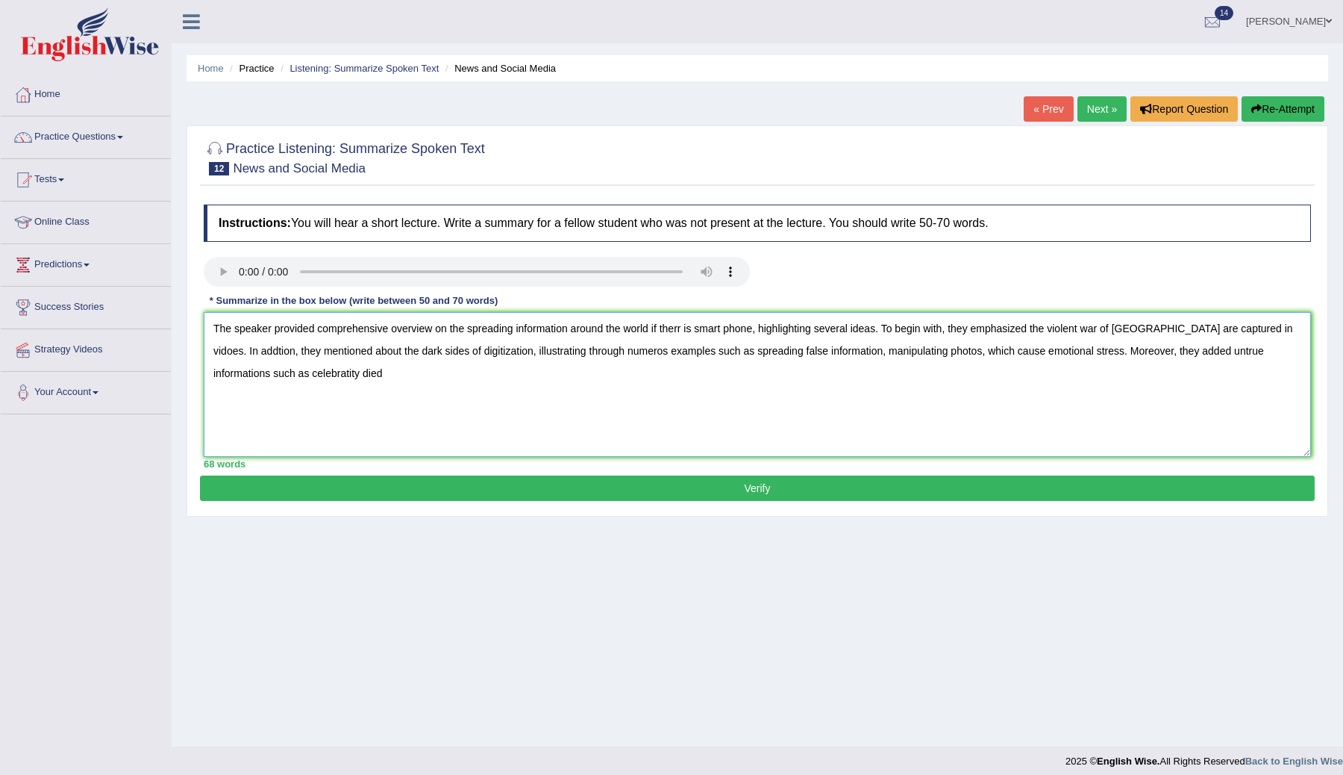
click at [268, 371] on textarea "The speaker provided comprehensive overview on the spreading information around…" at bounding box center [757, 384] width 1107 height 145
click at [391, 375] on textarea "The speaker provided comprehensive overview on the spreading information around…" at bounding box center [757, 384] width 1107 height 145
click at [443, 315] on textarea "The speaker provided comprehensive overview on the spreading information around…" at bounding box center [757, 384] width 1107 height 145
click at [223, 375] on textarea "The speaker provided comprehensive overview on the spreading information around…" at bounding box center [757, 384] width 1107 height 145
click at [403, 382] on textarea "The speaker provided comprehensive overview on the spreading information around…" at bounding box center [757, 384] width 1107 height 145
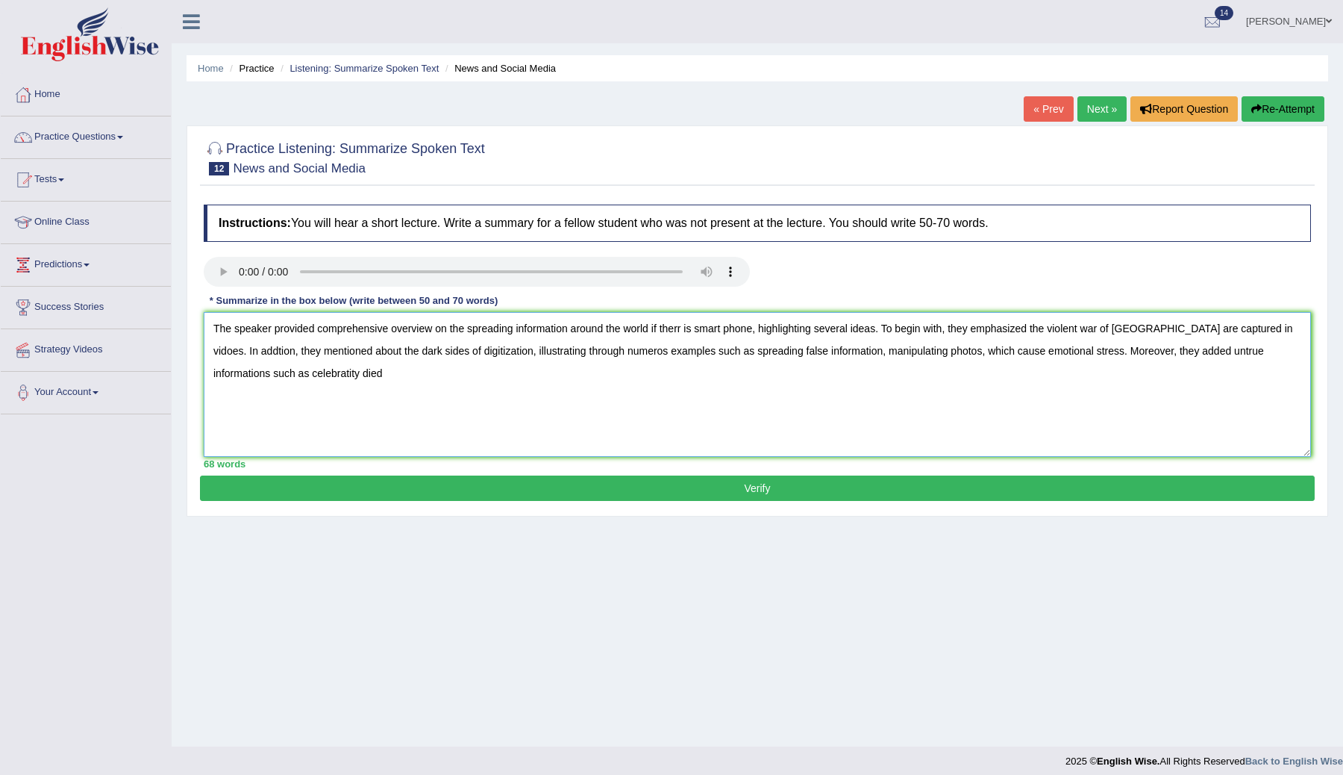
click at [355, 372] on textarea "The speaker provided comprehensive overview on the spreading information around…" at bounding box center [757, 384] width 1107 height 145
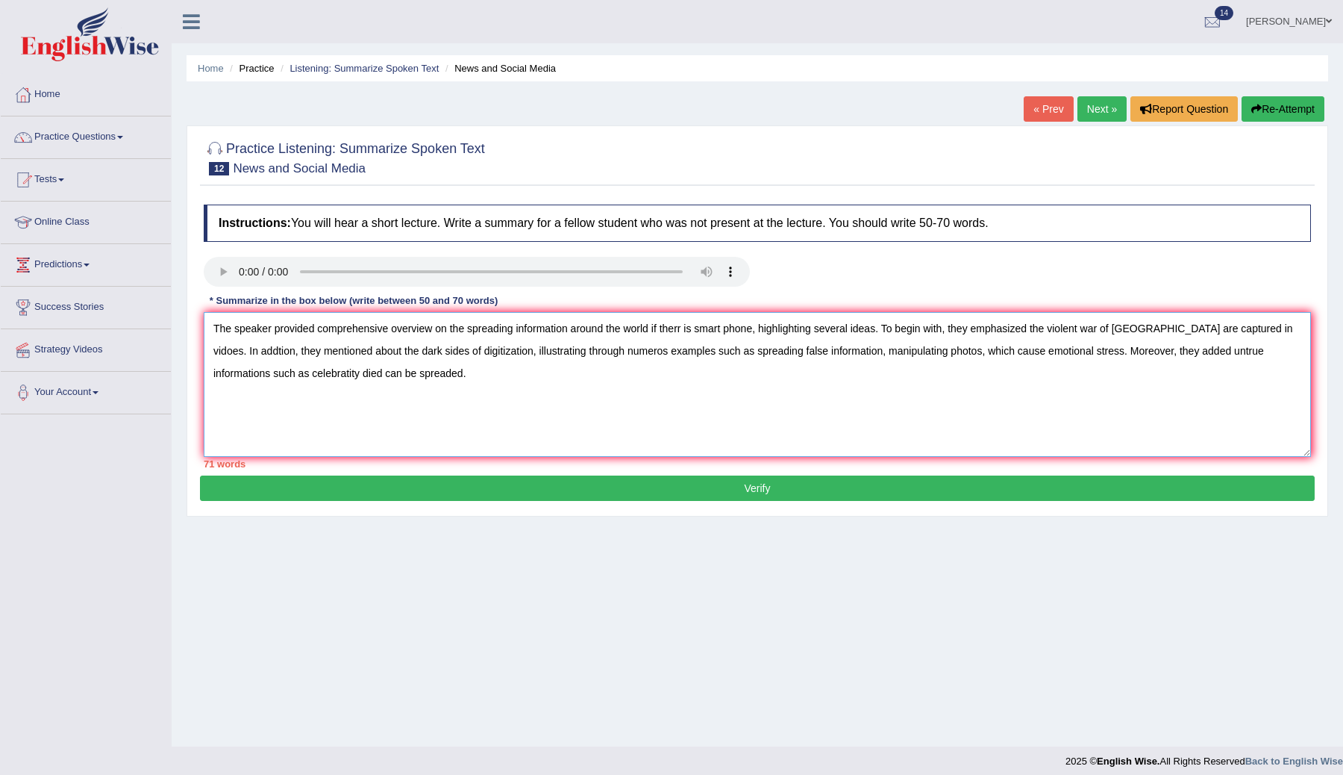
click at [319, 329] on textarea "The speaker provided comprehensive overview on the spreading information around…" at bounding box center [757, 384] width 1107 height 145
click at [583, 417] on textarea "The speaker provided a comprehensive overview on the spreading information arou…" at bounding box center [757, 384] width 1107 height 145
click at [456, 330] on textarea "The speaker provided a comprehensive overview on the spreading information arou…" at bounding box center [757, 384] width 1107 height 145
click at [692, 333] on textarea "The speaker provided a comprehensive overview of the spreading information arou…" at bounding box center [757, 384] width 1107 height 145
click at [734, 325] on textarea "The speaker provided a comprehensive overview of the spreading information arou…" at bounding box center [757, 384] width 1107 height 145
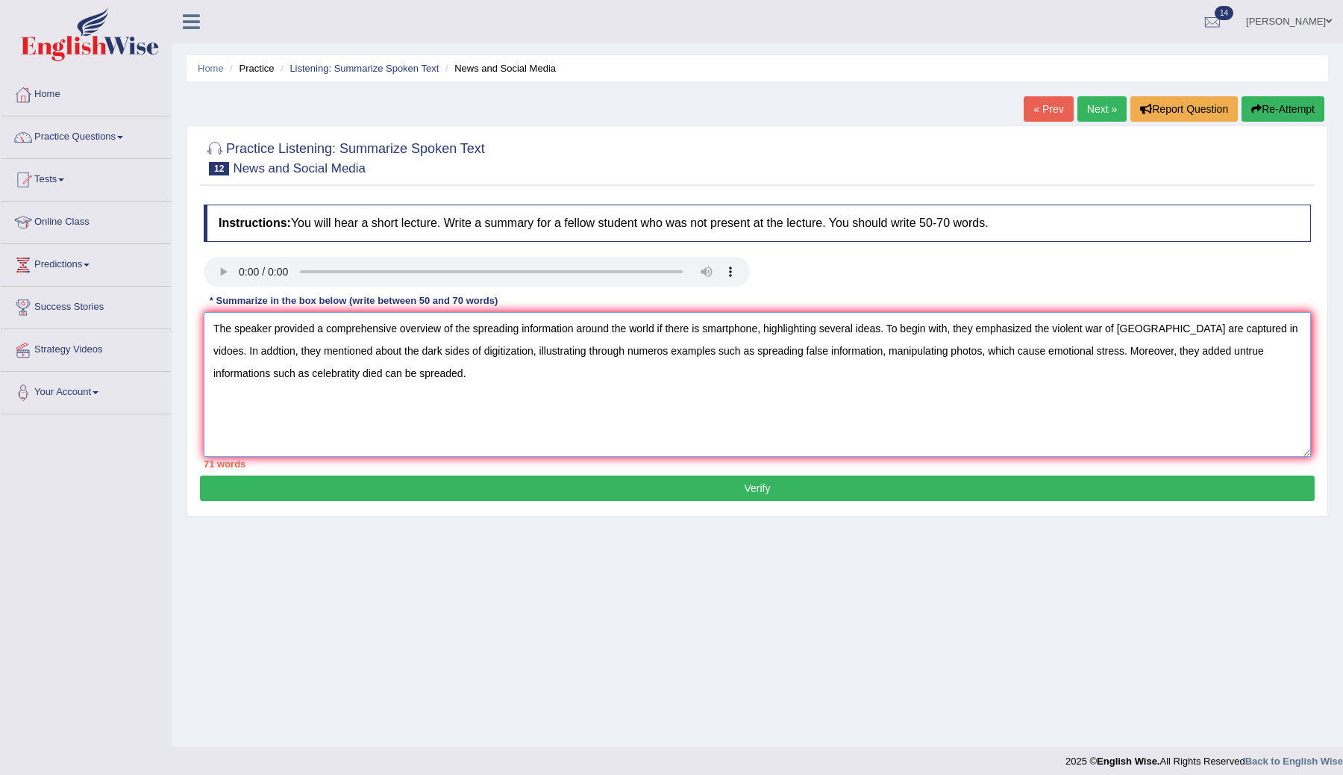
click at [1247, 331] on textarea "The speaker provided a comprehensive overview of the spreading information arou…" at bounding box center [757, 384] width 1107 height 145
click at [233, 351] on textarea "The speaker provided a comprehensive overview of the spreading information arou…" at bounding box center [757, 384] width 1107 height 145
click at [428, 372] on textarea "The speaker provided a comprehensive overview of the spreading information arou…" at bounding box center [757, 384] width 1107 height 145
click at [363, 352] on textarea "The speaker provided a comprehensive overview of the spreading information arou…" at bounding box center [757, 384] width 1107 height 145
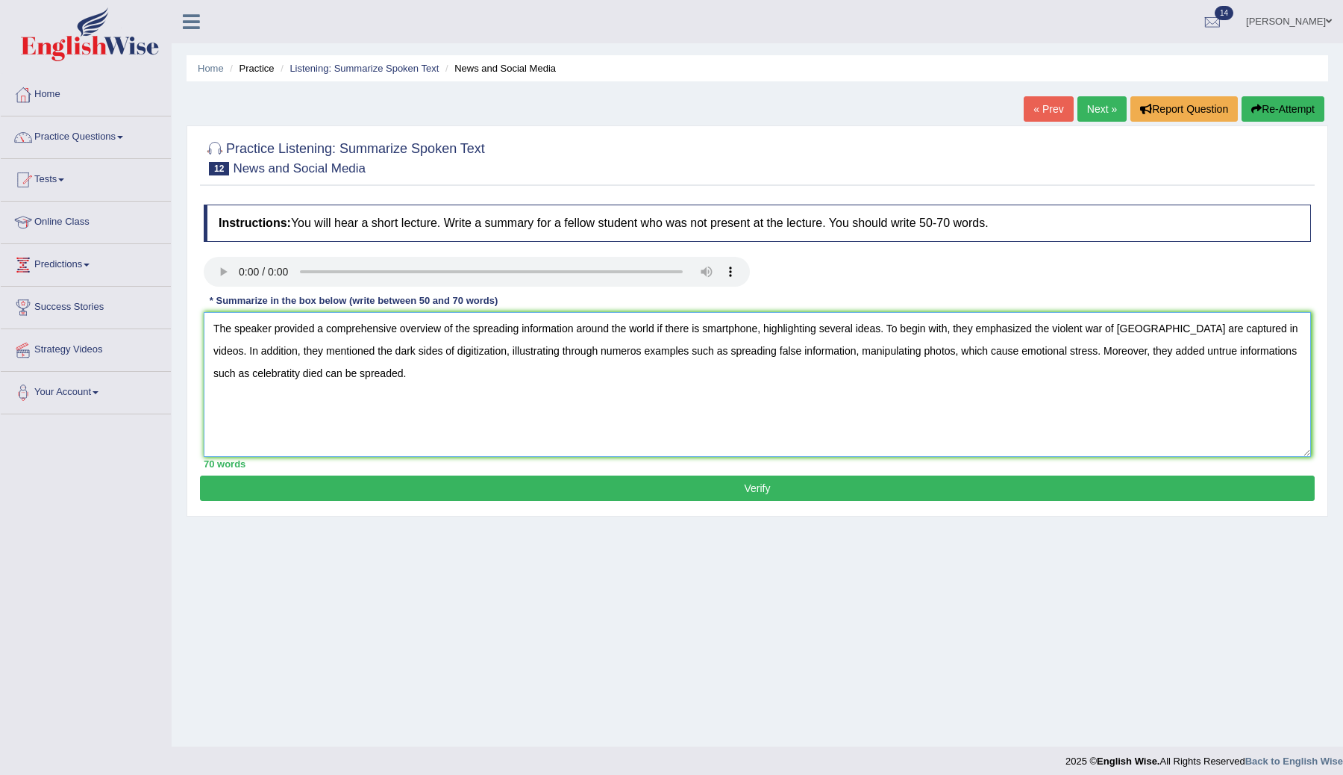
click at [416, 378] on textarea "The speaker provided a comprehensive overview of the spreading information arou…" at bounding box center [757, 384] width 1107 height 145
click at [590, 353] on textarea "The speaker provided a comprehensive overview of the spreading information arou…" at bounding box center [757, 384] width 1107 height 145
click at [606, 354] on textarea "The speaker provided a comprehensive overview of the spreading information arou…" at bounding box center [757, 384] width 1107 height 145
click at [607, 388] on textarea "The speaker provided a comprehensive overview of the spreading information arou…" at bounding box center [757, 384] width 1107 height 145
click at [828, 354] on textarea "The speaker provided a comprehensive overview of the spreading information arou…" at bounding box center [757, 384] width 1107 height 145
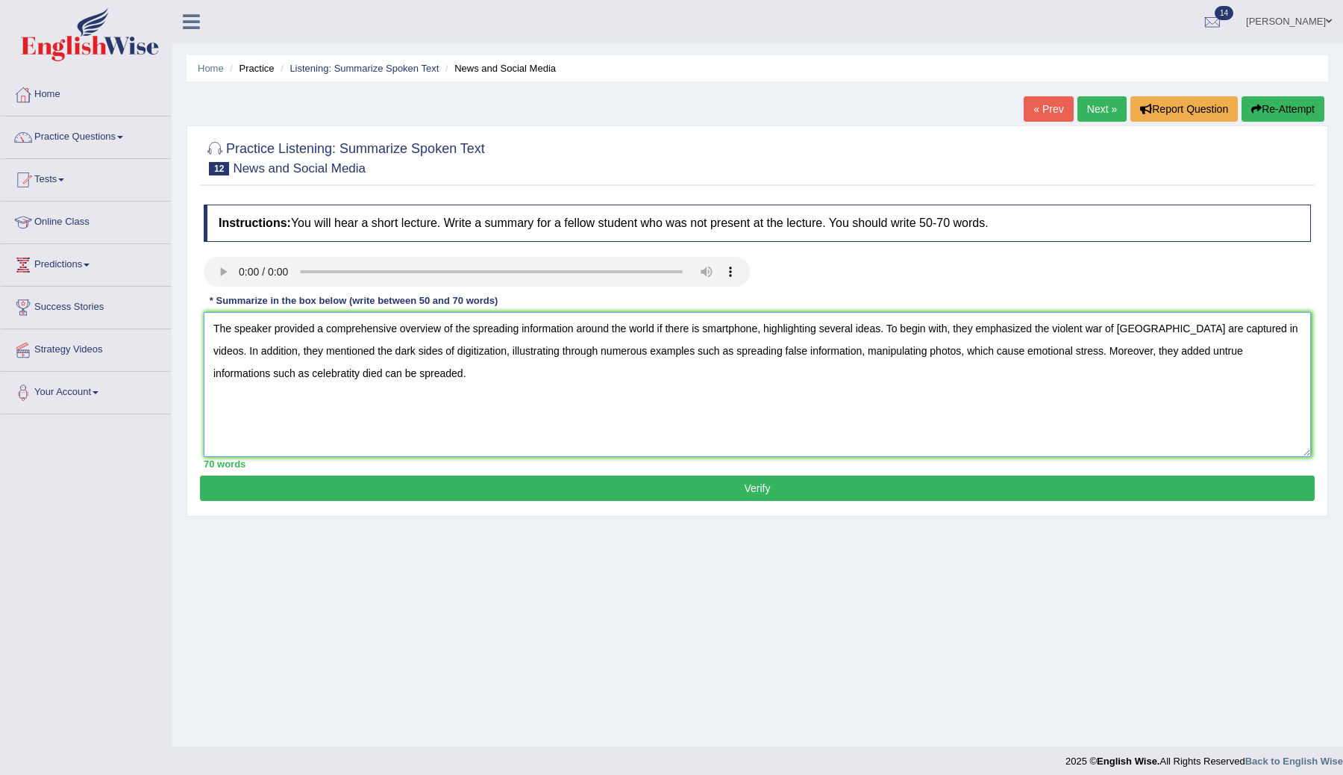
click at [857, 356] on textarea "The speaker provided a comprehensive overview of the spreading information arou…" at bounding box center [757, 384] width 1107 height 145
click at [849, 355] on textarea "The speaker provided a comprehensive overview of the spreading information arou…" at bounding box center [757, 384] width 1107 height 145
click at [884, 375] on textarea "The speaker provided a comprehensive overview of the spreading information arou…" at bounding box center [757, 384] width 1107 height 145
click at [843, 353] on textarea "The speaker provided a comprehensive overview of the spreading information arou…" at bounding box center [757, 384] width 1107 height 145
click at [943, 370] on textarea "The speaker provided a comprehensive overview of the spreading information arou…" at bounding box center [757, 384] width 1107 height 145
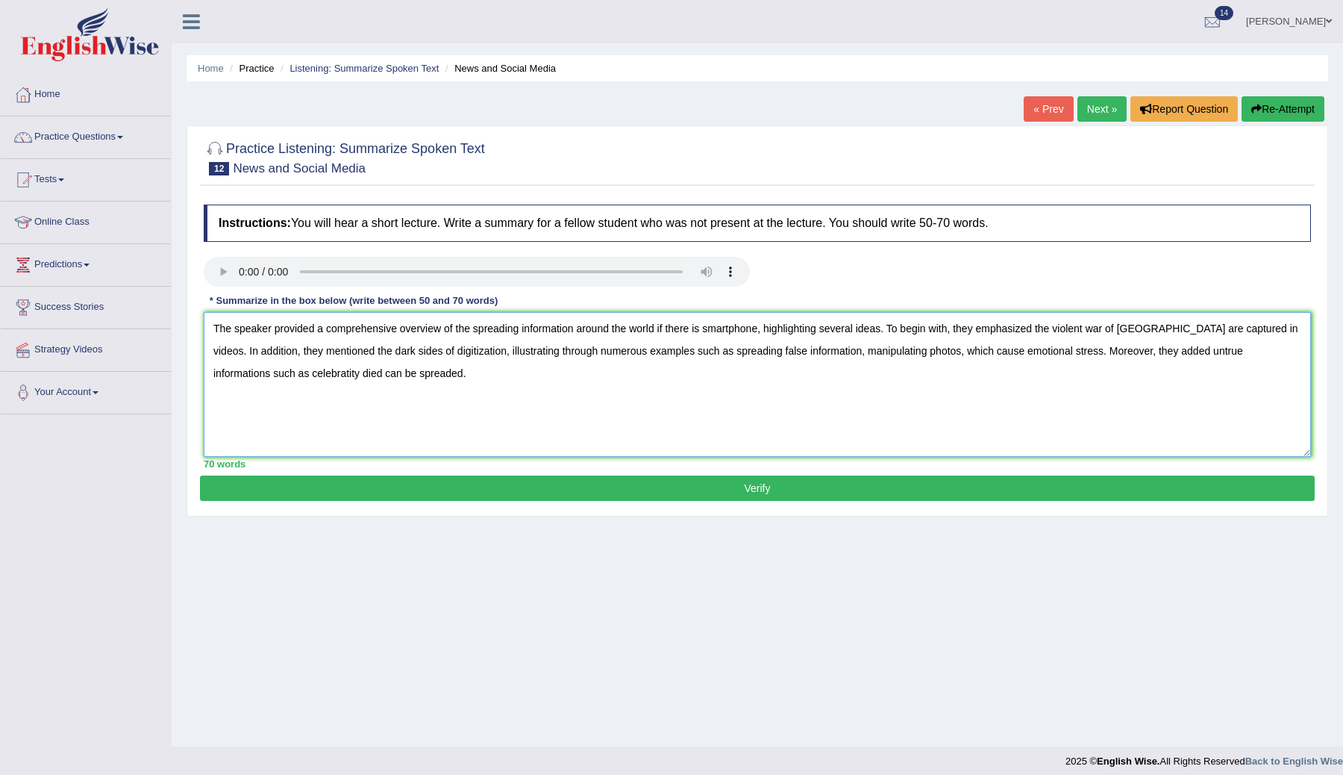
click at [380, 370] on textarea "The speaker provided a comprehensive overview of the spreading information arou…" at bounding box center [757, 384] width 1107 height 145
click at [358, 374] on textarea "The speaker provided a comprehensive overview of the spreading information arou…" at bounding box center [757, 384] width 1107 height 145
click at [387, 370] on textarea "The speaker provided a comprehensive overview of the spreading information arou…" at bounding box center [757, 384] width 1107 height 145
type textarea "The speaker provided a comprehensive overview of the spreading information arou…"
click at [378, 487] on button "Verify" at bounding box center [757, 487] width 1115 height 25
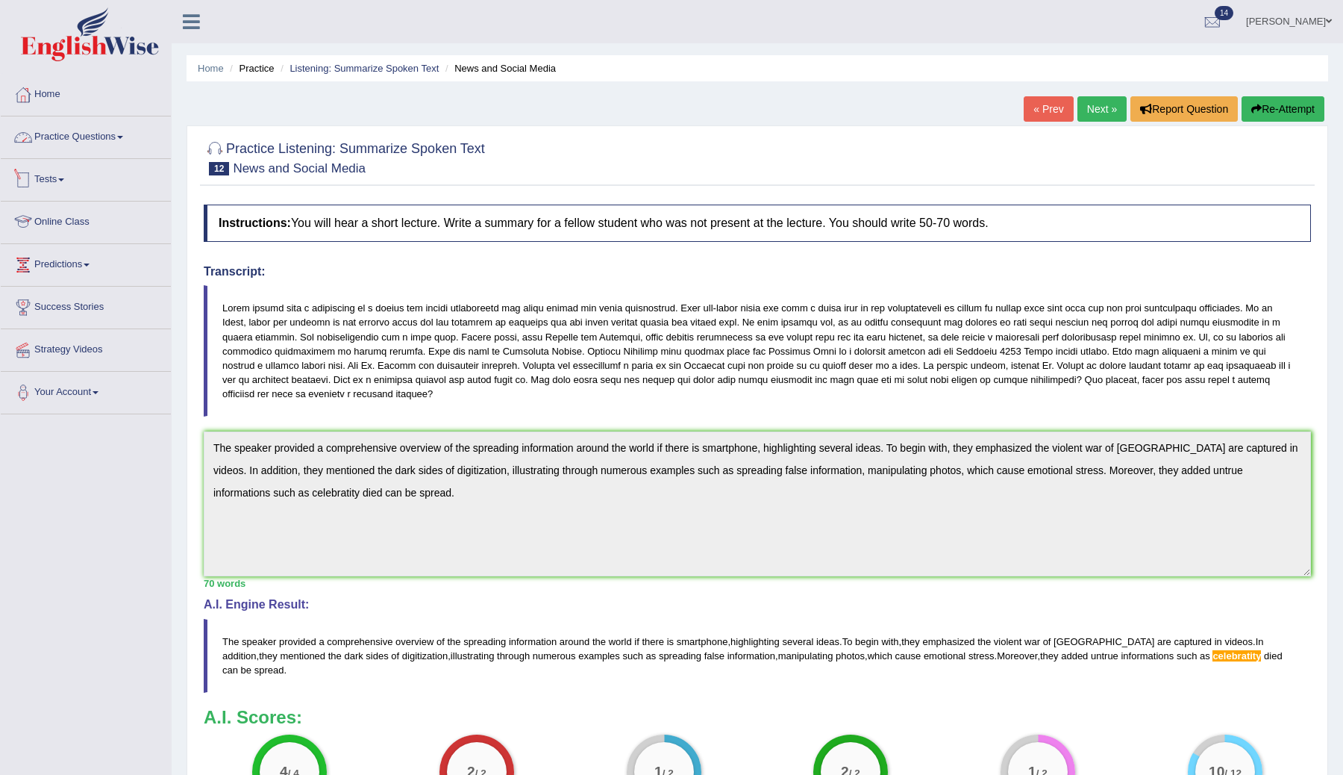
click at [90, 138] on link "Practice Questions" at bounding box center [86, 134] width 170 height 37
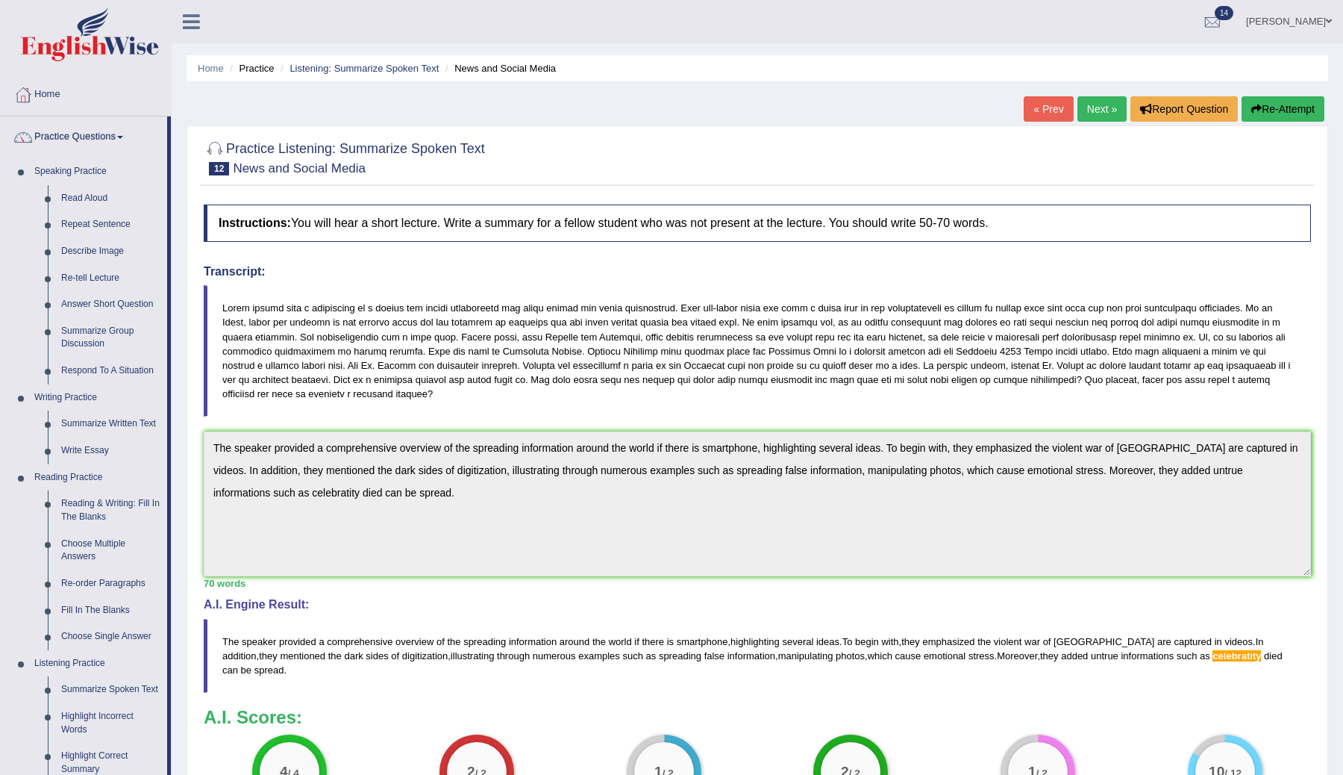
click at [1084, 111] on link "Next »" at bounding box center [1102, 108] width 49 height 25
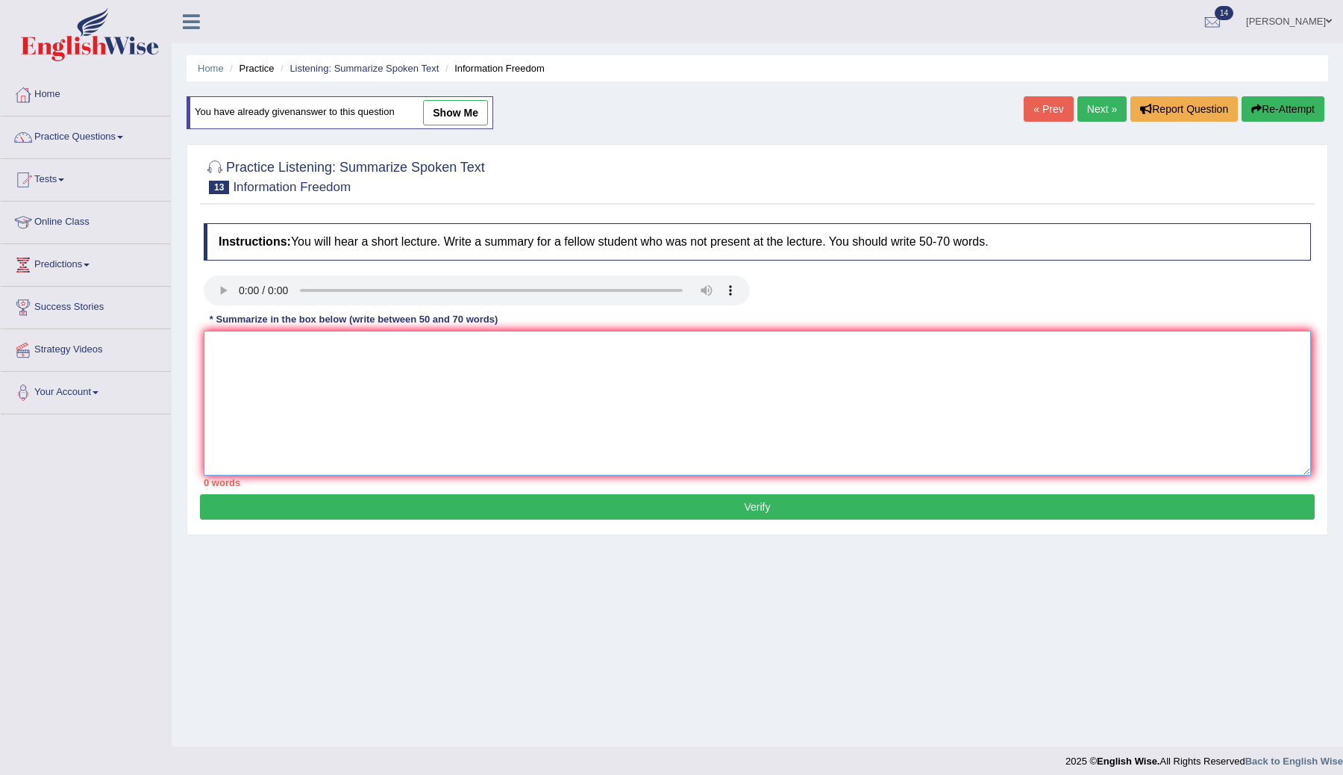
click at [376, 400] on textarea at bounding box center [757, 403] width 1107 height 145
